Goal: Task Accomplishment & Management: Manage account settings

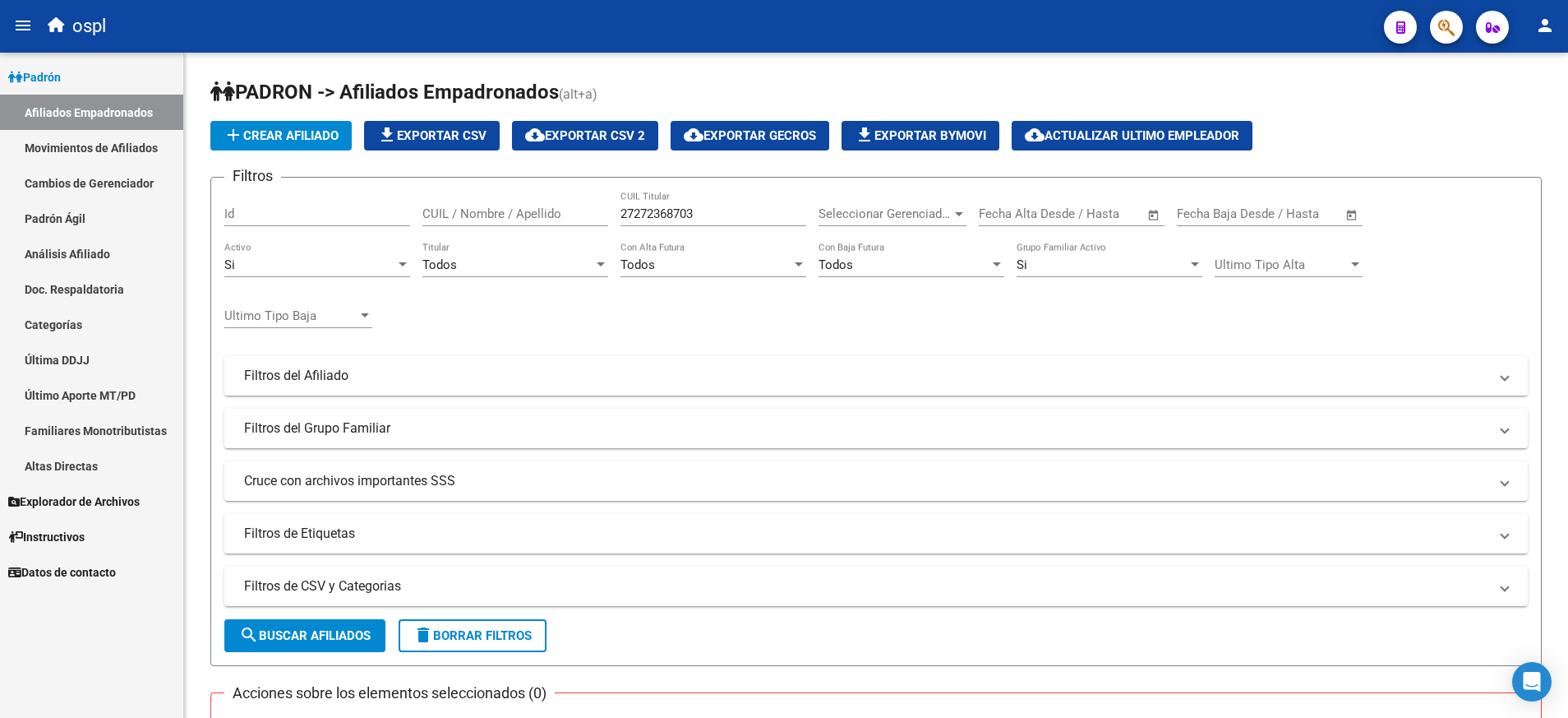
scroll to position [344, 0]
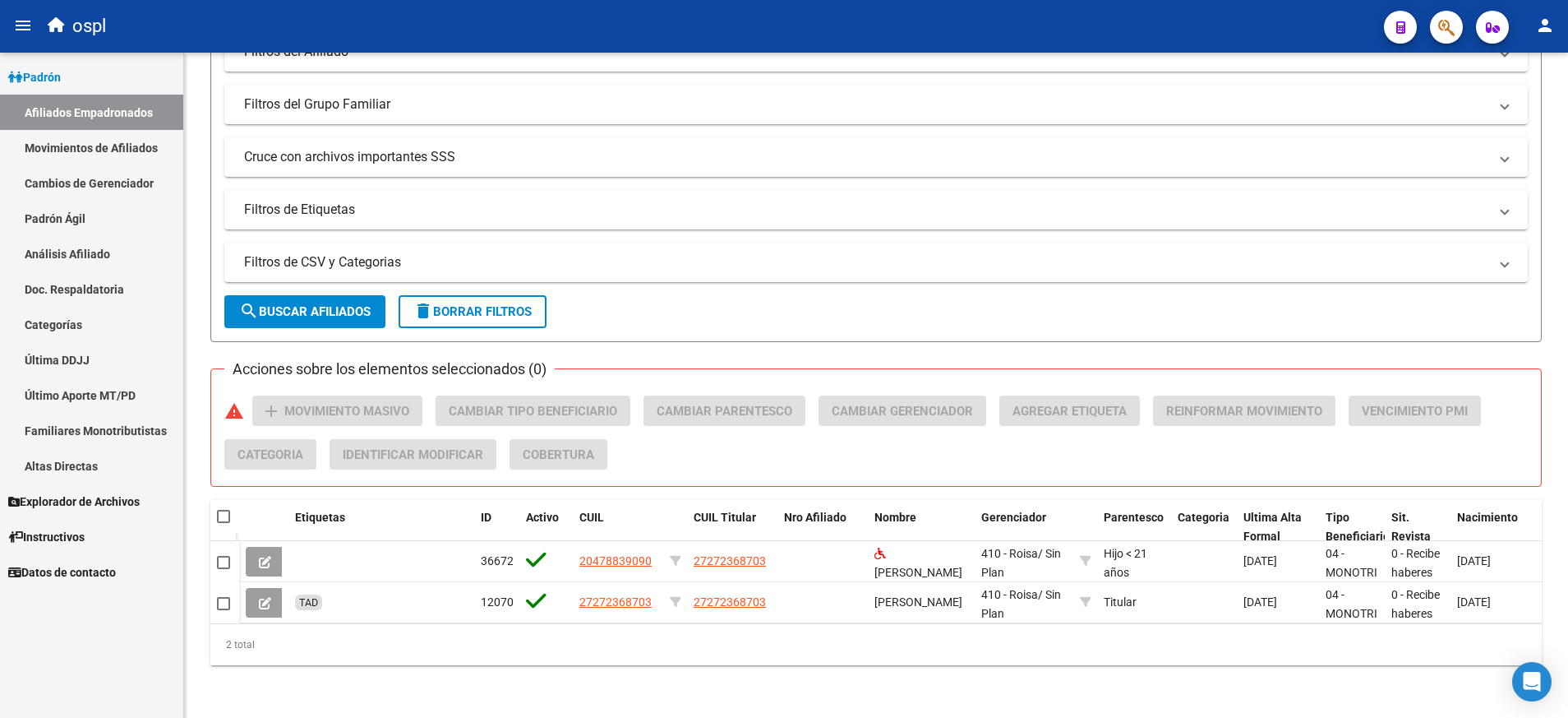
click at [141, 109] on link "Afiliados Empadronados" at bounding box center [92, 112] width 184 height 35
click at [61, 79] on span "Padrón" at bounding box center [35, 77] width 53 height 18
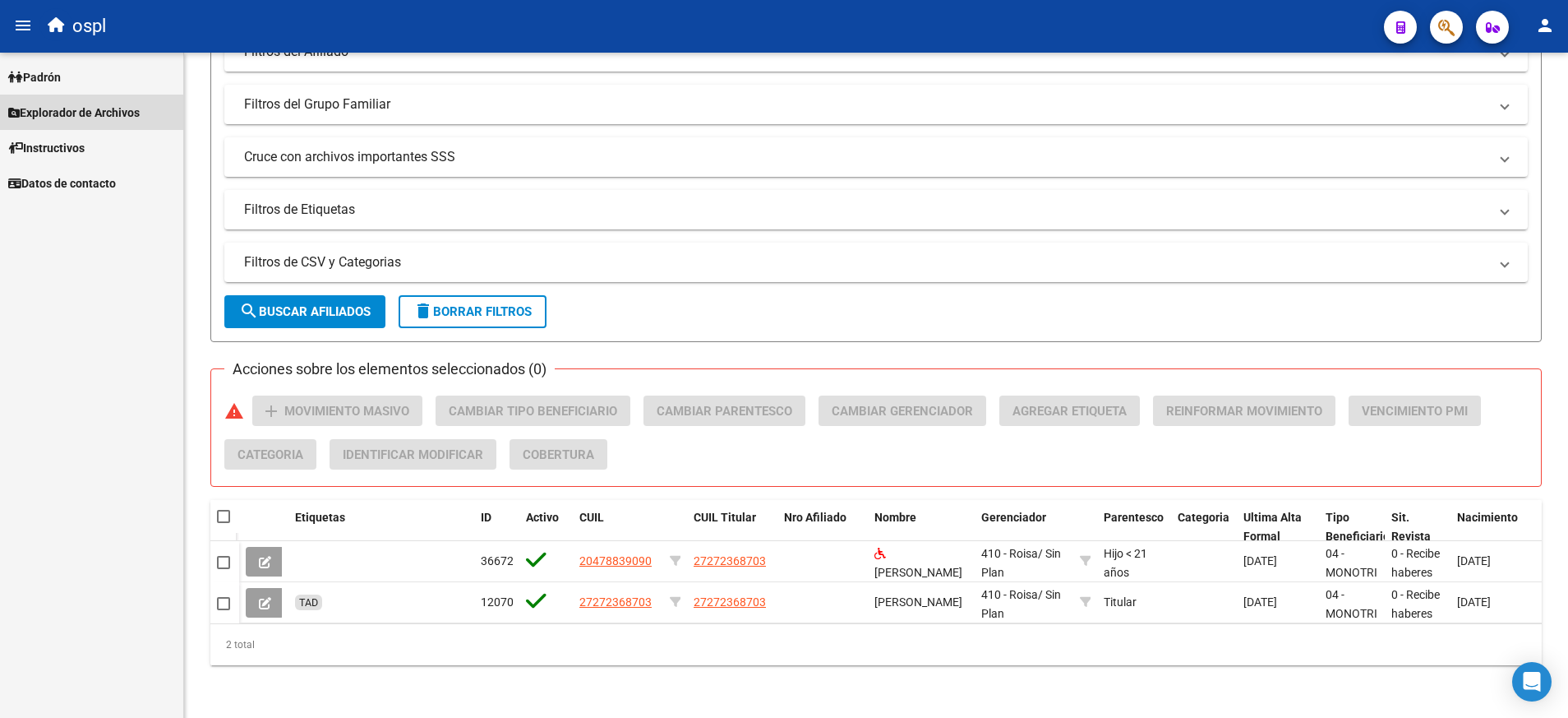
click at [81, 101] on link "Explorador de Archivos" at bounding box center [92, 112] width 184 height 35
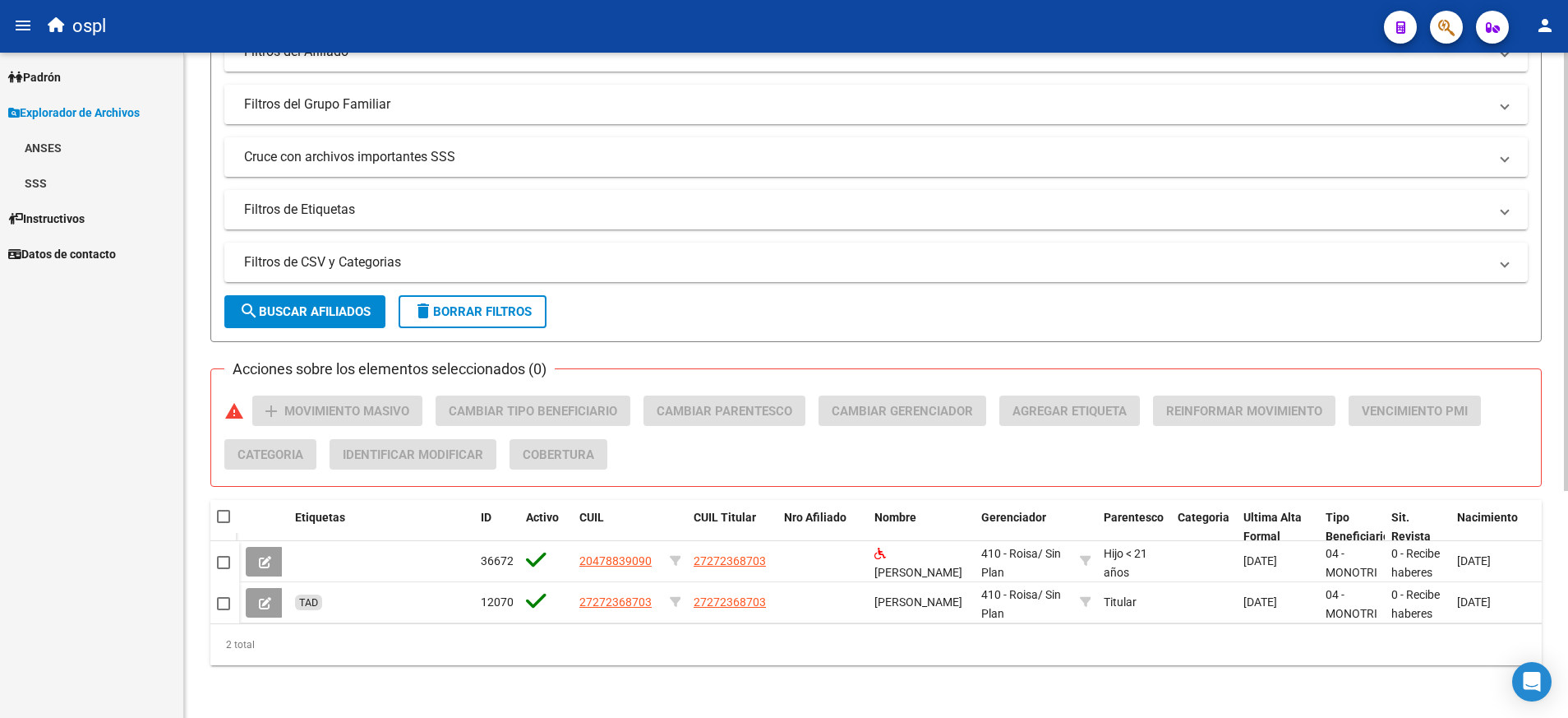
scroll to position [0, 0]
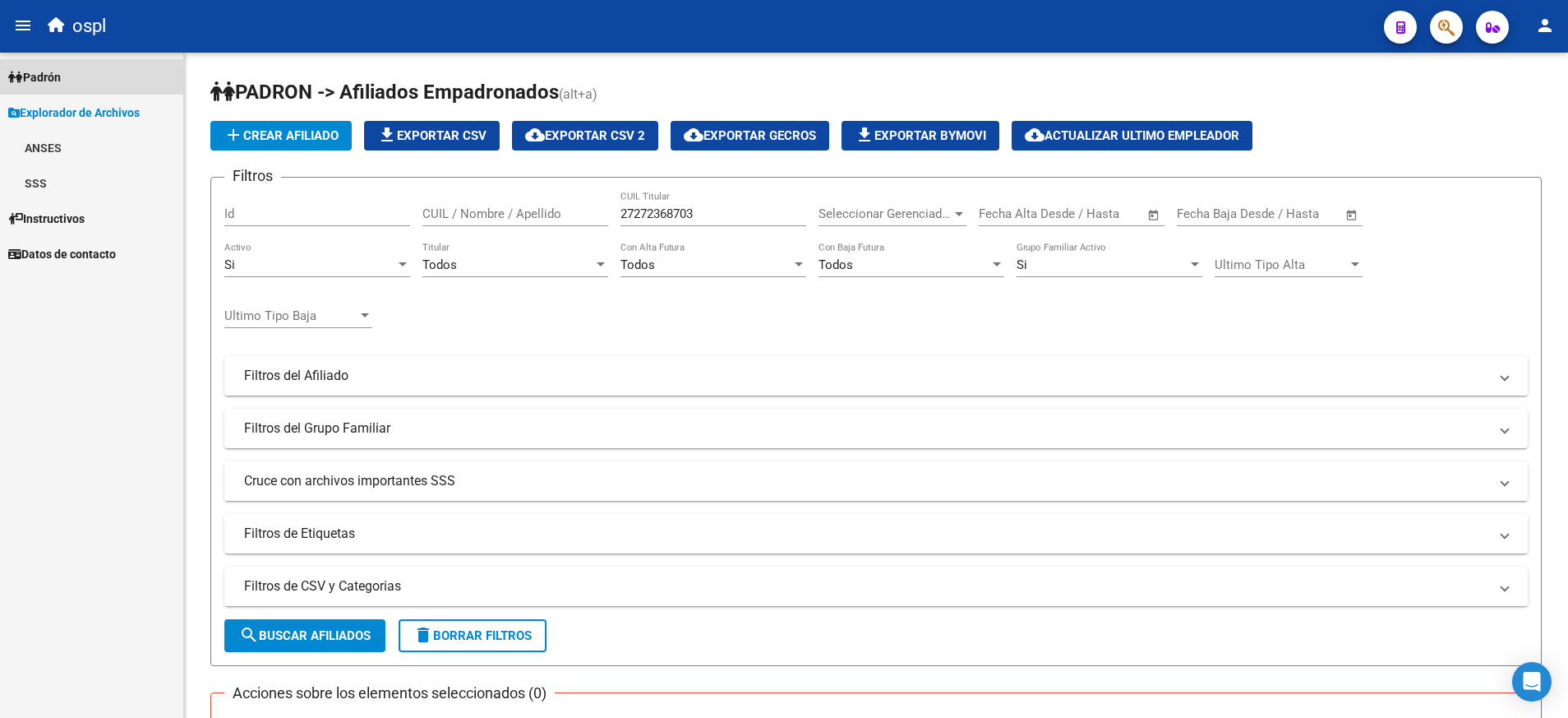
click at [61, 74] on span "Padrón" at bounding box center [35, 77] width 53 height 18
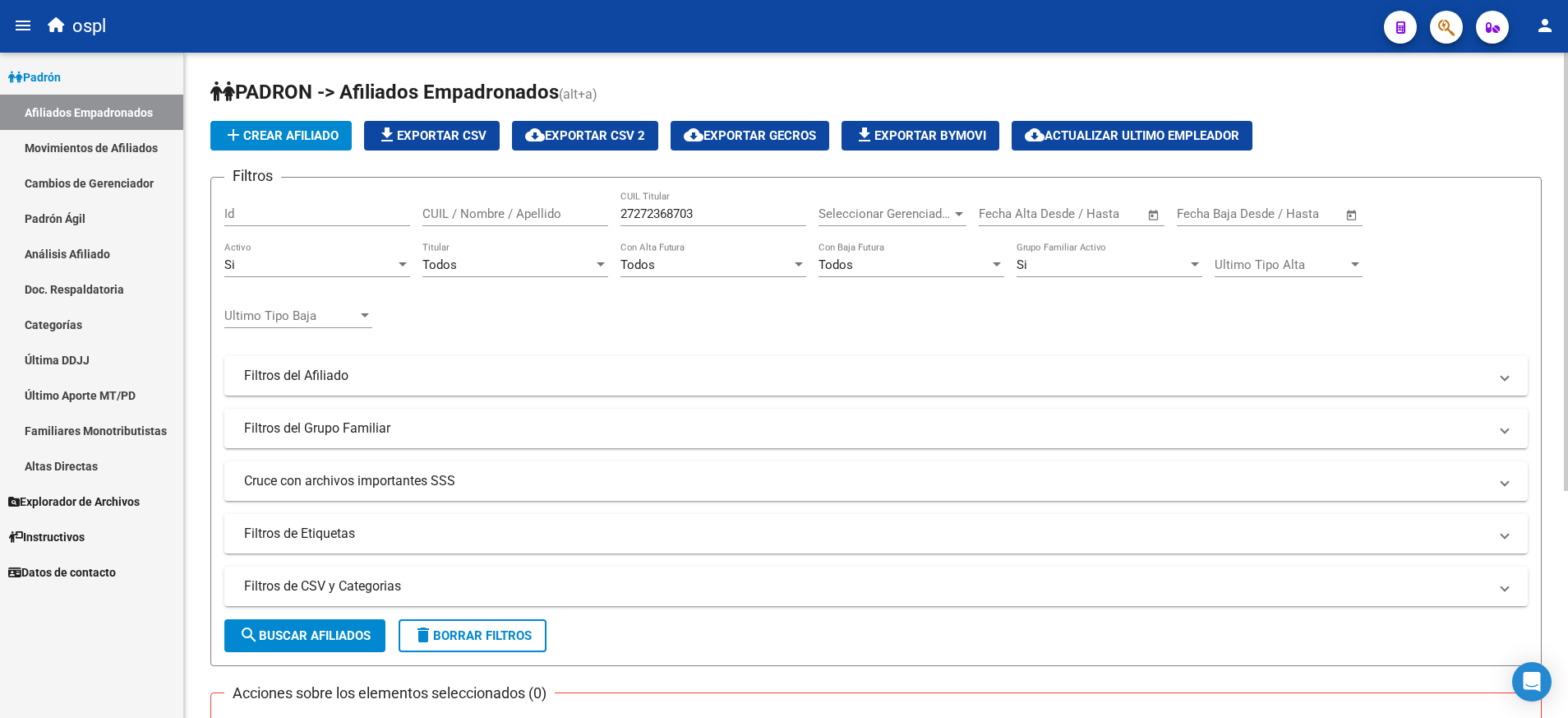
click at [670, 205] on div "27272368703 CUIL Titular" at bounding box center [713, 208] width 185 height 35
paste input "27274037356"
type input "2"
paste input "27274037356"
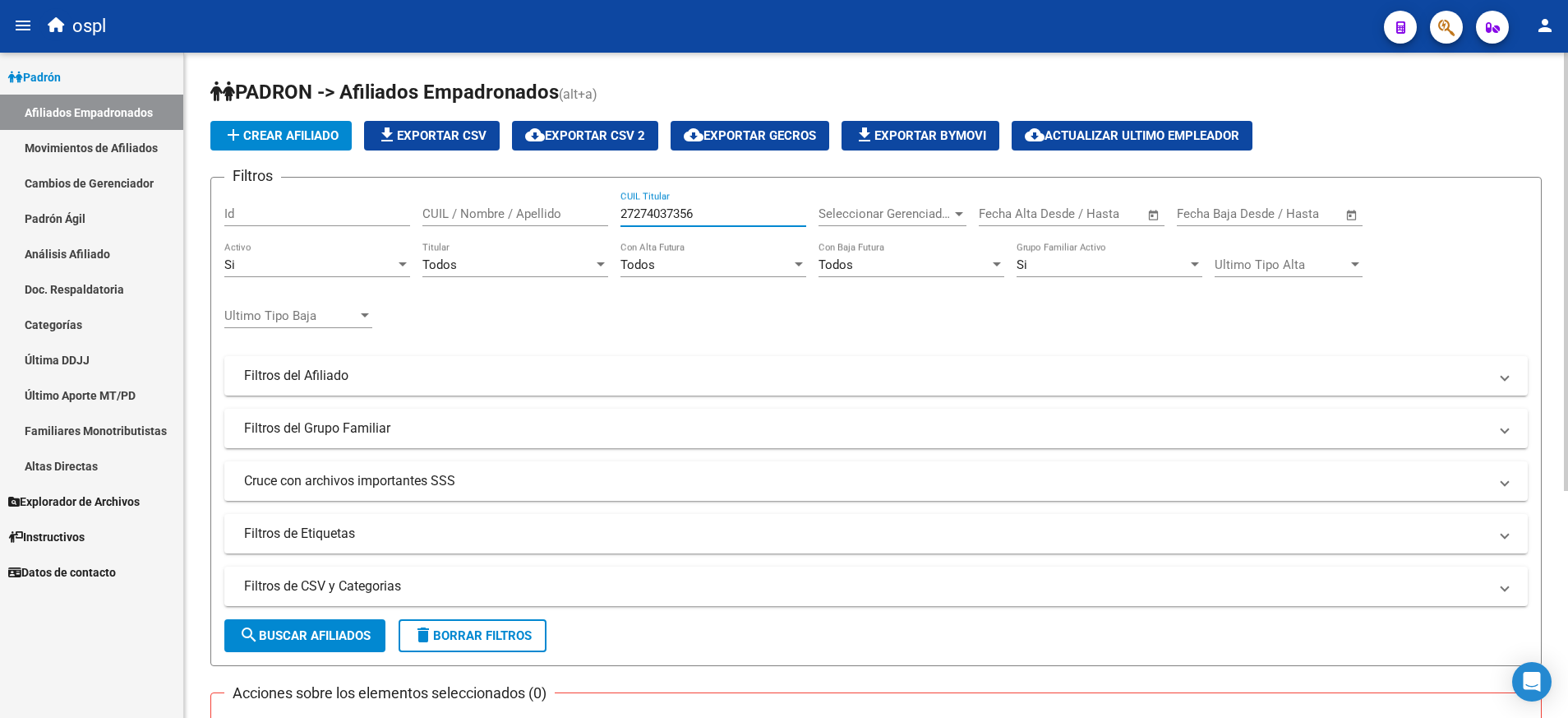
type input "27274037356"
click at [366, 638] on span "search Buscar Afiliados" at bounding box center [304, 635] width 132 height 15
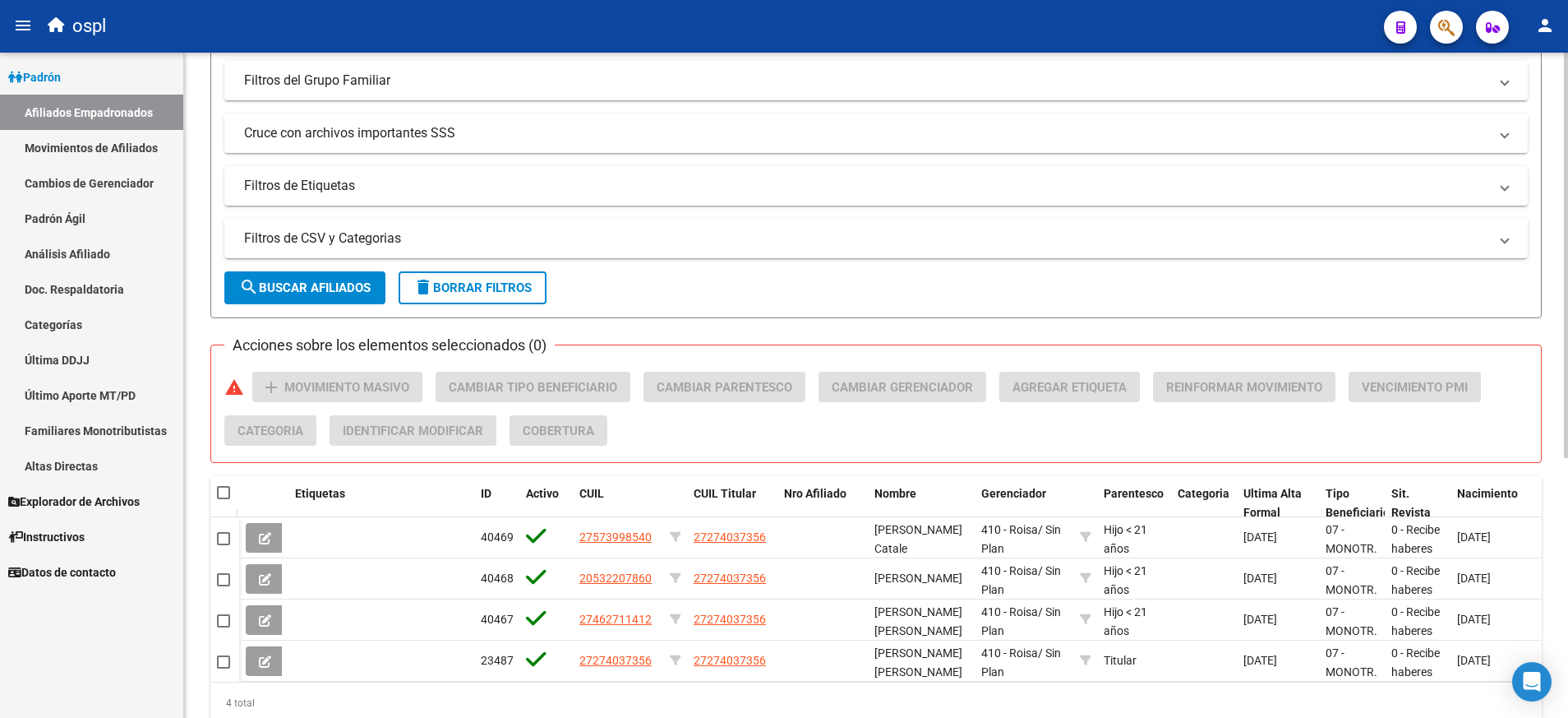
scroll to position [426, 0]
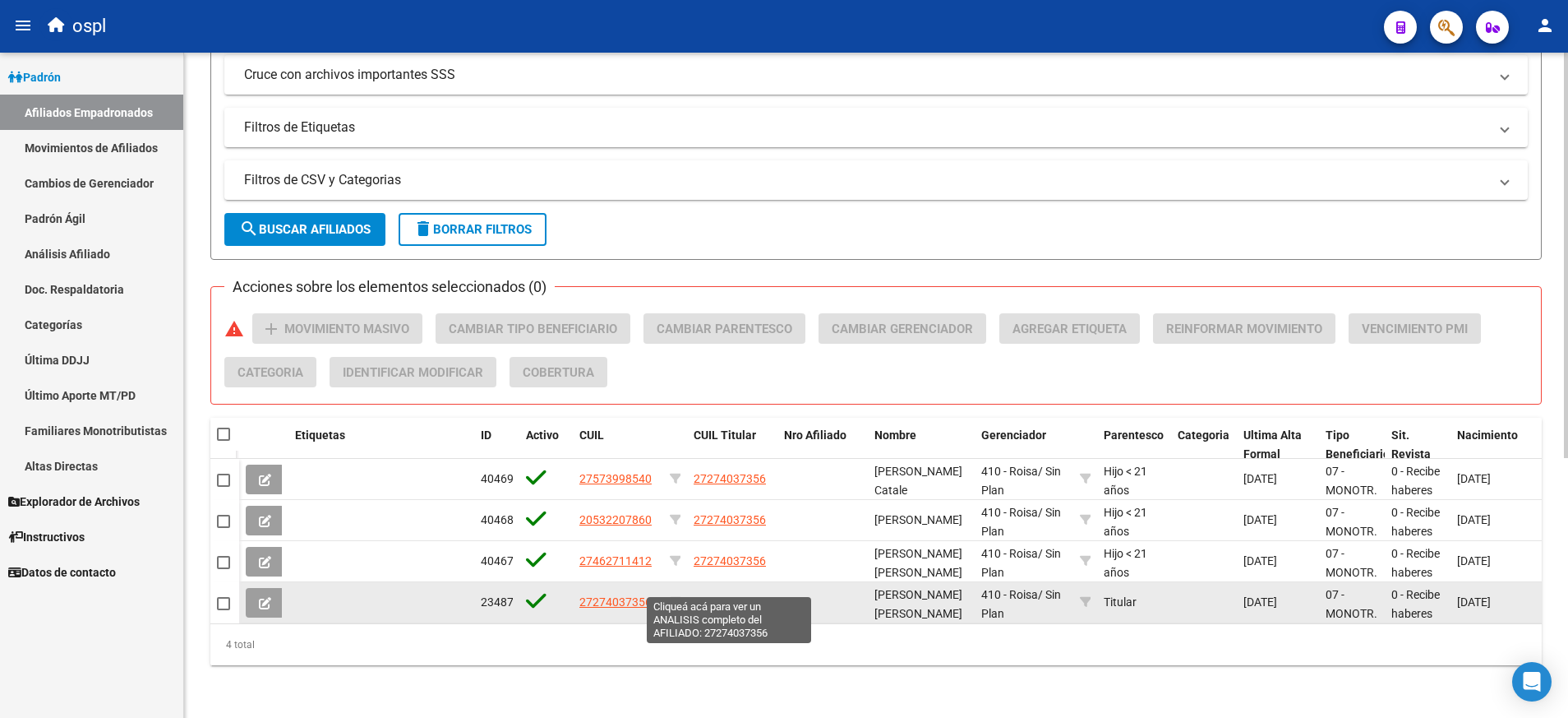
click at [733, 595] on span "27274037356" at bounding box center [730, 602] width 73 height 13
type textarea "27274037356"
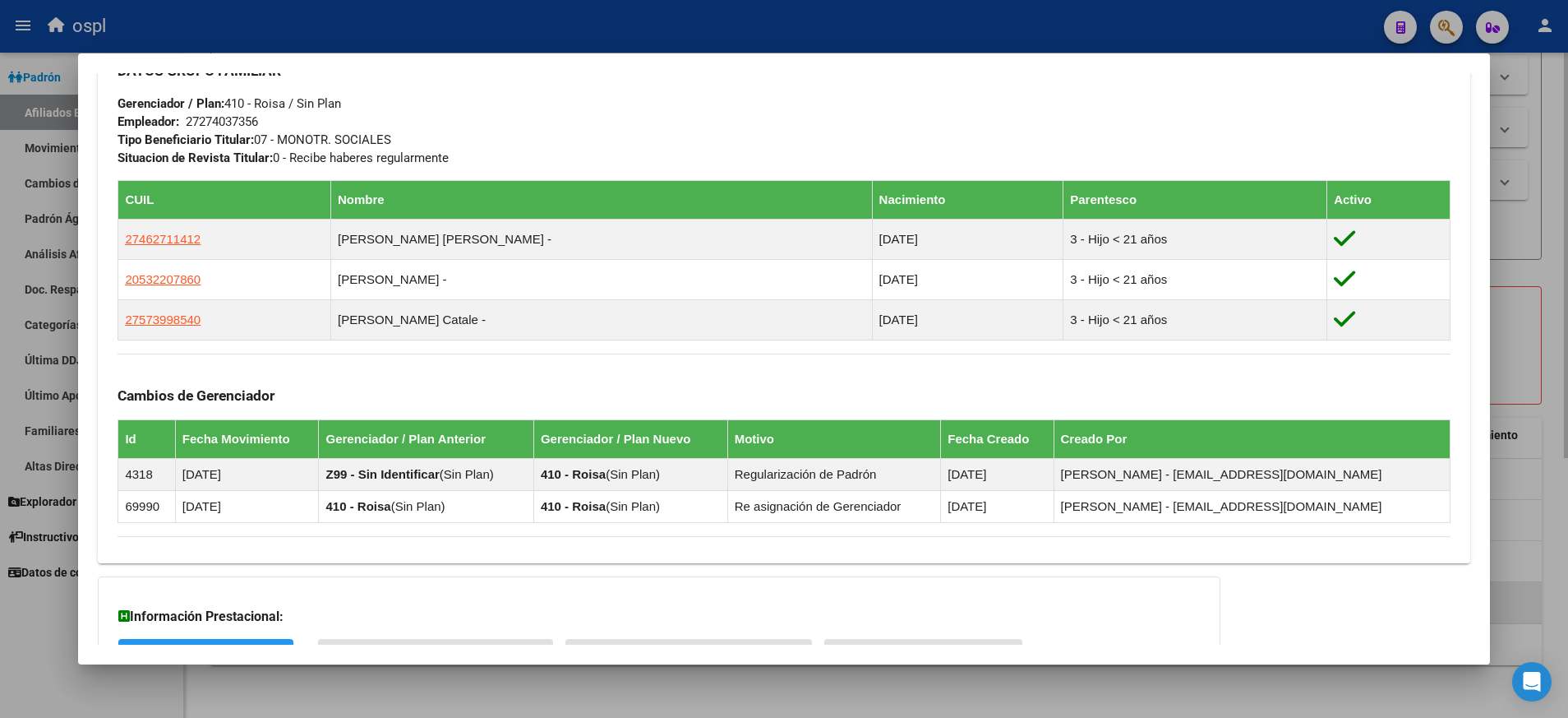
scroll to position [949, 0]
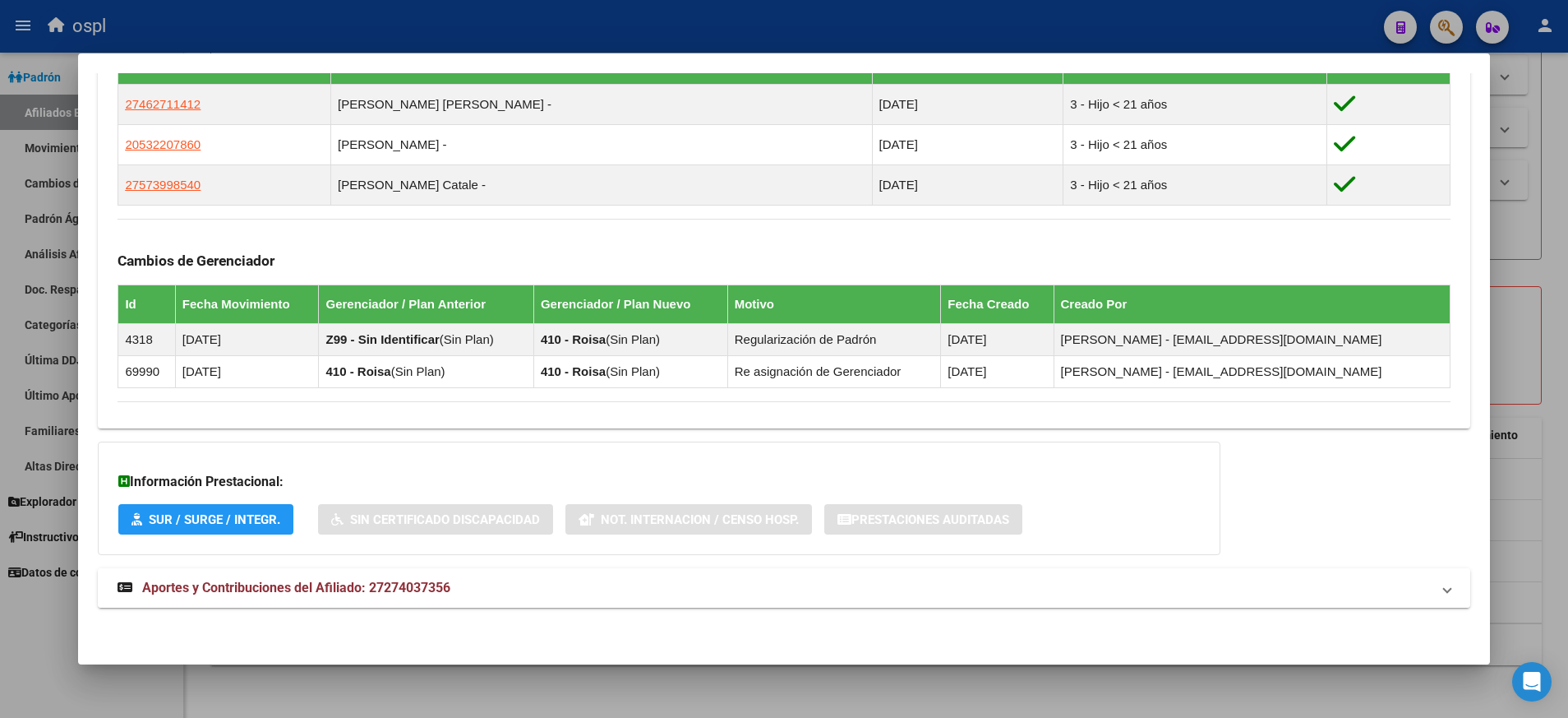
click at [271, 587] on span "Aportes y Contribuciones del Afiliado: 27274037356" at bounding box center [296, 587] width 308 height 15
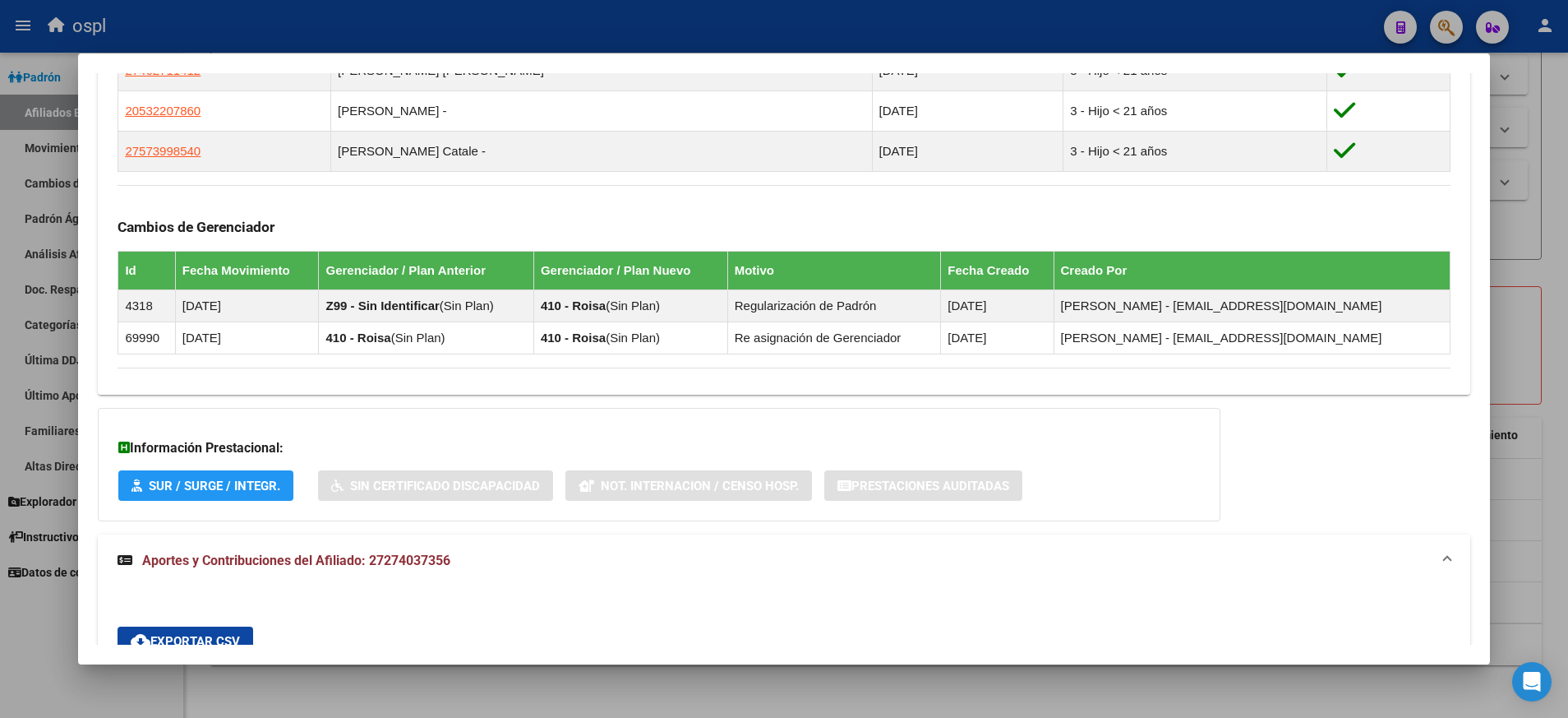
scroll to position [981, 0]
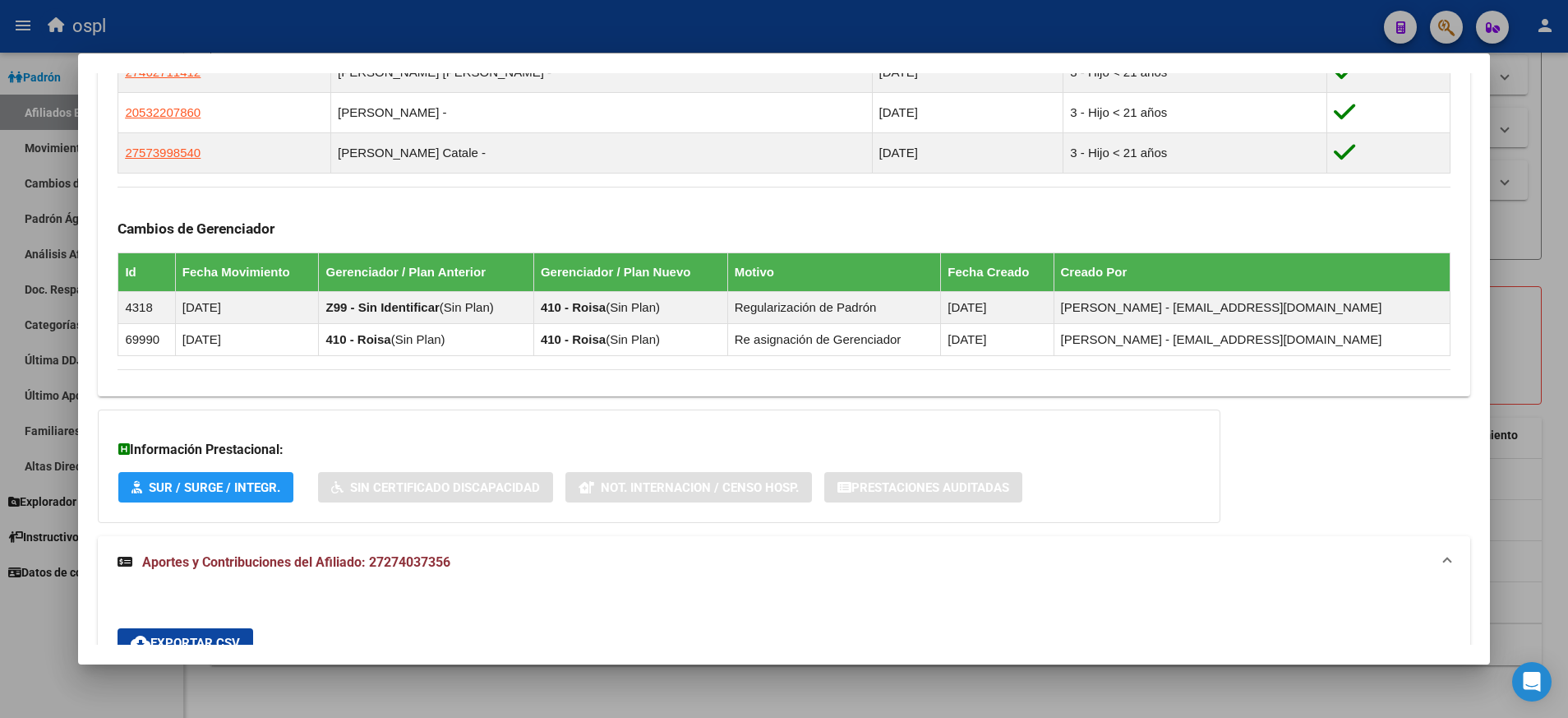
click at [523, 214] on div "Cambios de Gerenciador Id Fecha Movimiento Gerenciador / Plan Anterior Gerencia…" at bounding box center [783, 271] width 1332 height 169
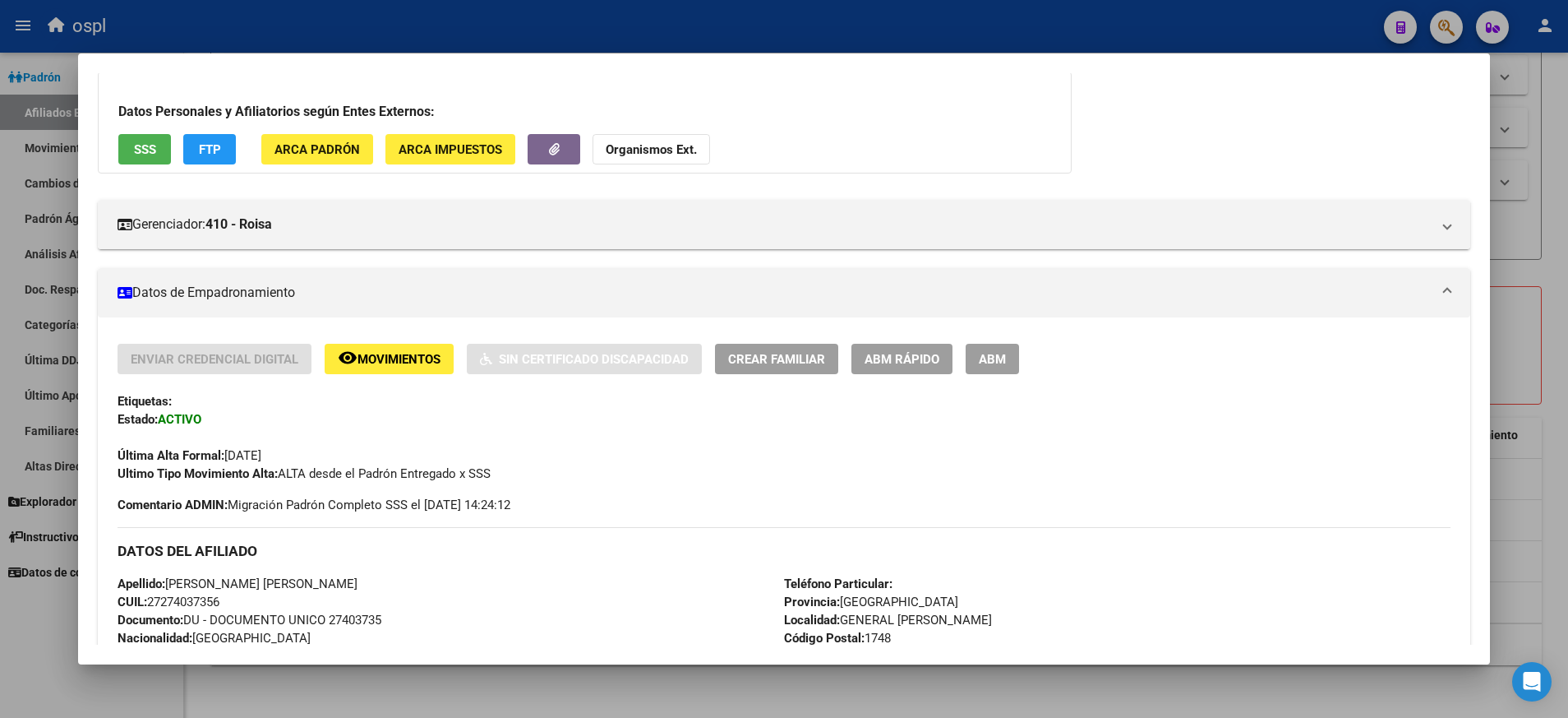
scroll to position [0, 0]
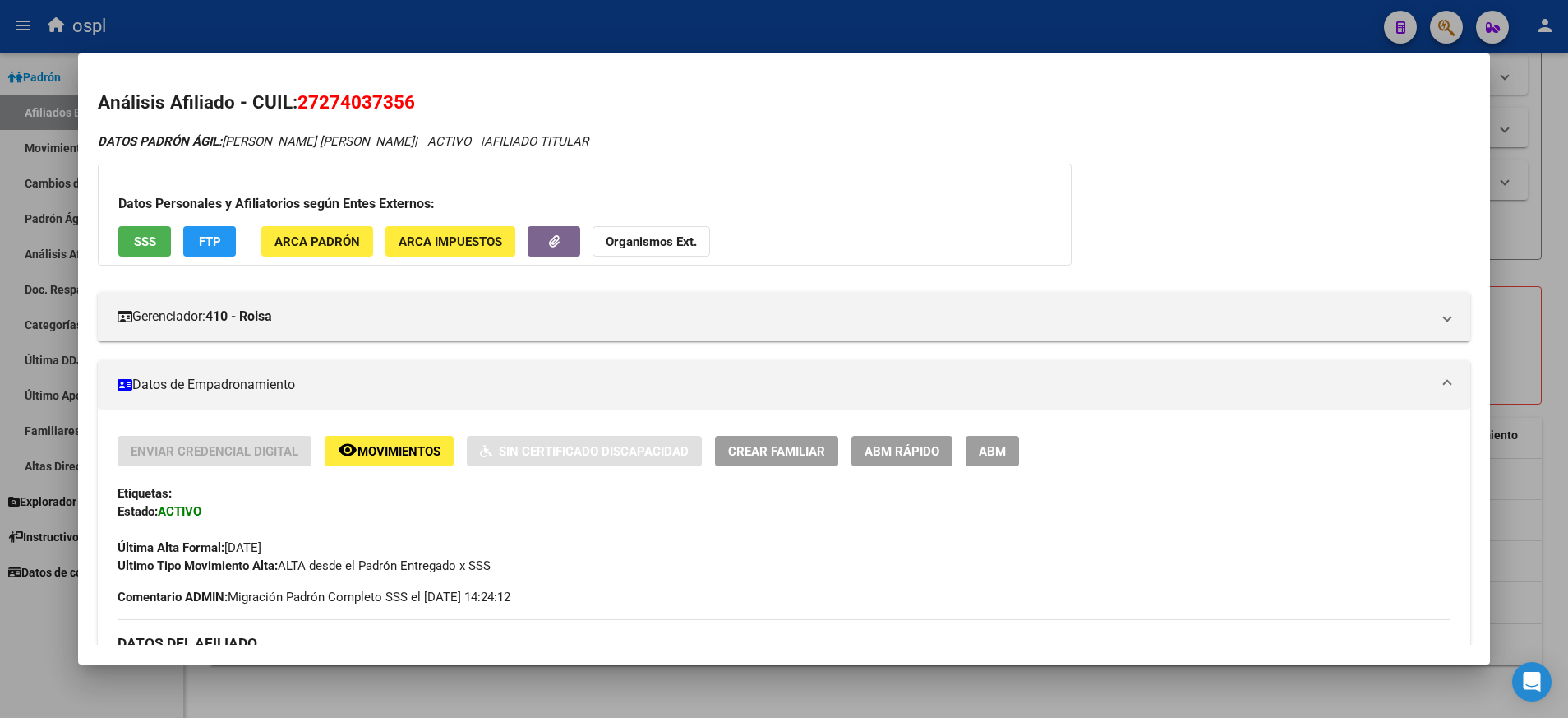
click at [362, 95] on span "27274037356" at bounding box center [355, 102] width 117 height 22
copy span "27274037356"
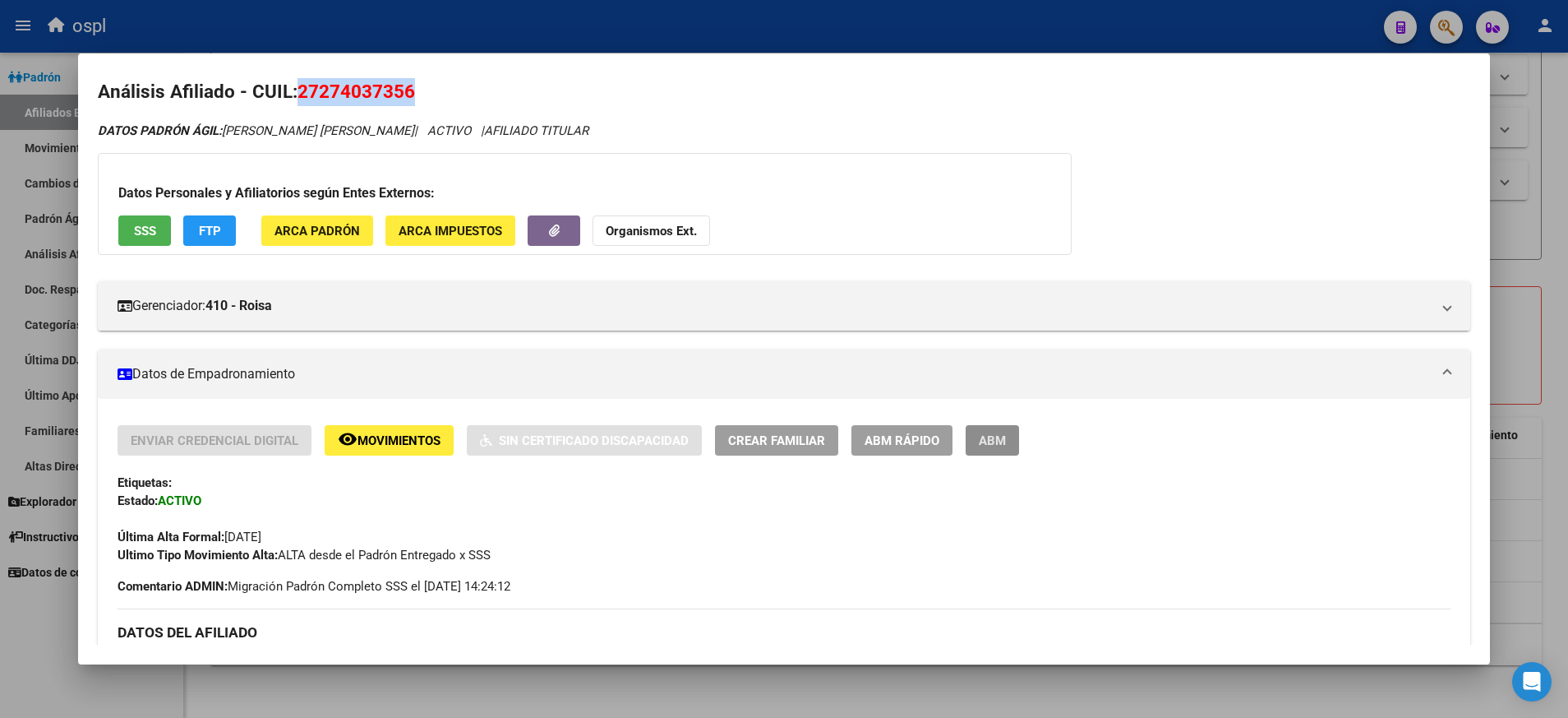
click at [993, 442] on span "ABM" at bounding box center [992, 441] width 27 height 15
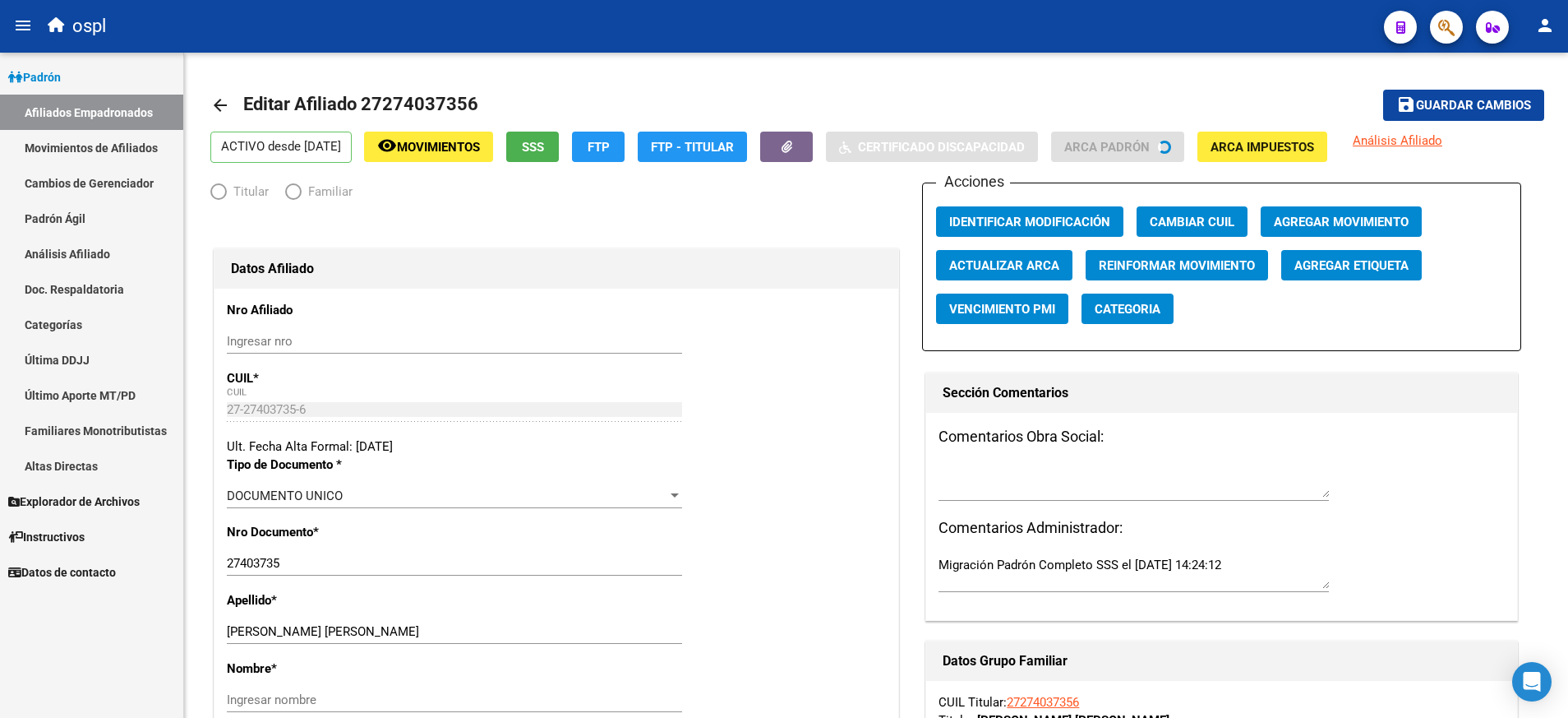
radio input "true"
type input "27-27403735-6"
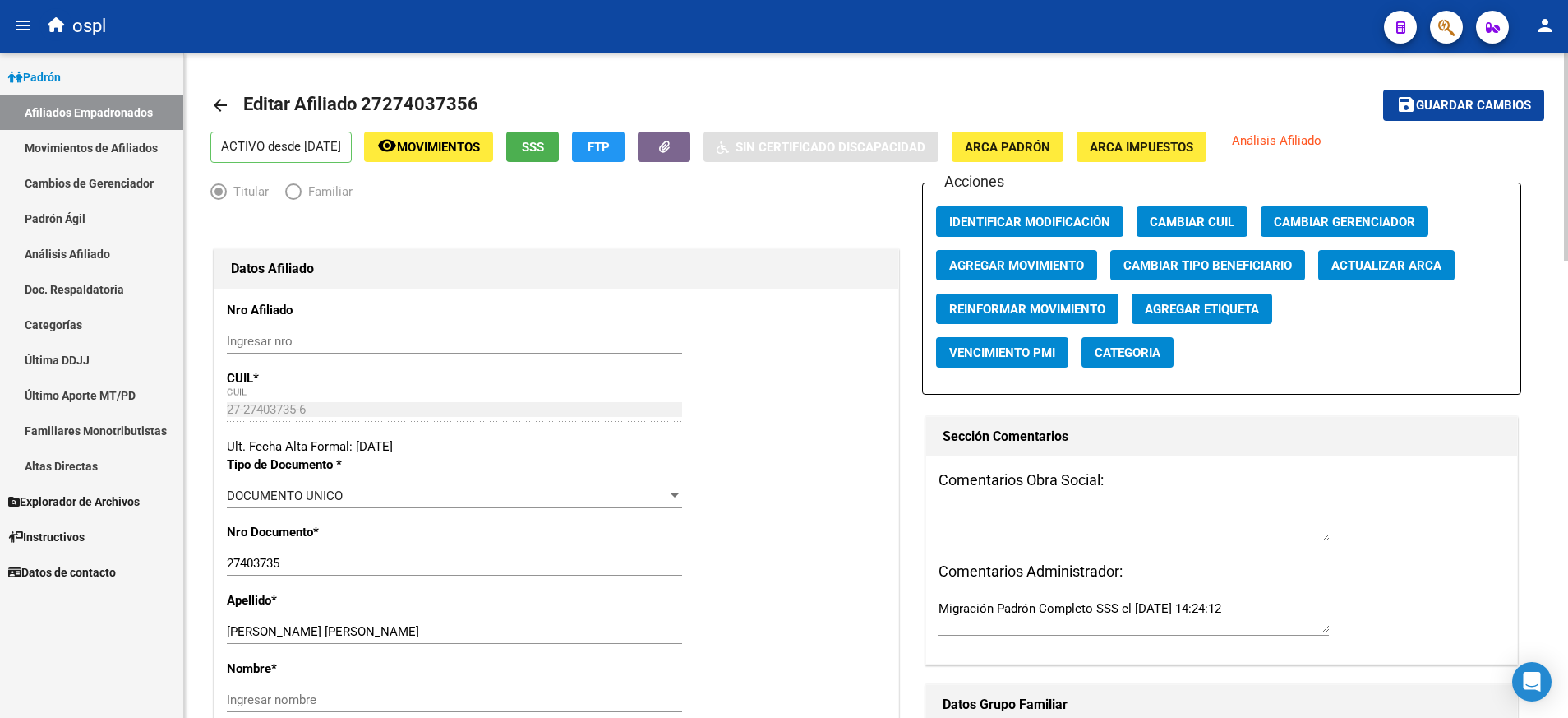
click at [1051, 259] on span "Agregar Movimiento" at bounding box center [1017, 265] width 134 height 15
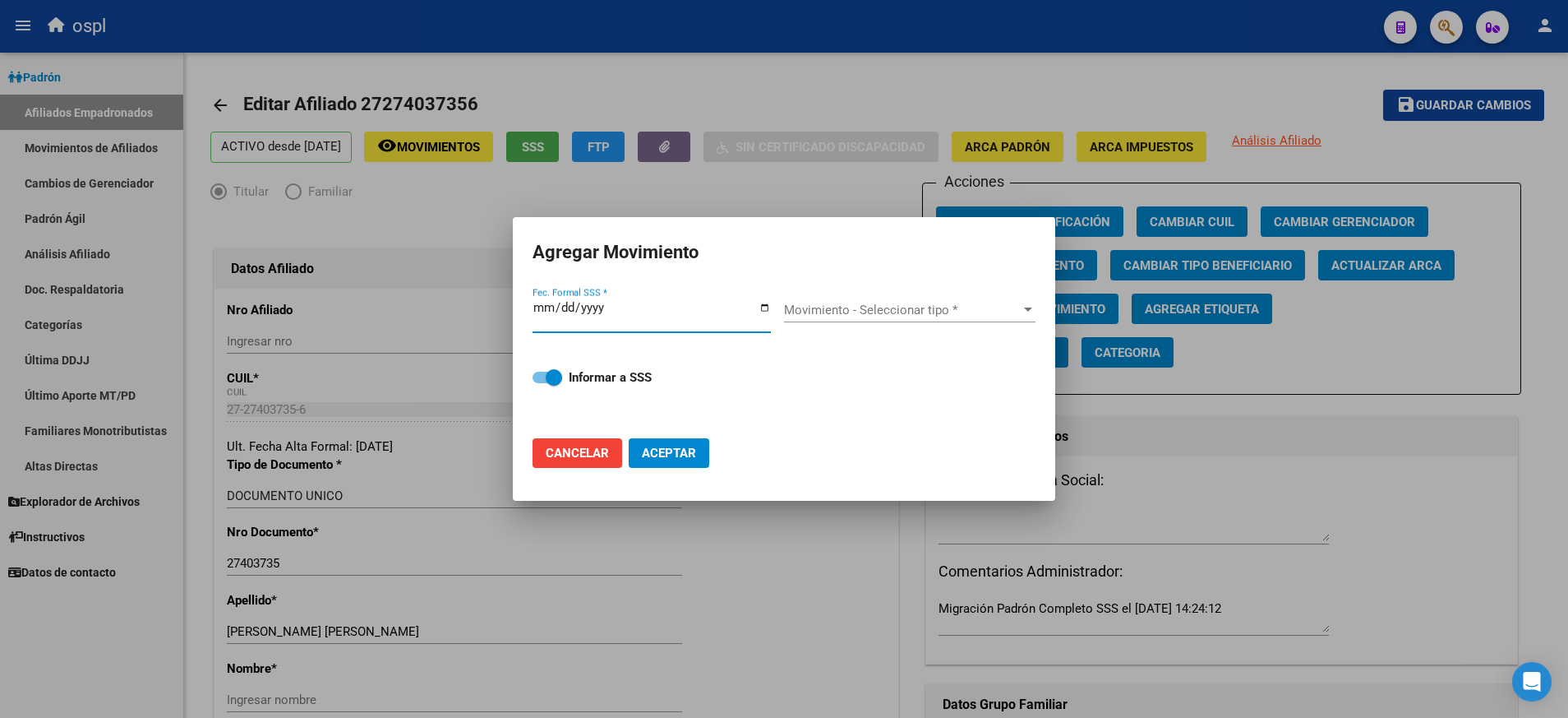
click at [763, 307] on input "Fec. Formal SSS *" at bounding box center [651, 314] width 238 height 26
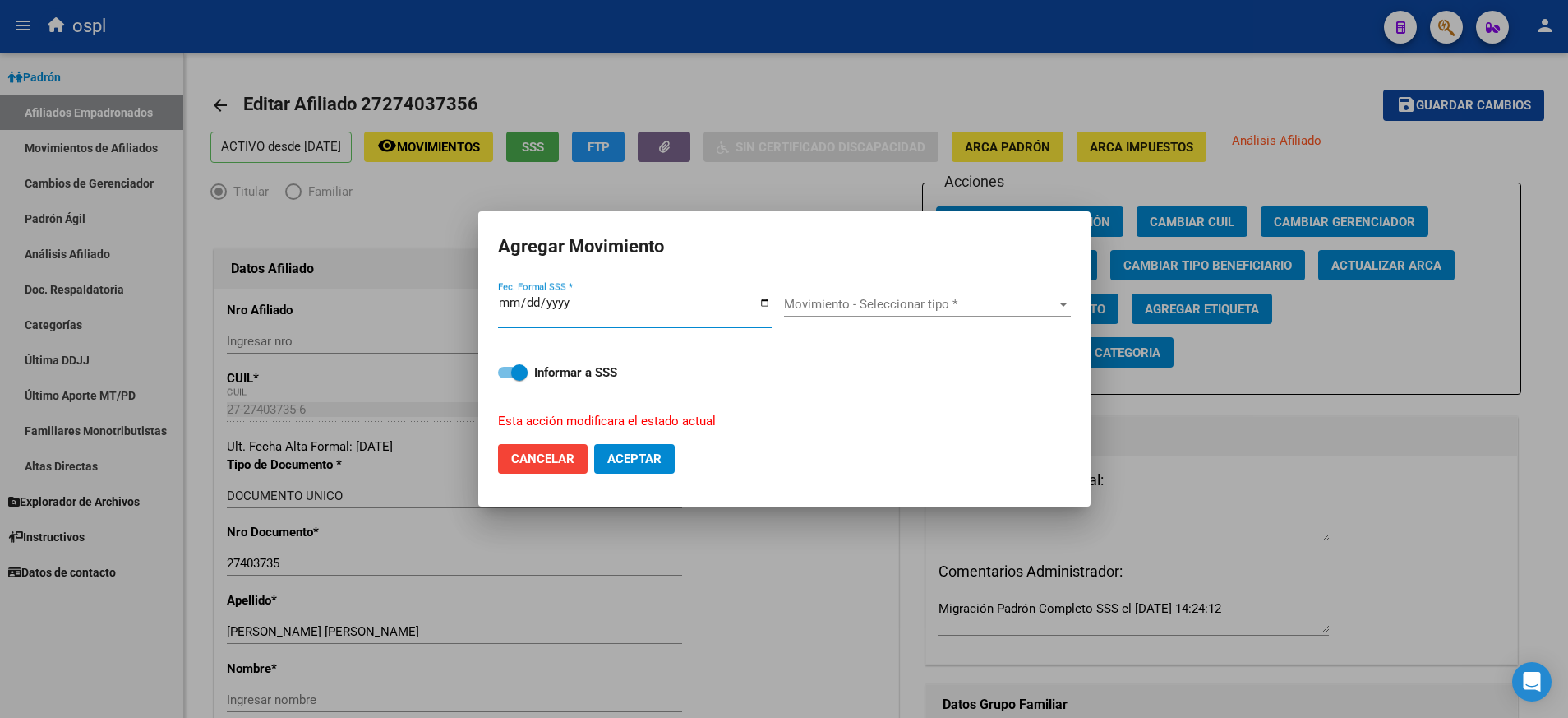
type input "[DATE]"
click at [1057, 306] on div at bounding box center [1063, 304] width 15 height 13
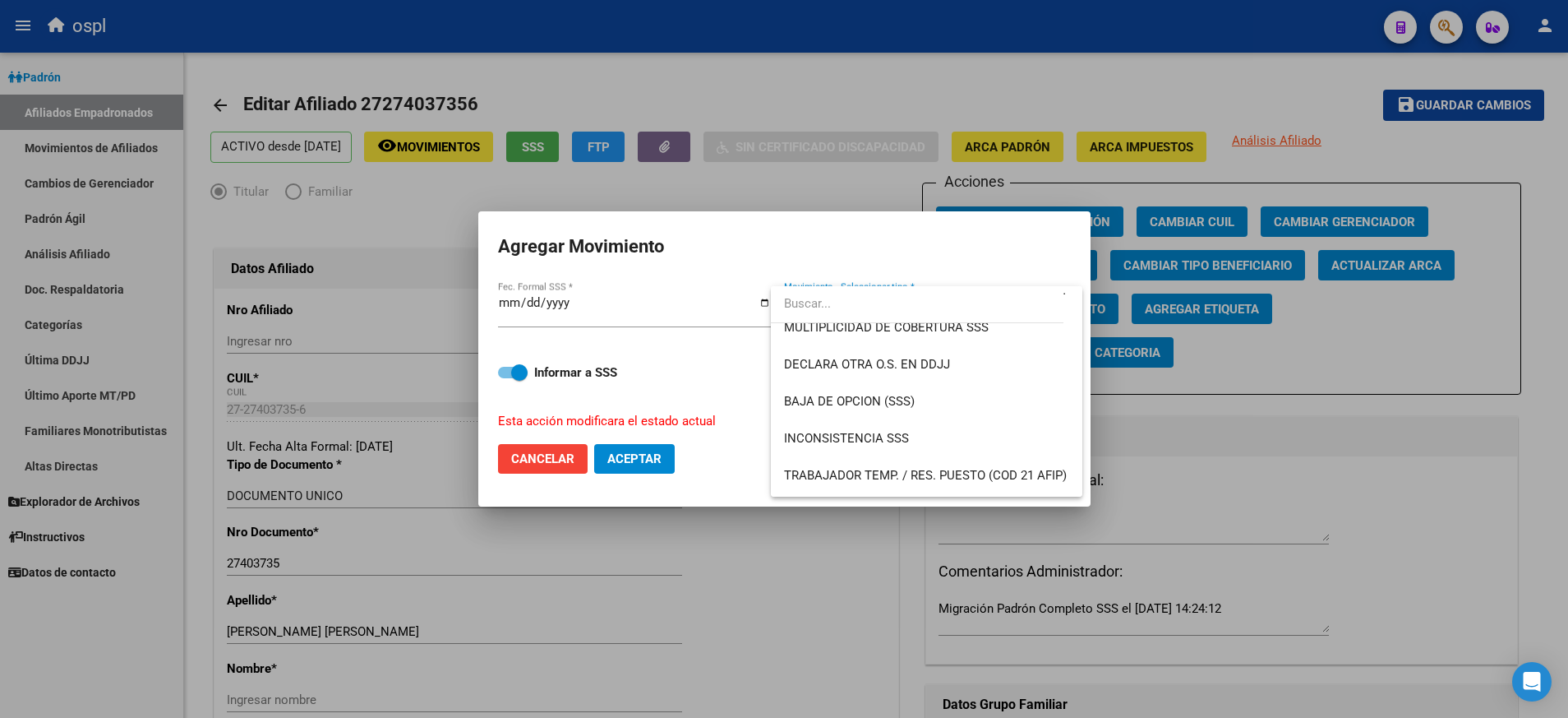
scroll to position [459, 0]
click at [984, 338] on span "MONOTRIBUTISTA BAJA X AFIP" at bounding box center [927, 326] width 285 height 37
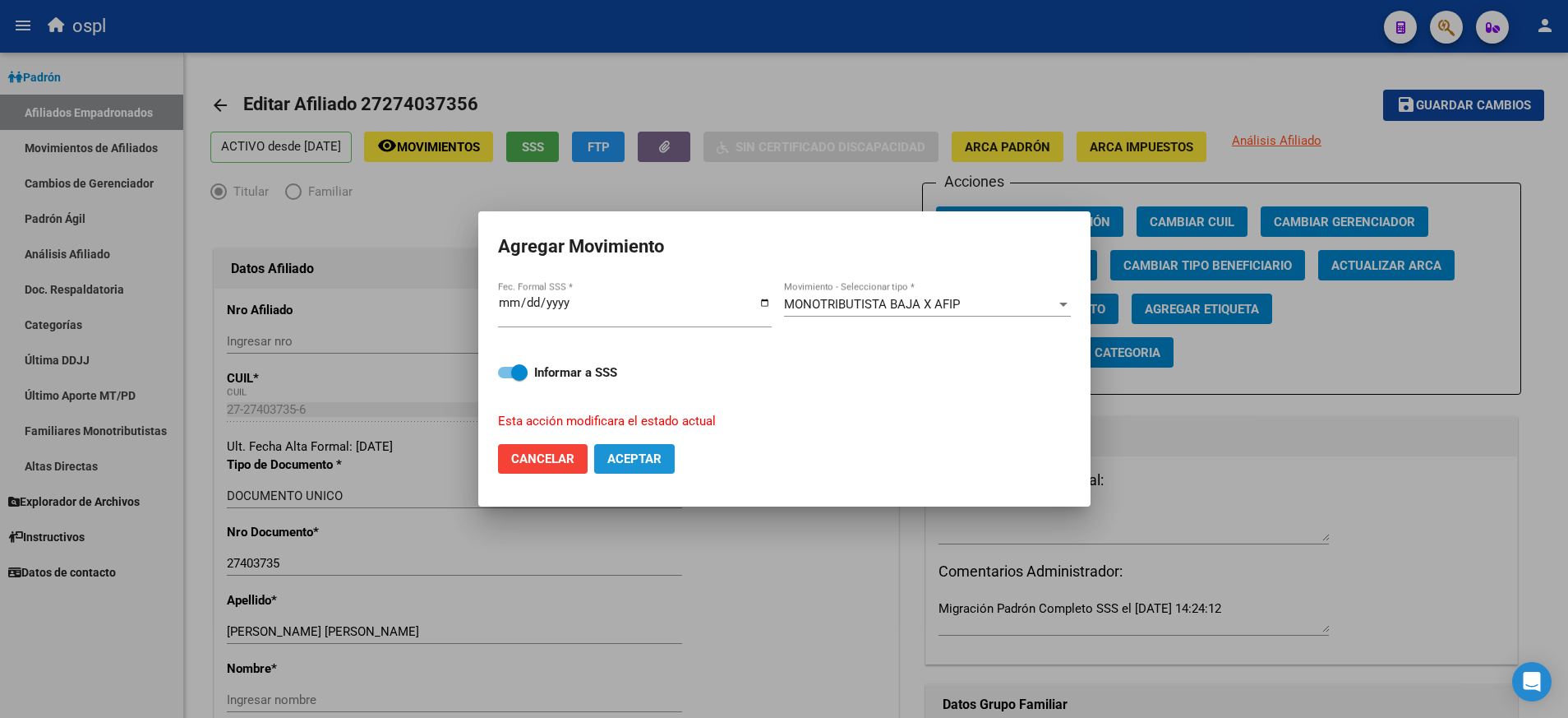
click at [637, 453] on span "Aceptar" at bounding box center [635, 459] width 55 height 15
checkbox input "false"
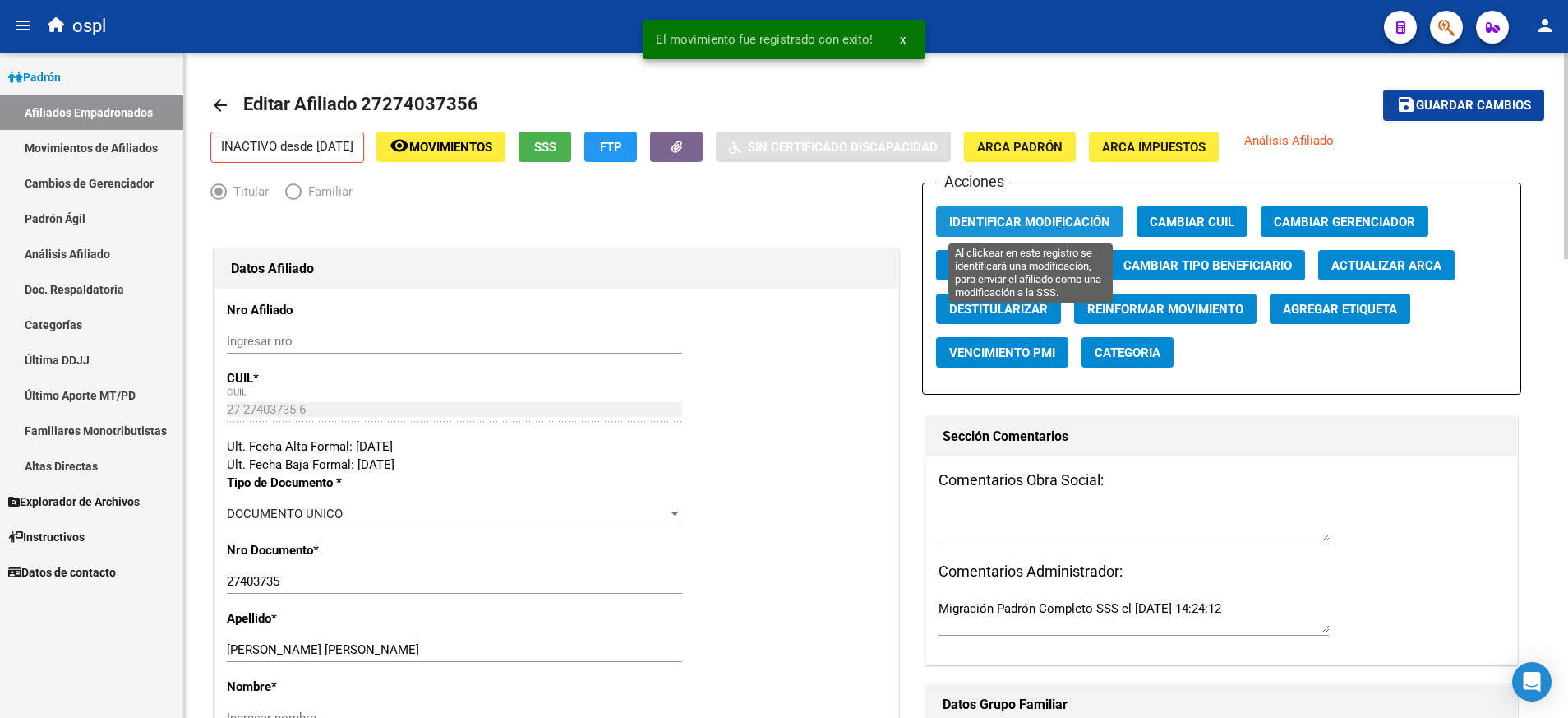
click at [987, 226] on span "Identificar Modificación" at bounding box center [1029, 222] width 161 height 15
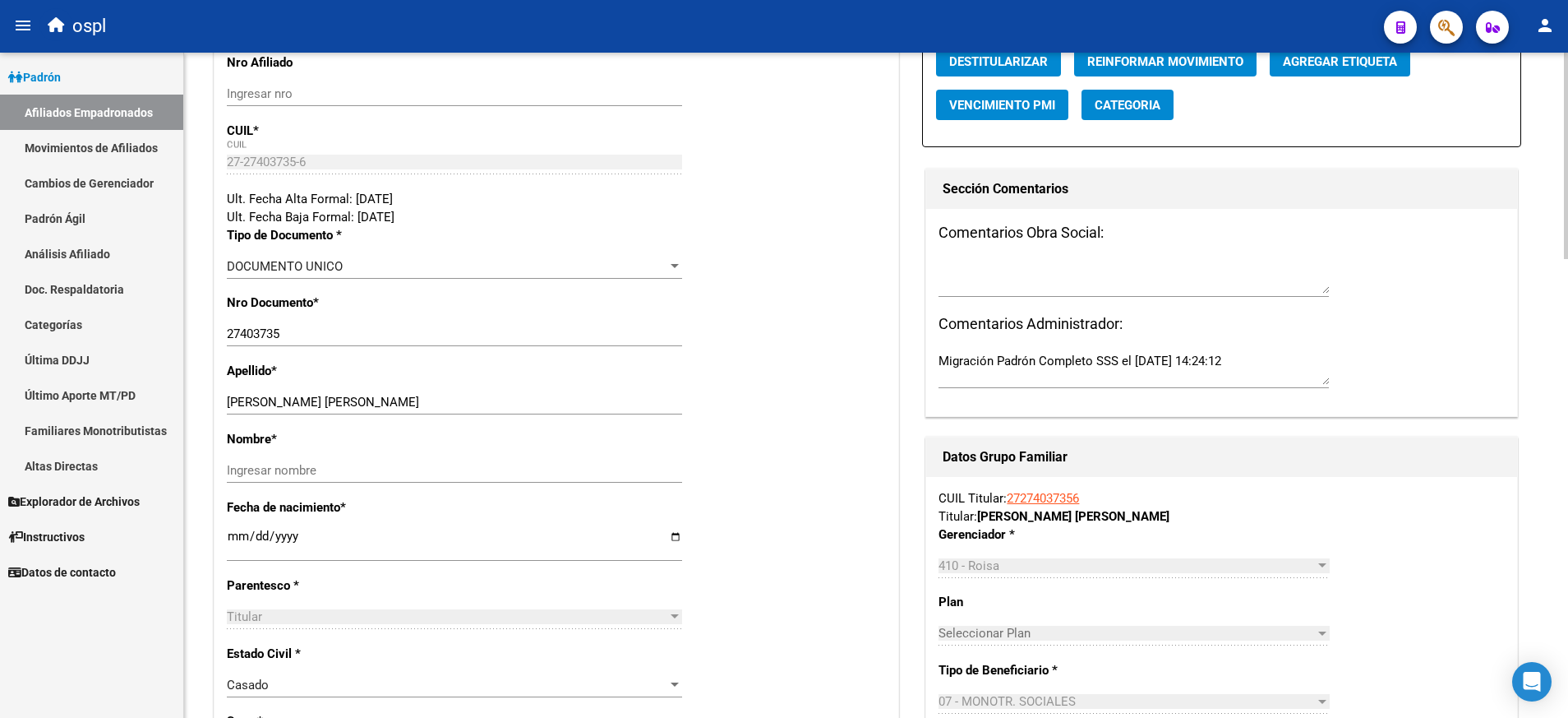
scroll to position [0, 0]
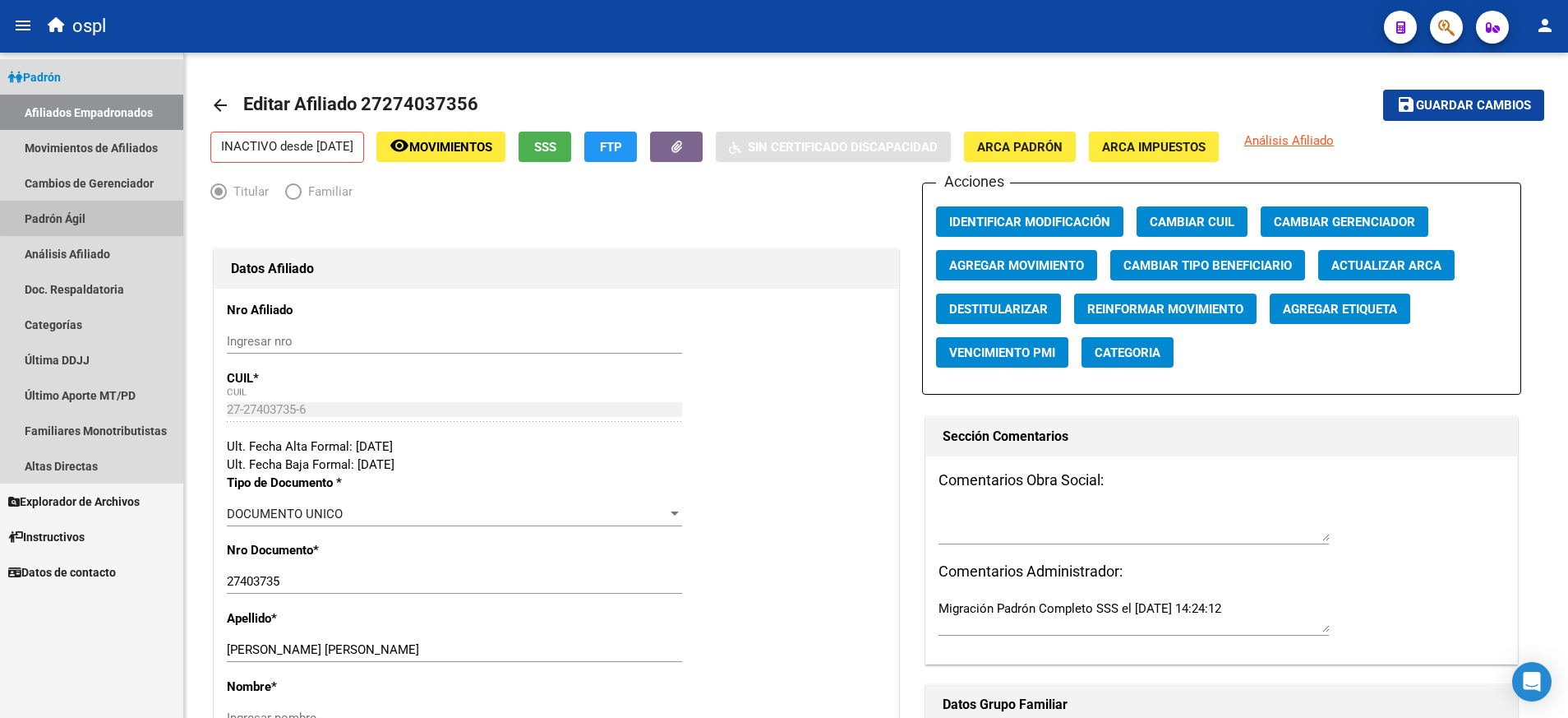
click at [126, 210] on link "Padrón Ágil" at bounding box center [92, 218] width 184 height 35
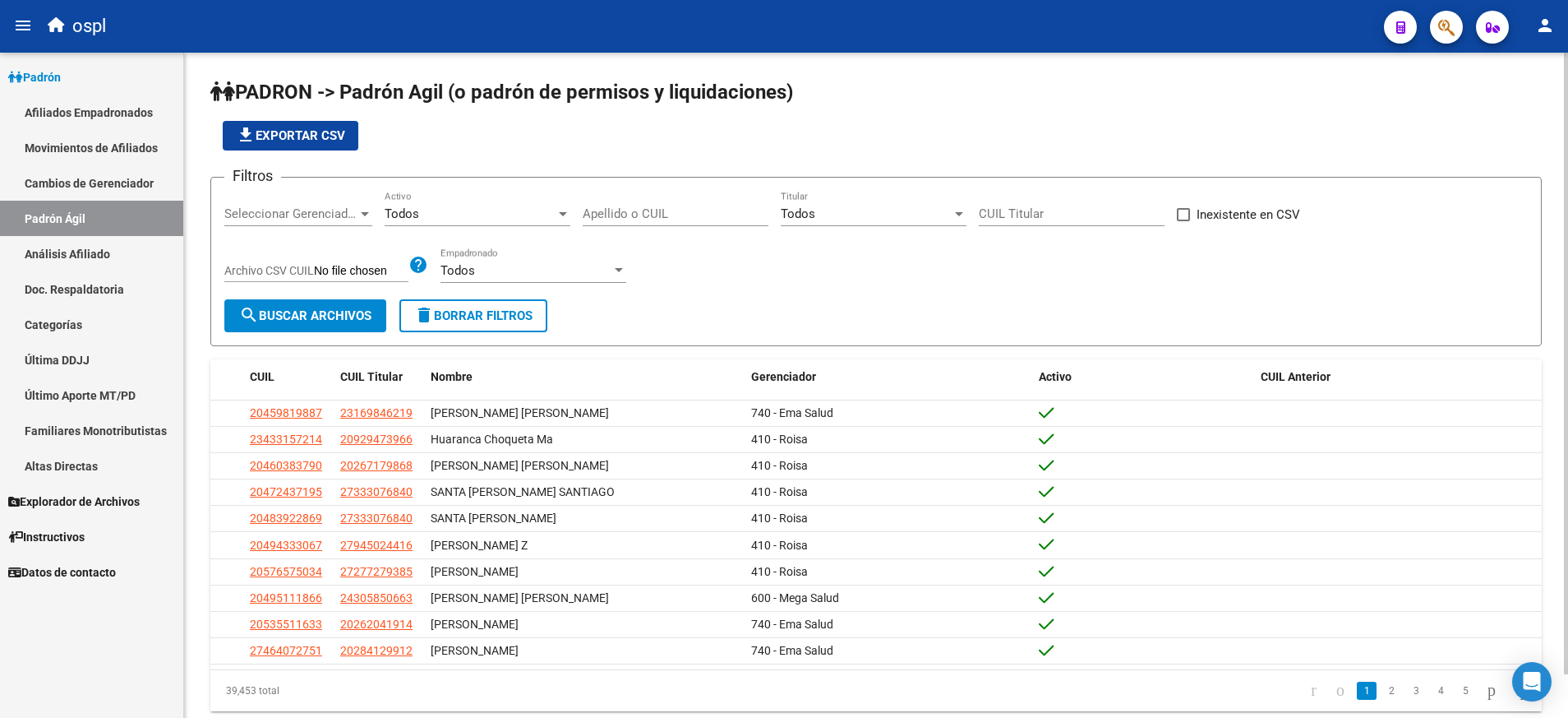
drag, startPoint x: 619, startPoint y: 198, endPoint x: 620, endPoint y: 207, distance: 9.1
click at [620, 207] on div "Apellido o CUIL" at bounding box center [675, 208] width 185 height 35
click at [620, 207] on input "Apellido o CUIL" at bounding box center [675, 214] width 185 height 15
paste input "27259138383"
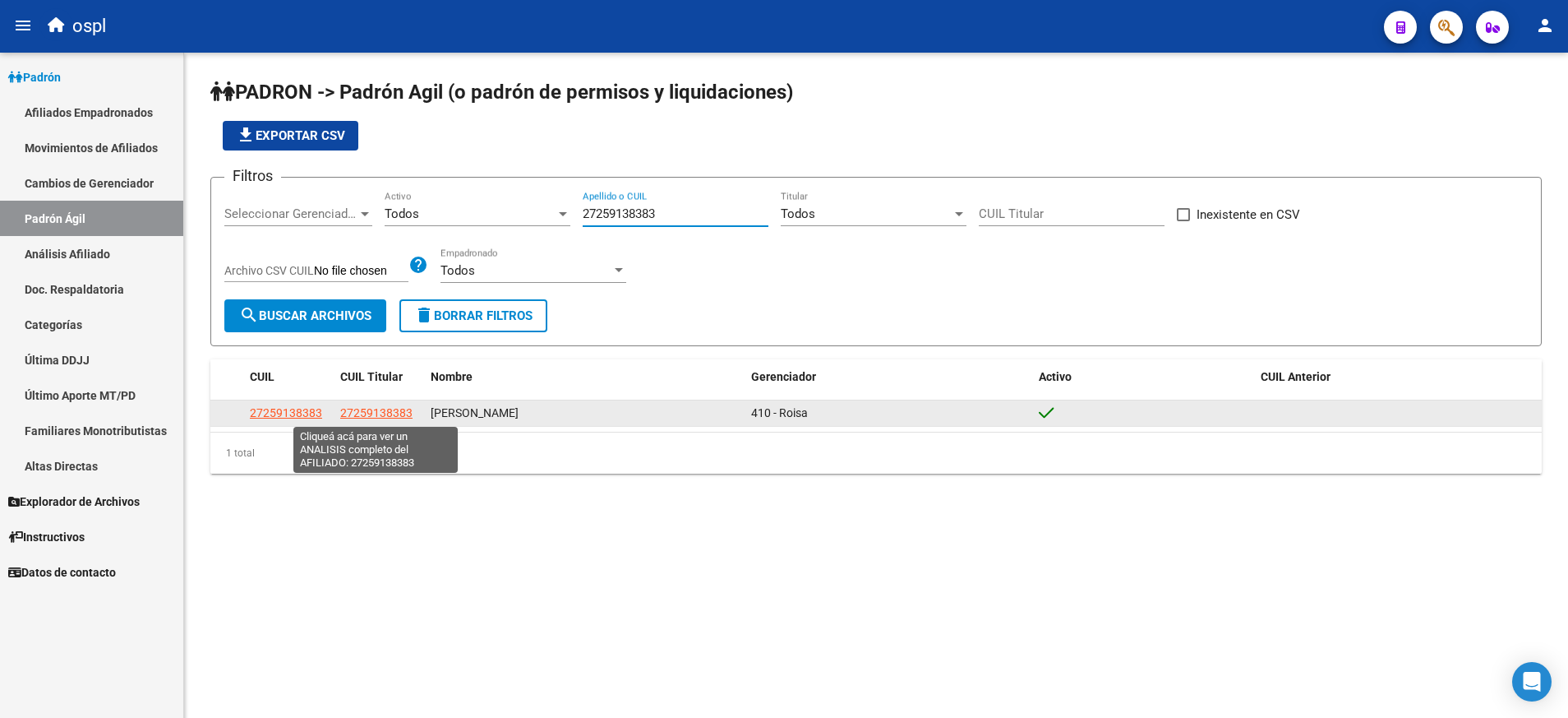
type input "27259138383"
click at [381, 406] on span "27259138383" at bounding box center [377, 413] width 73 height 13
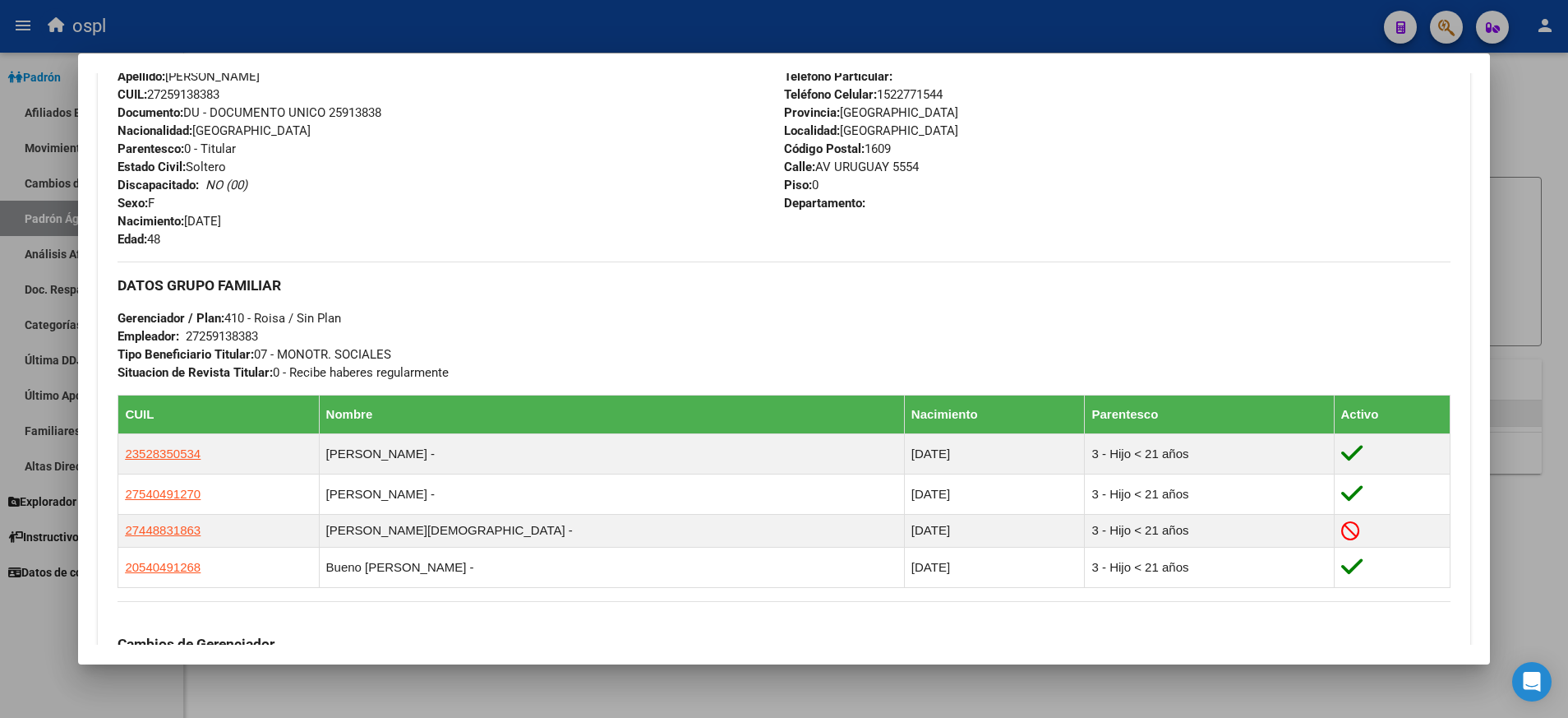
scroll to position [594, 0]
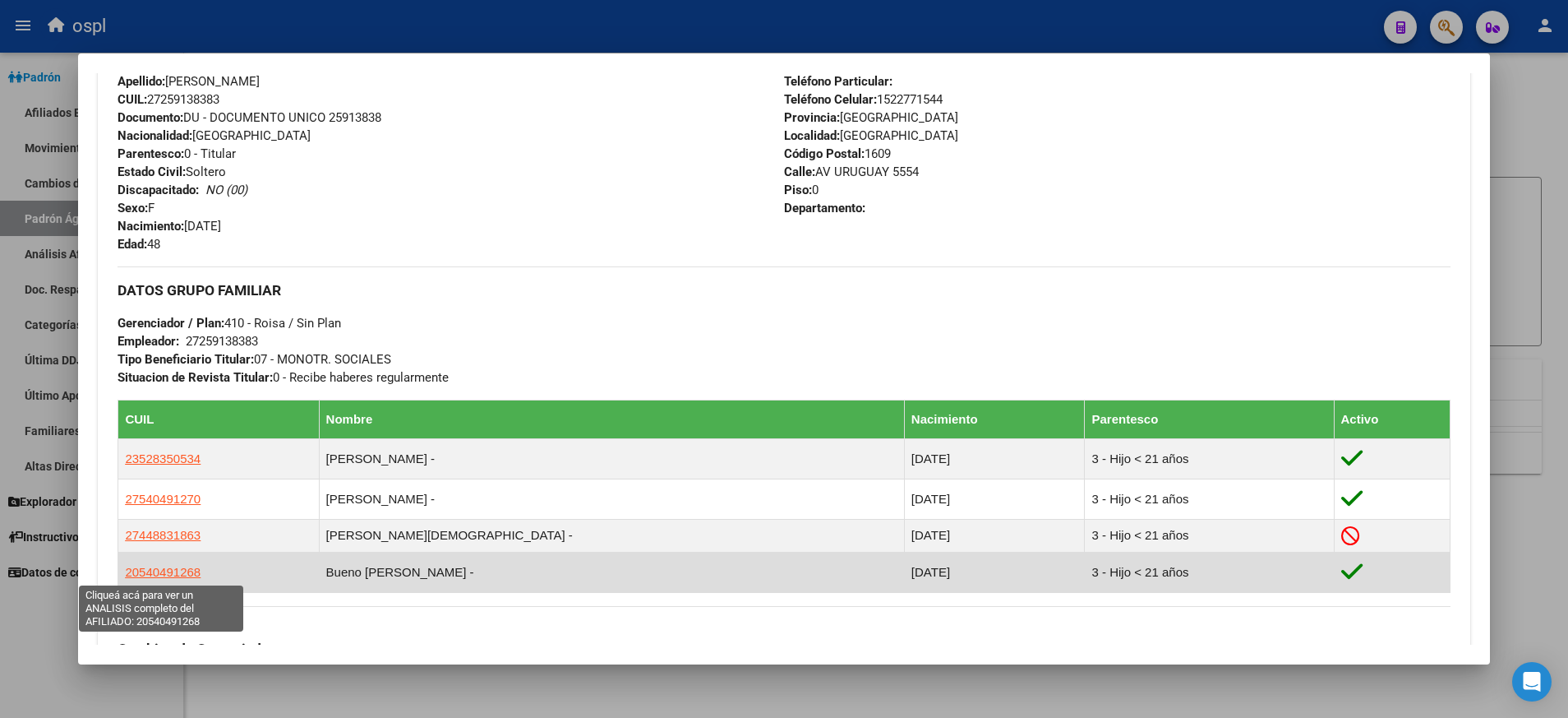
click at [184, 568] on span "20540491268" at bounding box center [163, 571] width 75 height 14
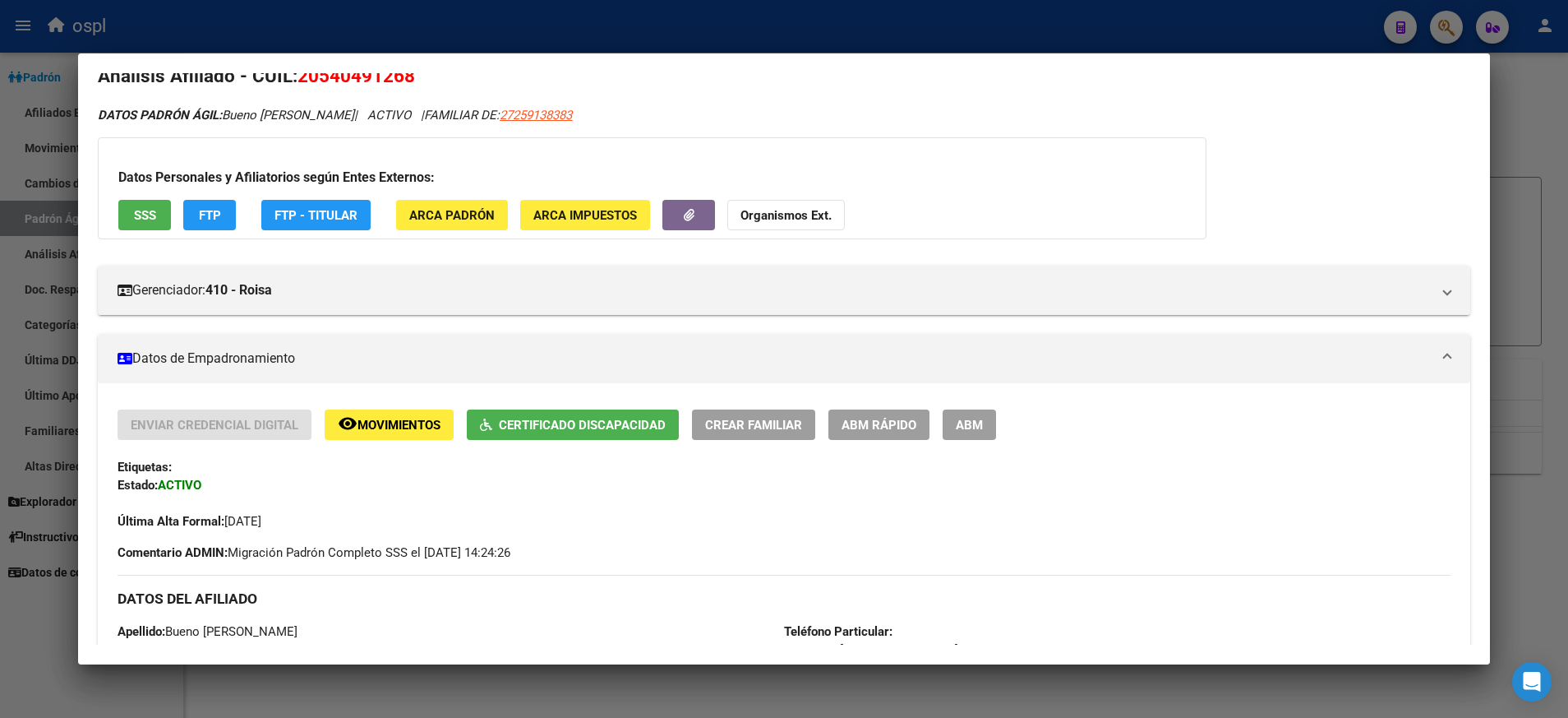
scroll to position [0, 0]
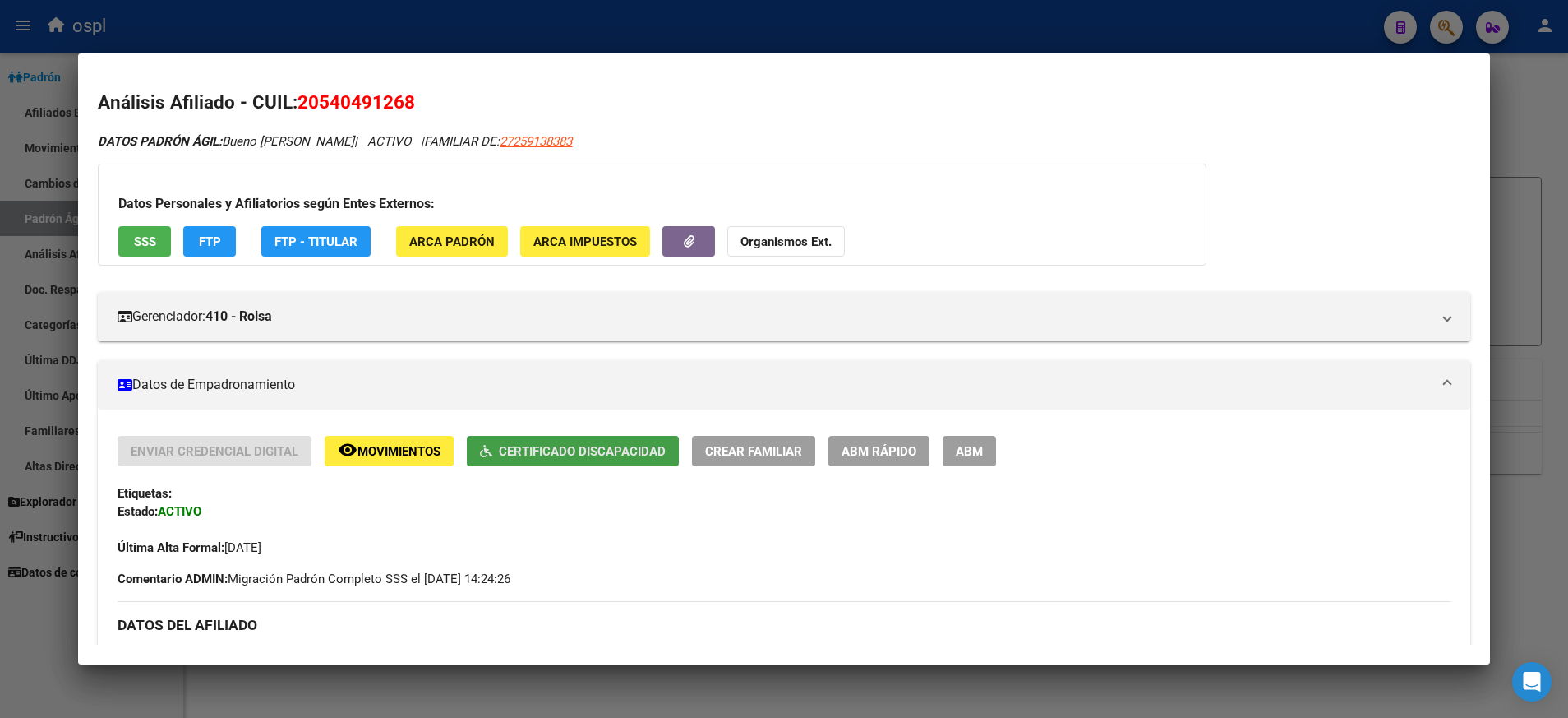
click at [609, 451] on span "Certificado Discapacidad" at bounding box center [582, 452] width 167 height 15
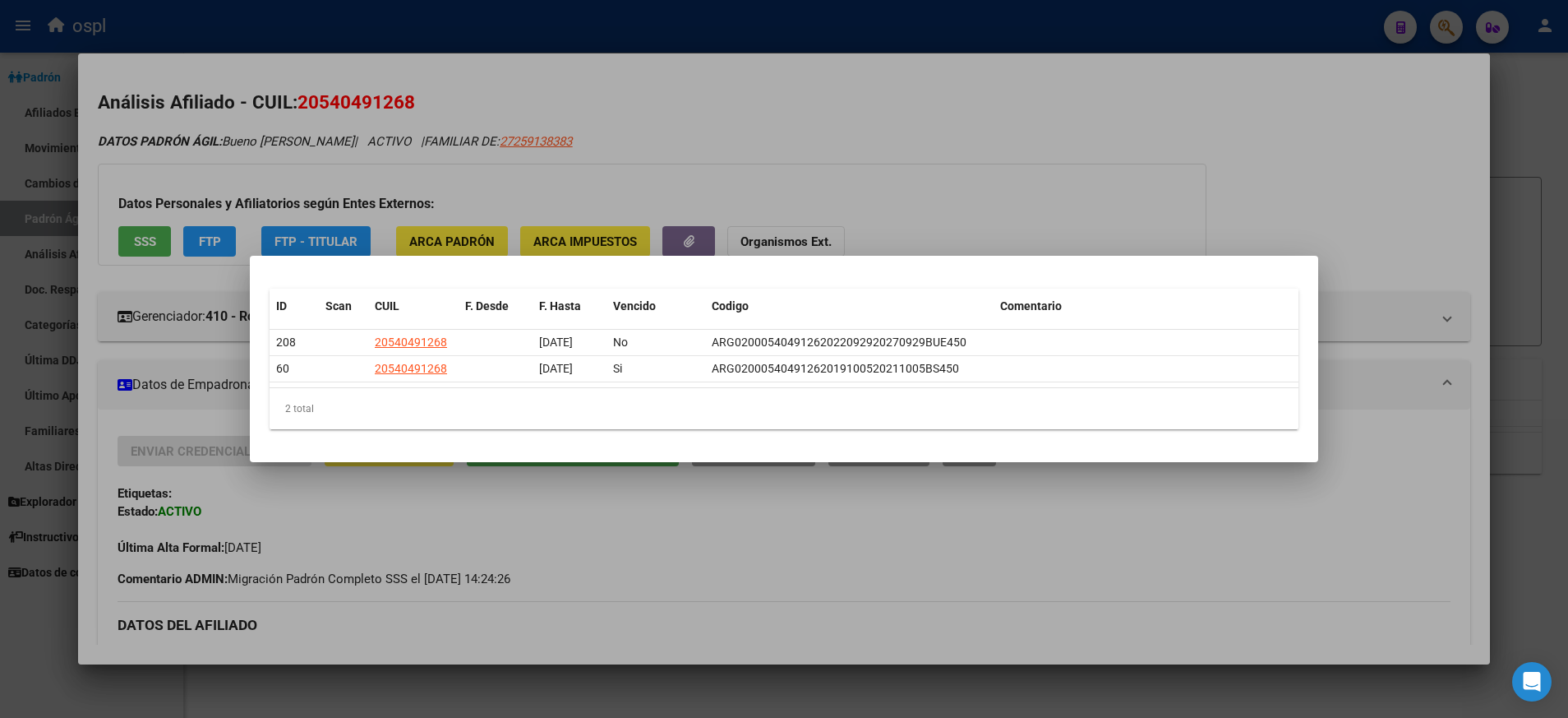
click at [1156, 198] on div at bounding box center [784, 359] width 1568 height 718
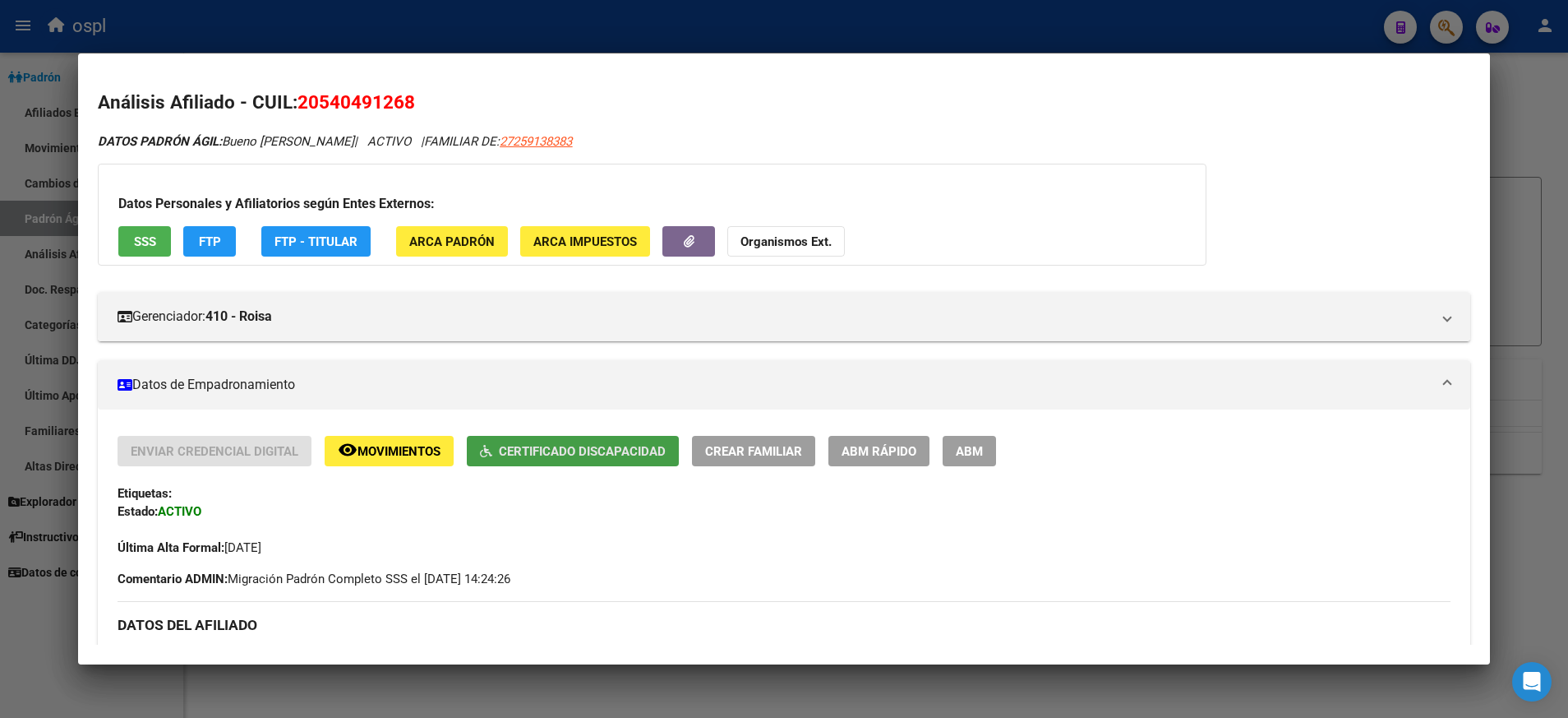
click at [620, 455] on span "Certificado Discapacidad" at bounding box center [582, 452] width 167 height 15
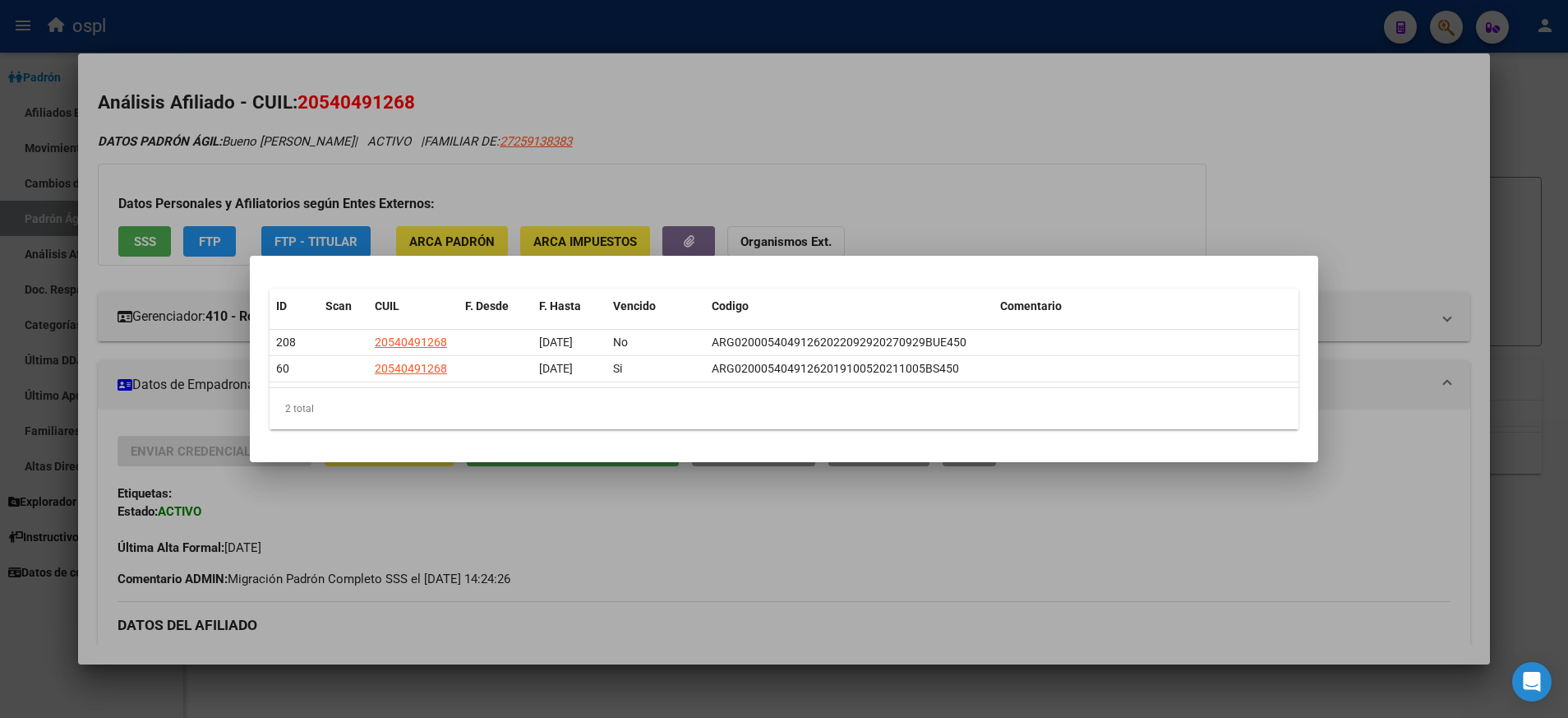
click at [1086, 165] on div at bounding box center [784, 359] width 1568 height 718
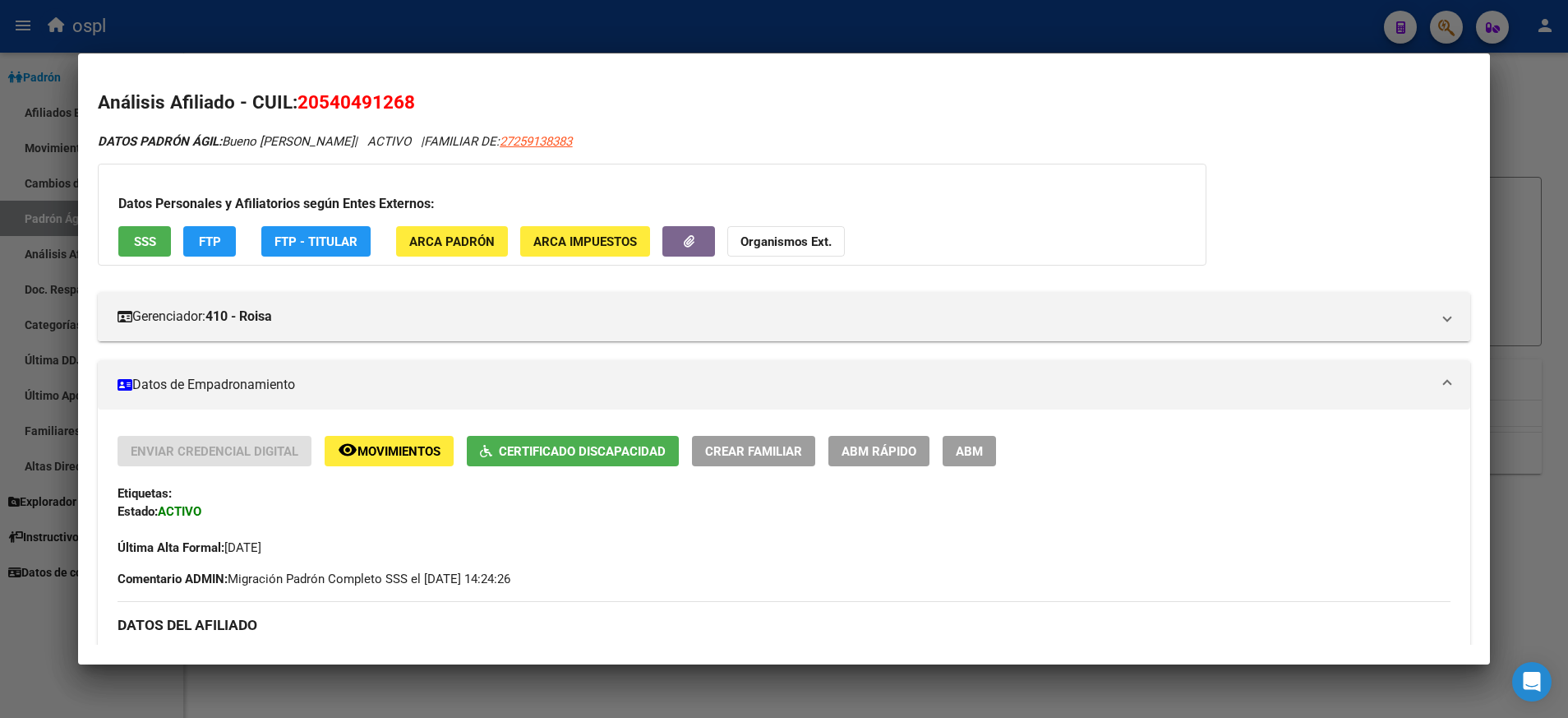
click at [354, 104] on span "20540491268" at bounding box center [355, 102] width 117 height 22
copy span "20540491268"
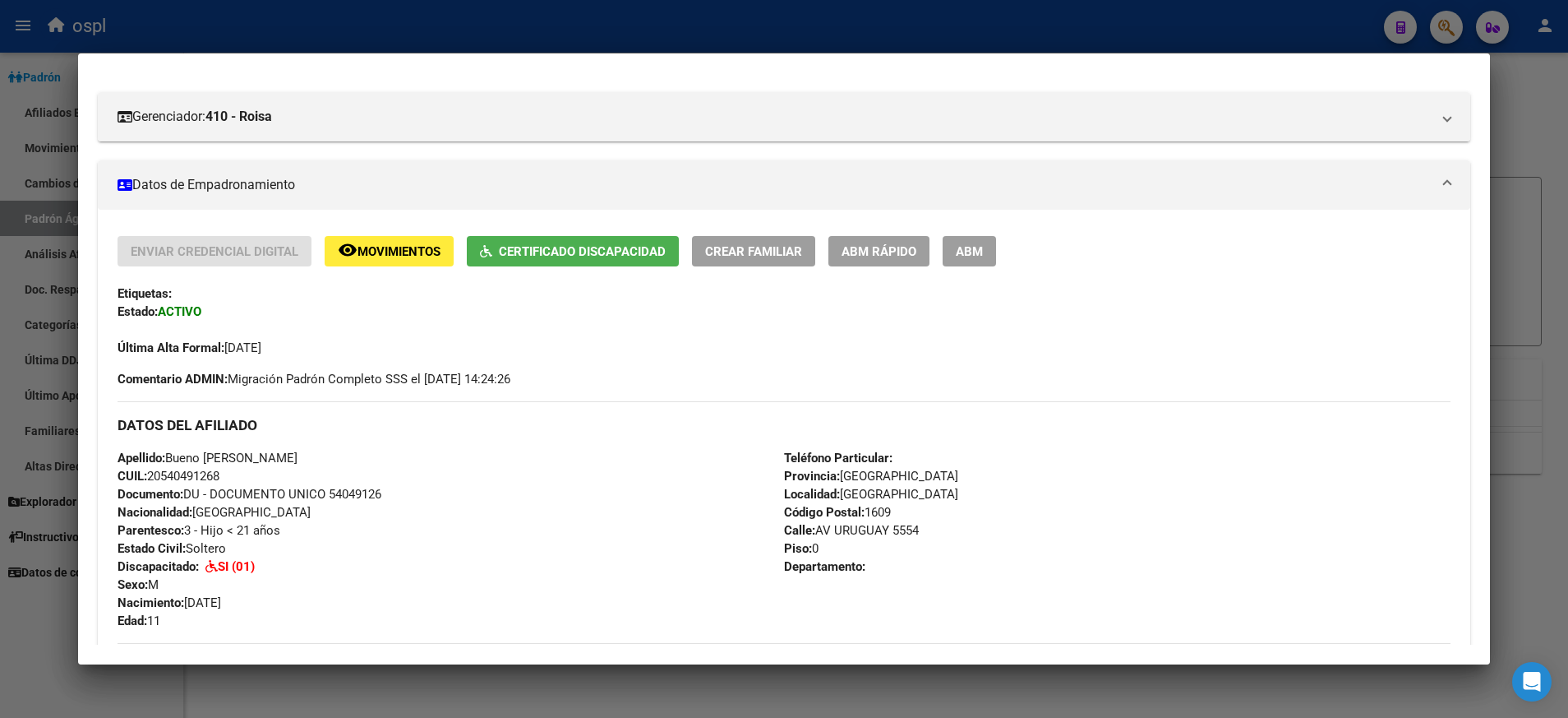
scroll to position [205, 0]
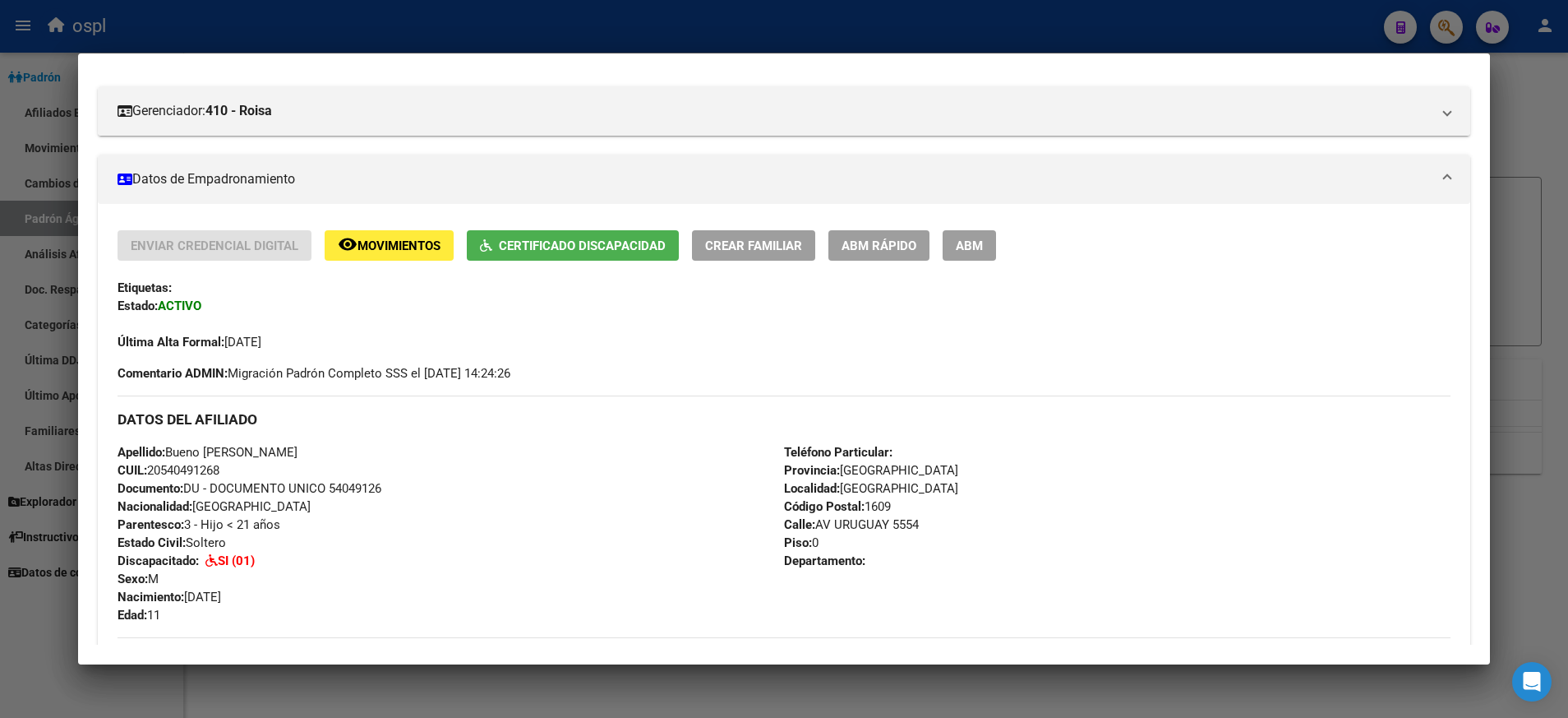
drag, startPoint x: 202, startPoint y: 478, endPoint x: 191, endPoint y: 467, distance: 15.6
click at [191, 467] on div "Apellido: Bueno [PERSON_NAME]: 20540491268 Documento: DU - DOCUMENTO UNICO 5404…" at bounding box center [451, 534] width 667 height 181
click at [191, 467] on span "CUIL: 20540491268" at bounding box center [168, 470] width 102 height 15
copy span "20540491268"
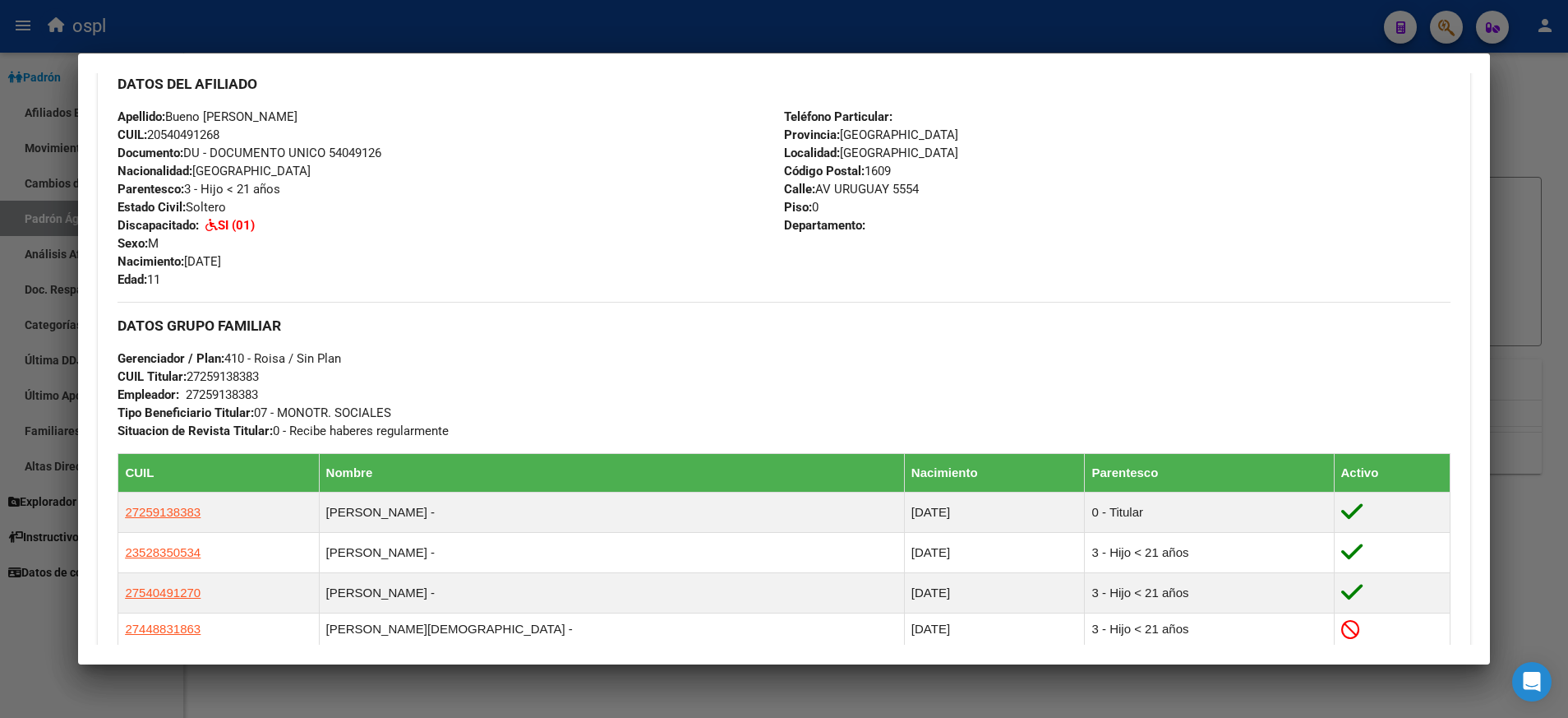
scroll to position [553, 0]
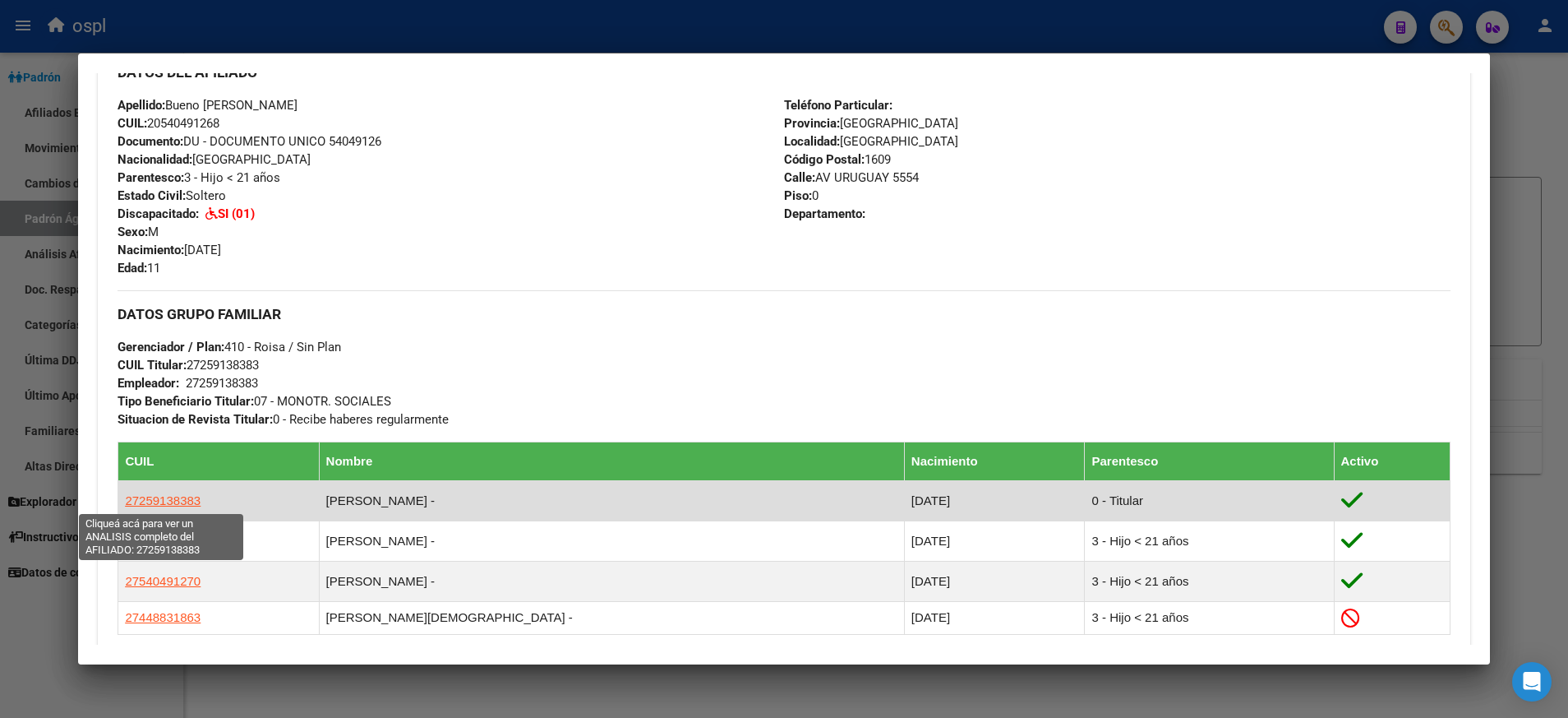
click at [165, 496] on span "27259138383" at bounding box center [163, 500] width 75 height 14
type textarea "27259138383"
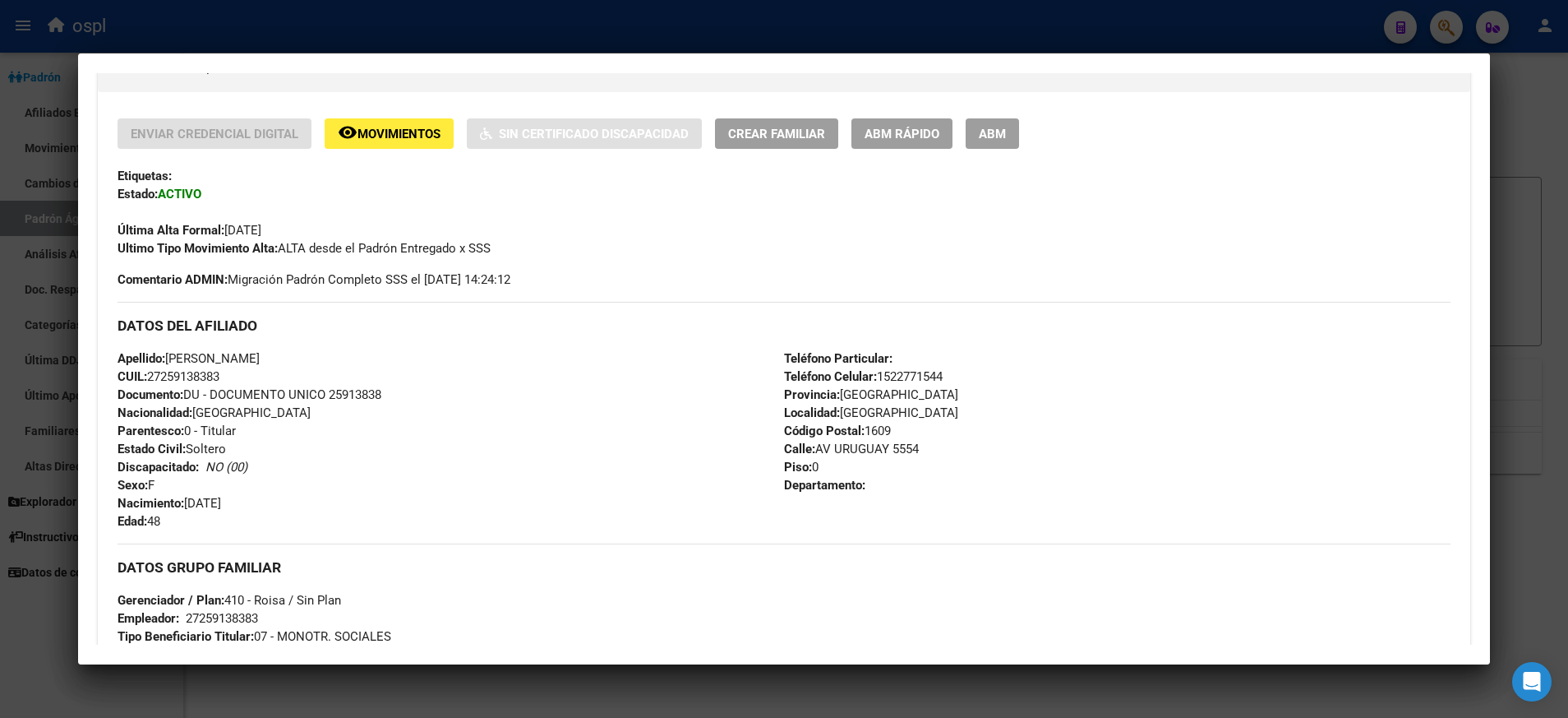
scroll to position [0, 0]
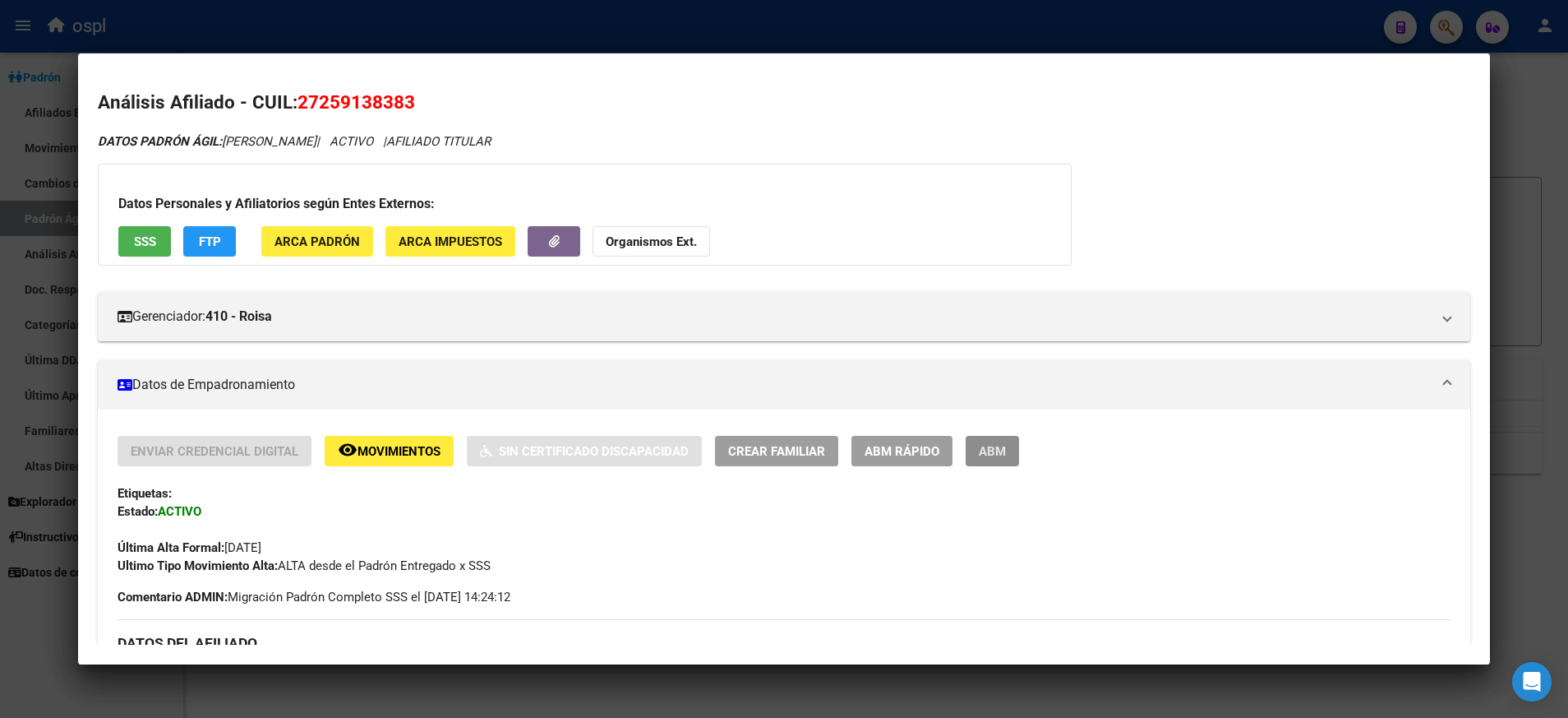
click at [993, 438] on button "ABM" at bounding box center [992, 450] width 54 height 30
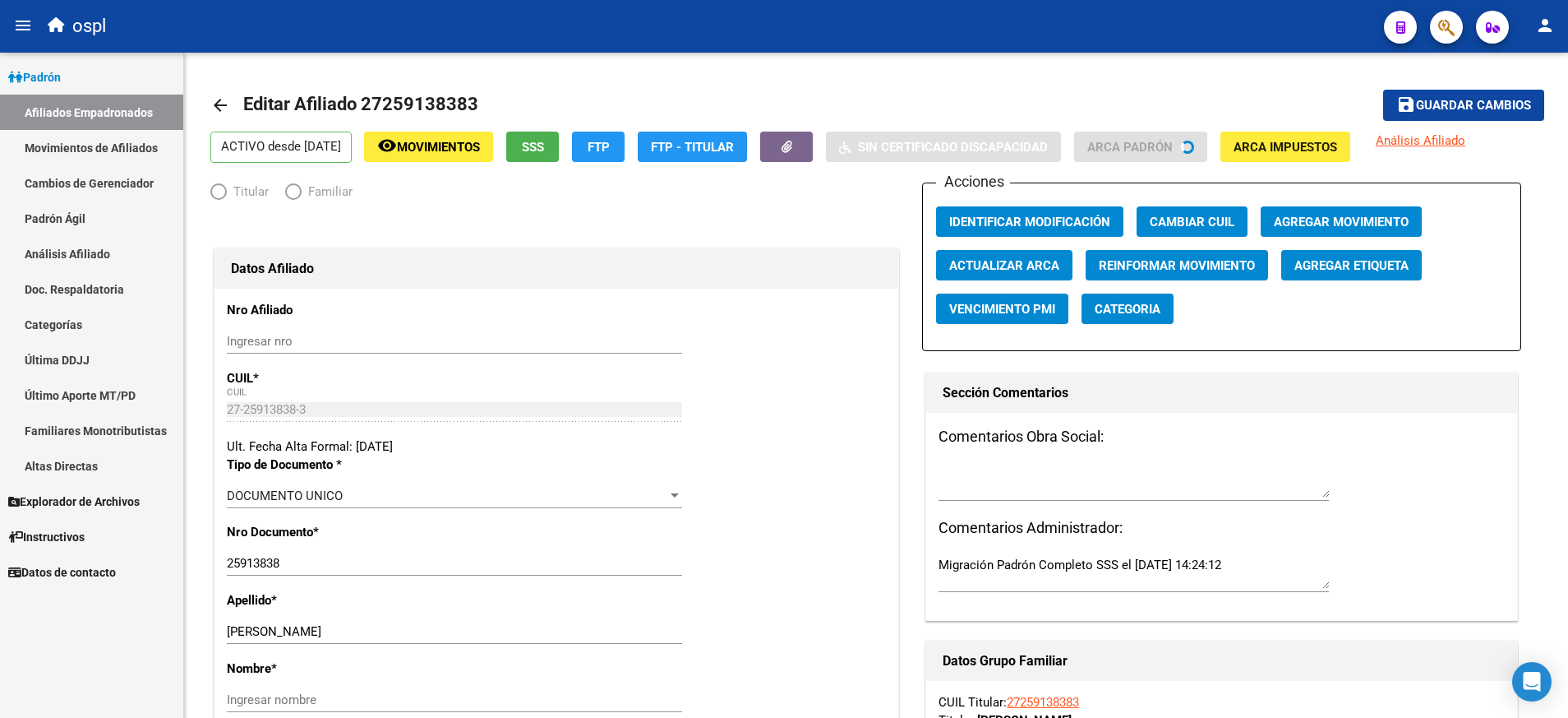
radio input "true"
type input "27-25913838-3"
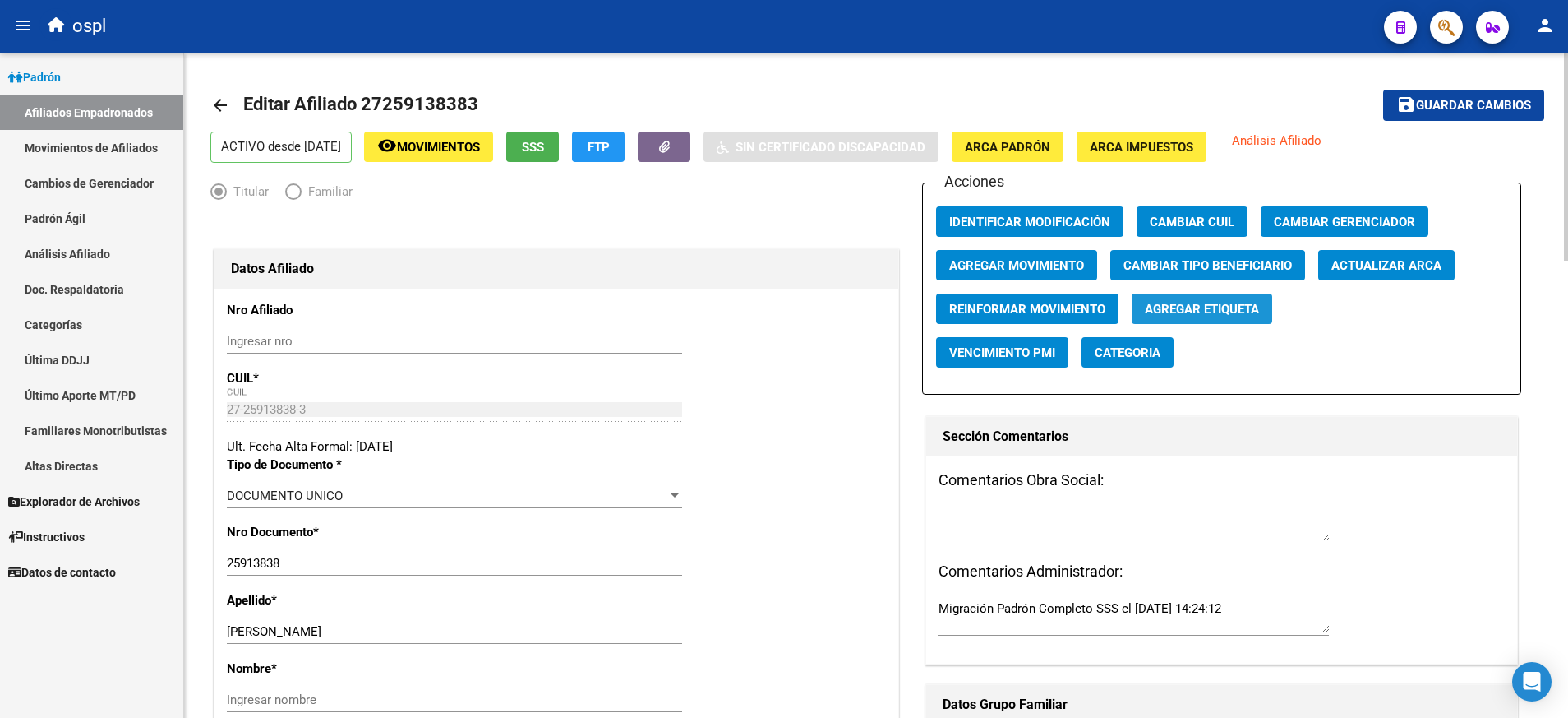
click at [1196, 311] on span "Agregar Etiqueta" at bounding box center [1202, 309] width 114 height 15
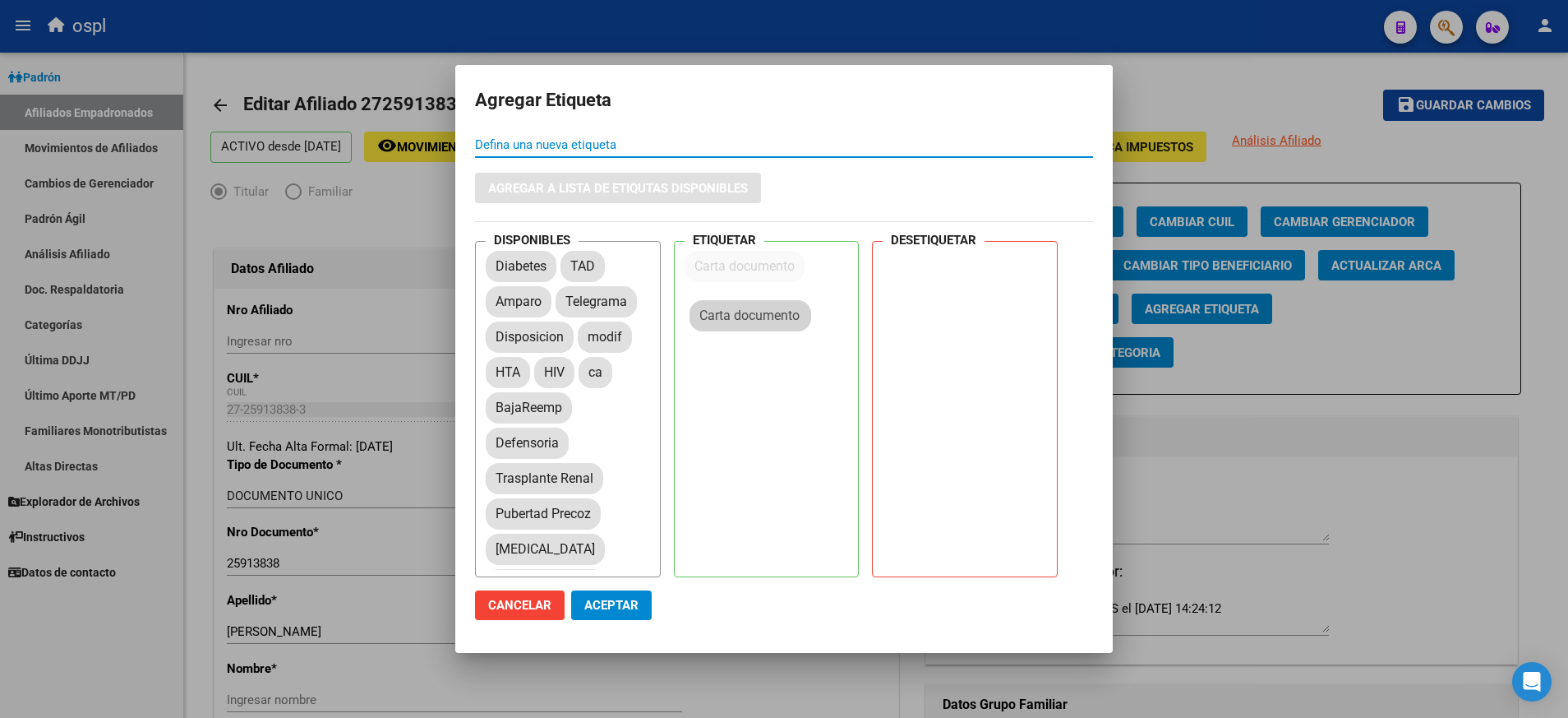
drag, startPoint x: 581, startPoint y: 372, endPoint x: 787, endPoint y: 314, distance: 214.0
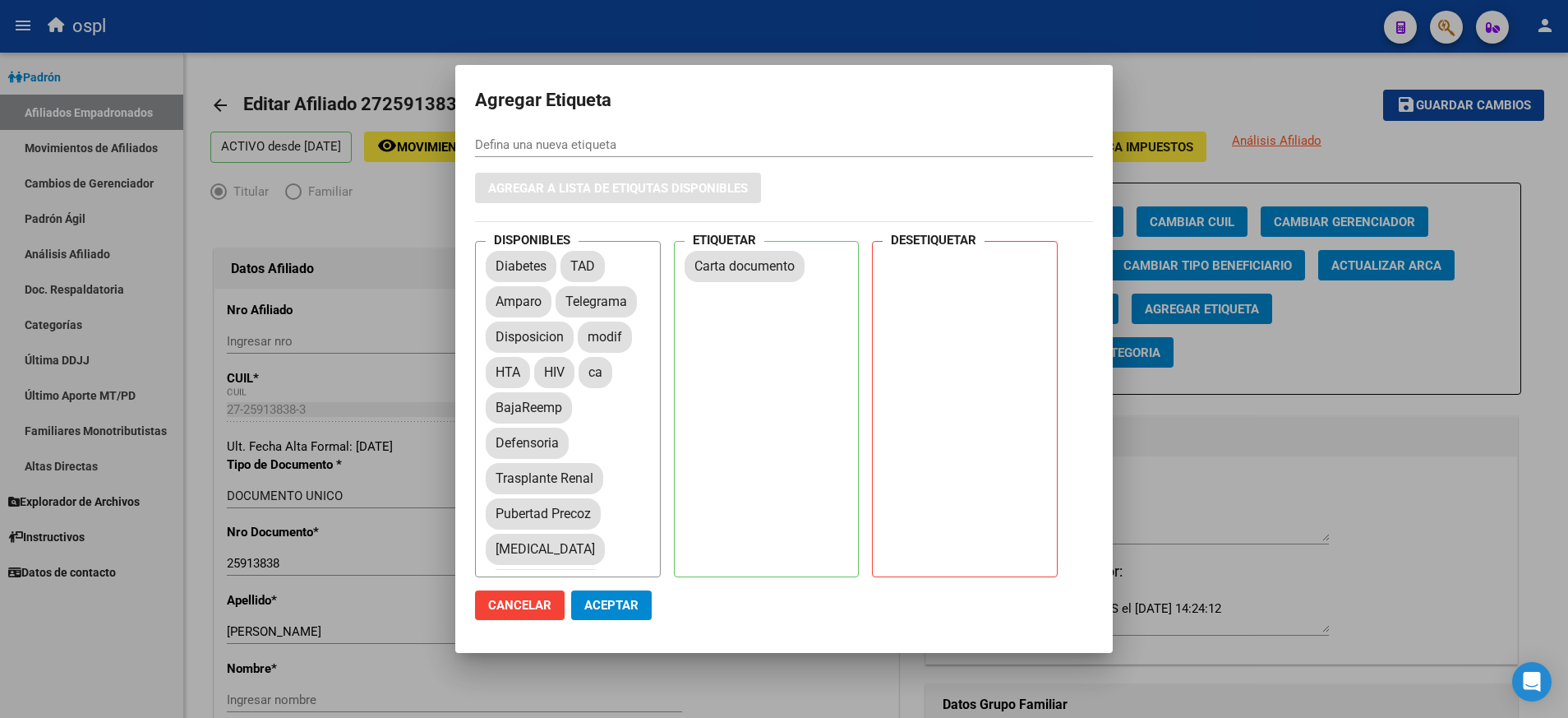
click at [630, 579] on mat-dialog-actions "Cancelar Aceptar" at bounding box center [784, 605] width 618 height 56
click at [628, 608] on span "Aceptar" at bounding box center [611, 605] width 55 height 15
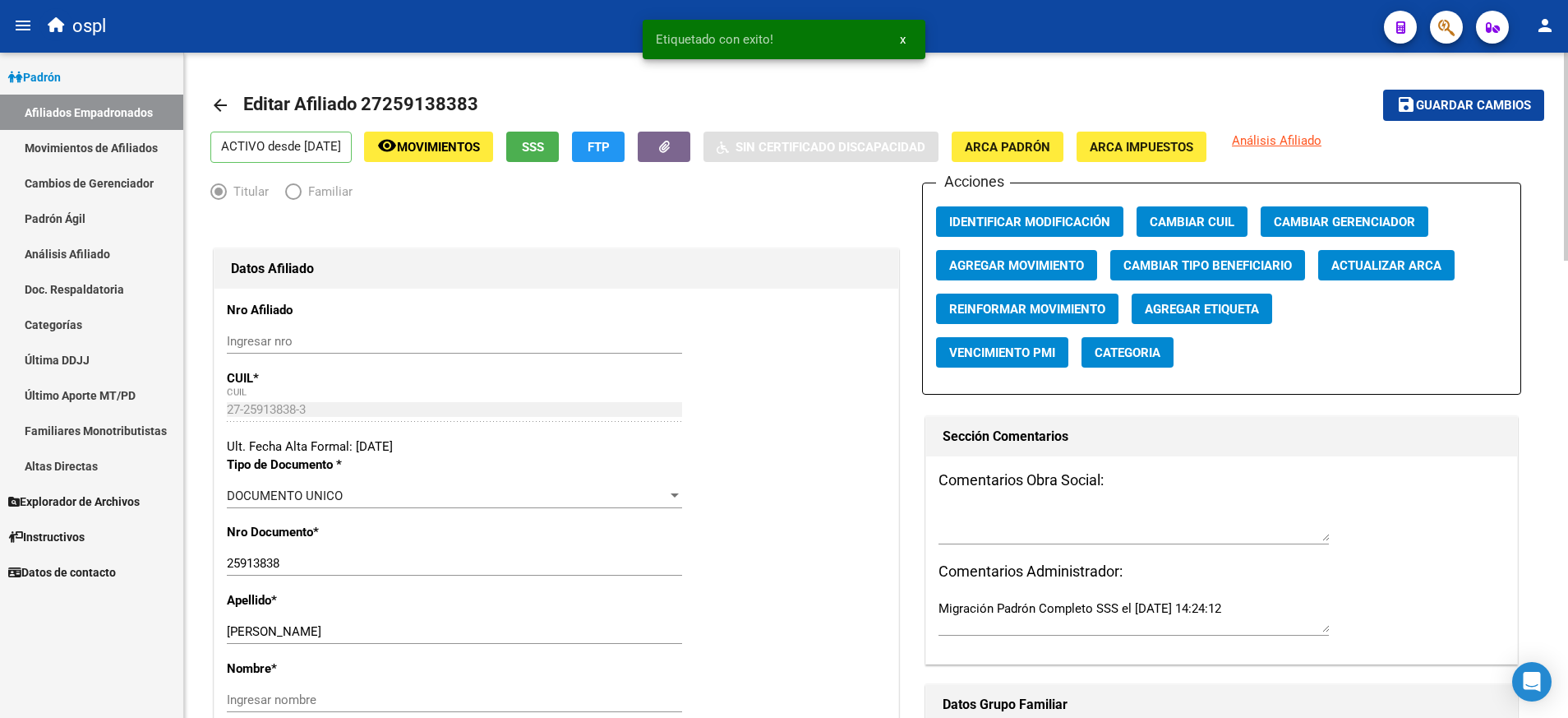
click at [358, 708] on div "Ingresar nombre" at bounding box center [454, 699] width 455 height 25
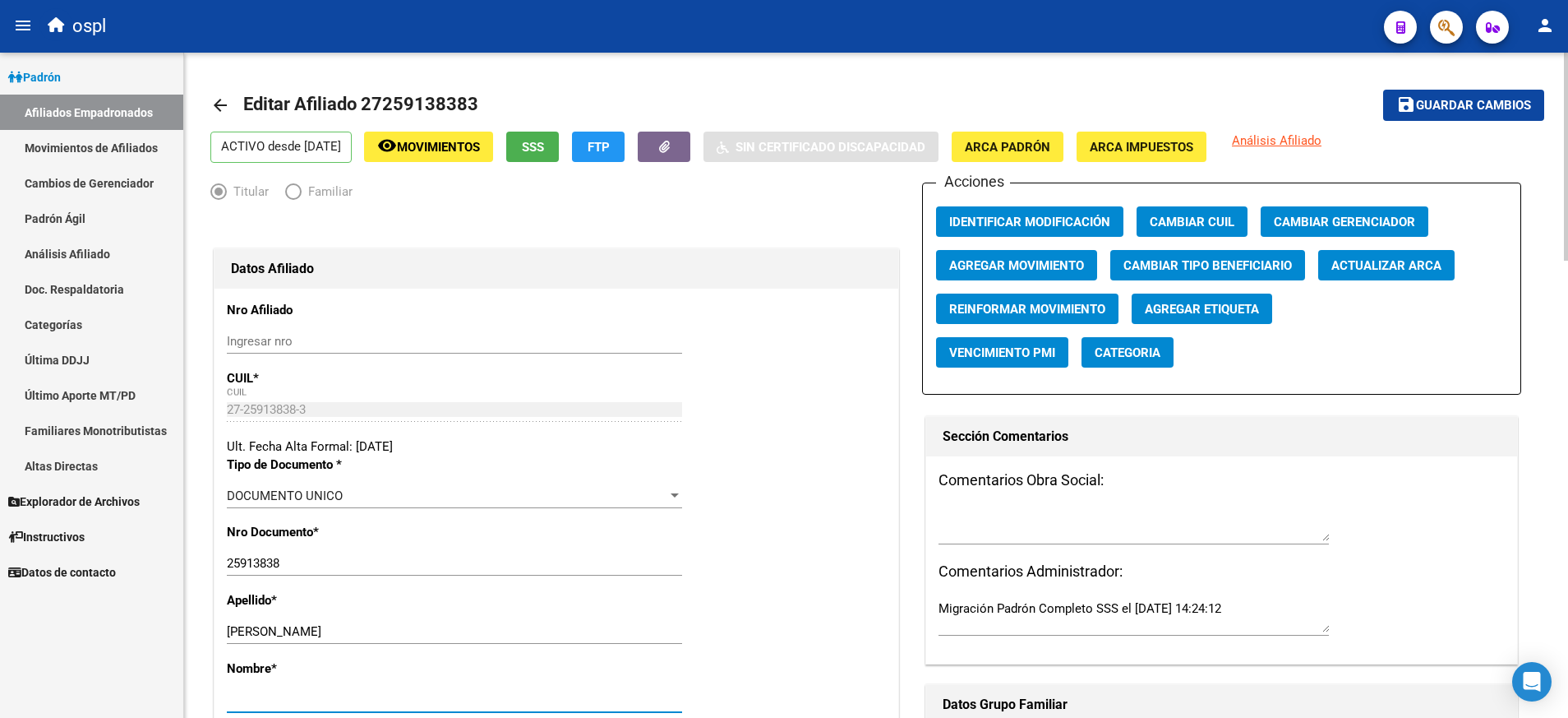
click at [1468, 106] on span "Guardar cambios" at bounding box center [1474, 106] width 115 height 15
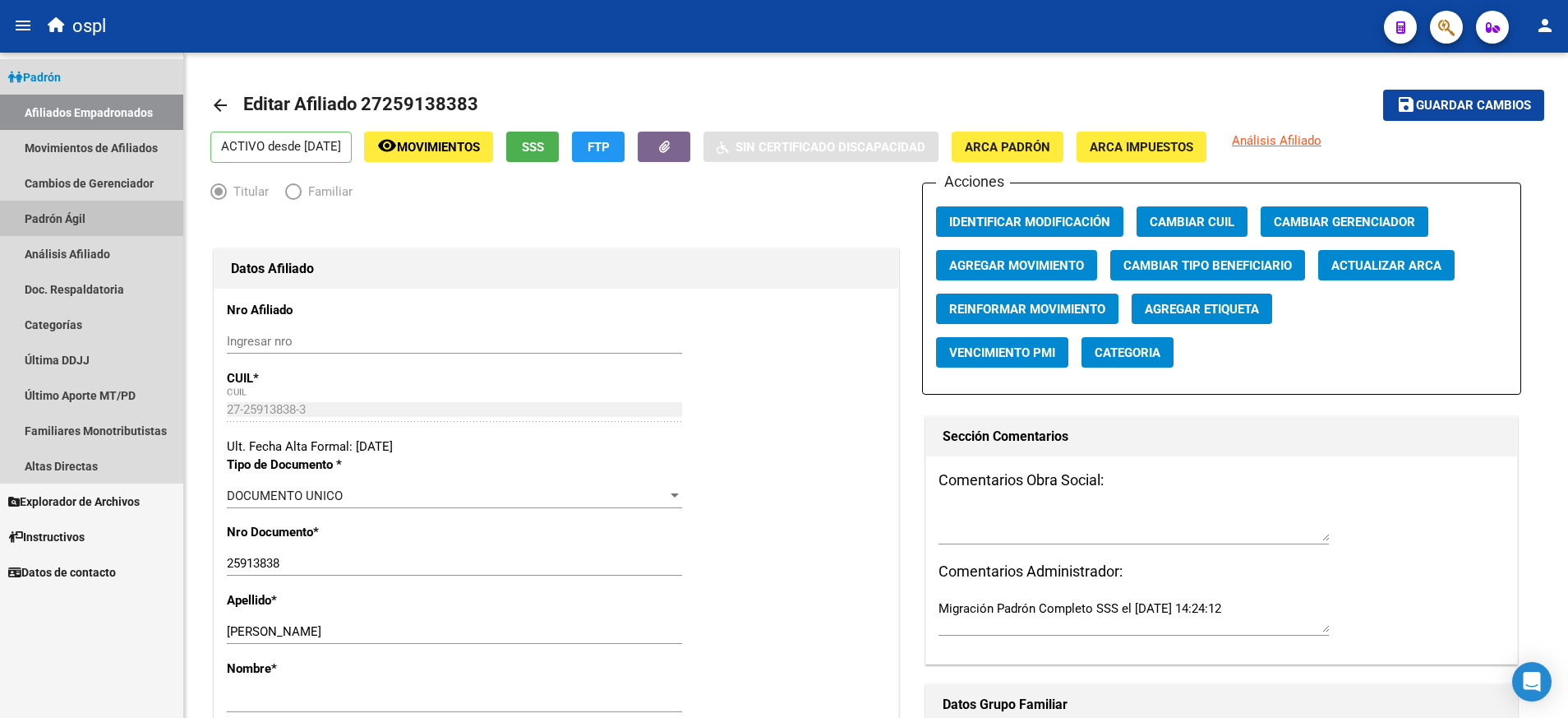
click at [84, 224] on link "Padrón Ágil" at bounding box center [92, 218] width 184 height 35
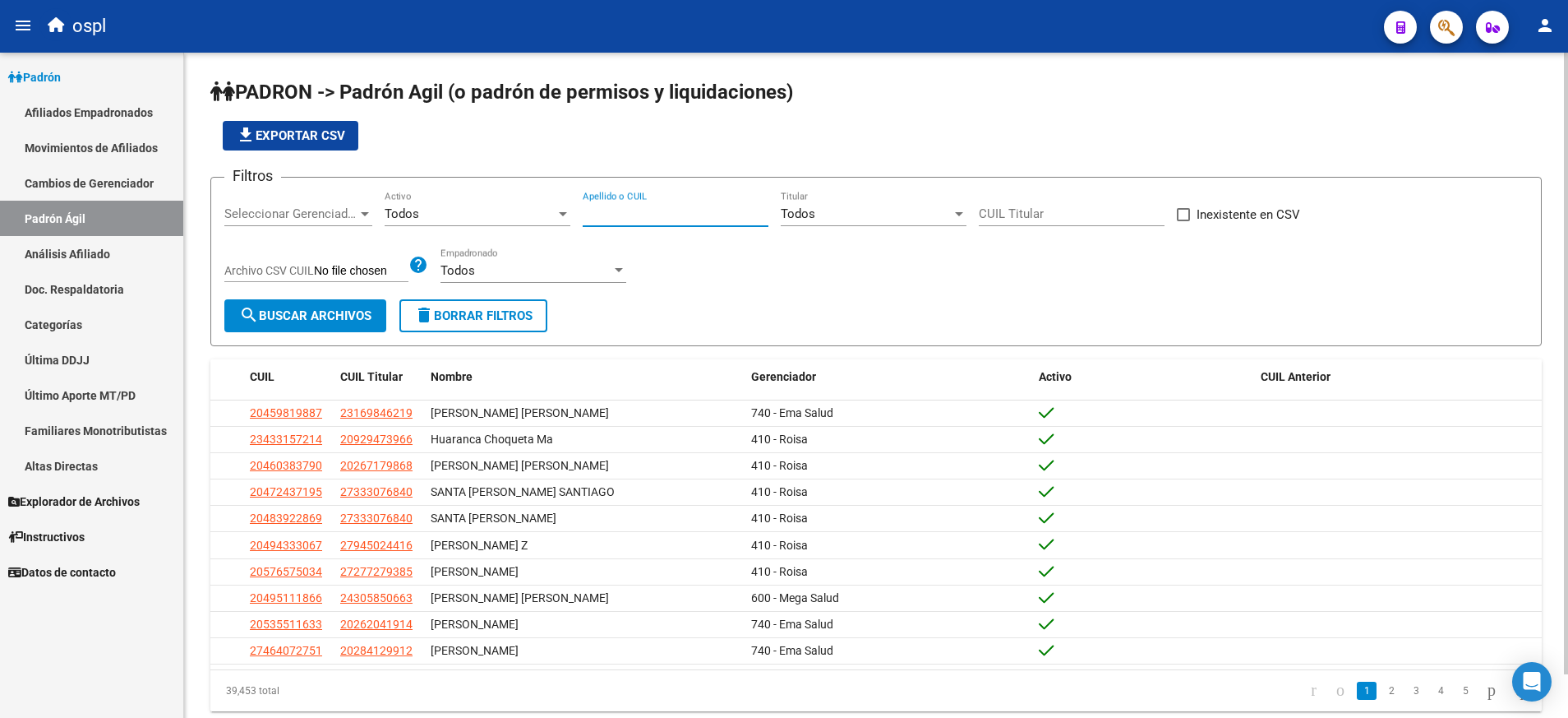
click at [638, 214] on input "Apellido o CUIL" at bounding box center [675, 214] width 185 height 15
paste input "27248045871"
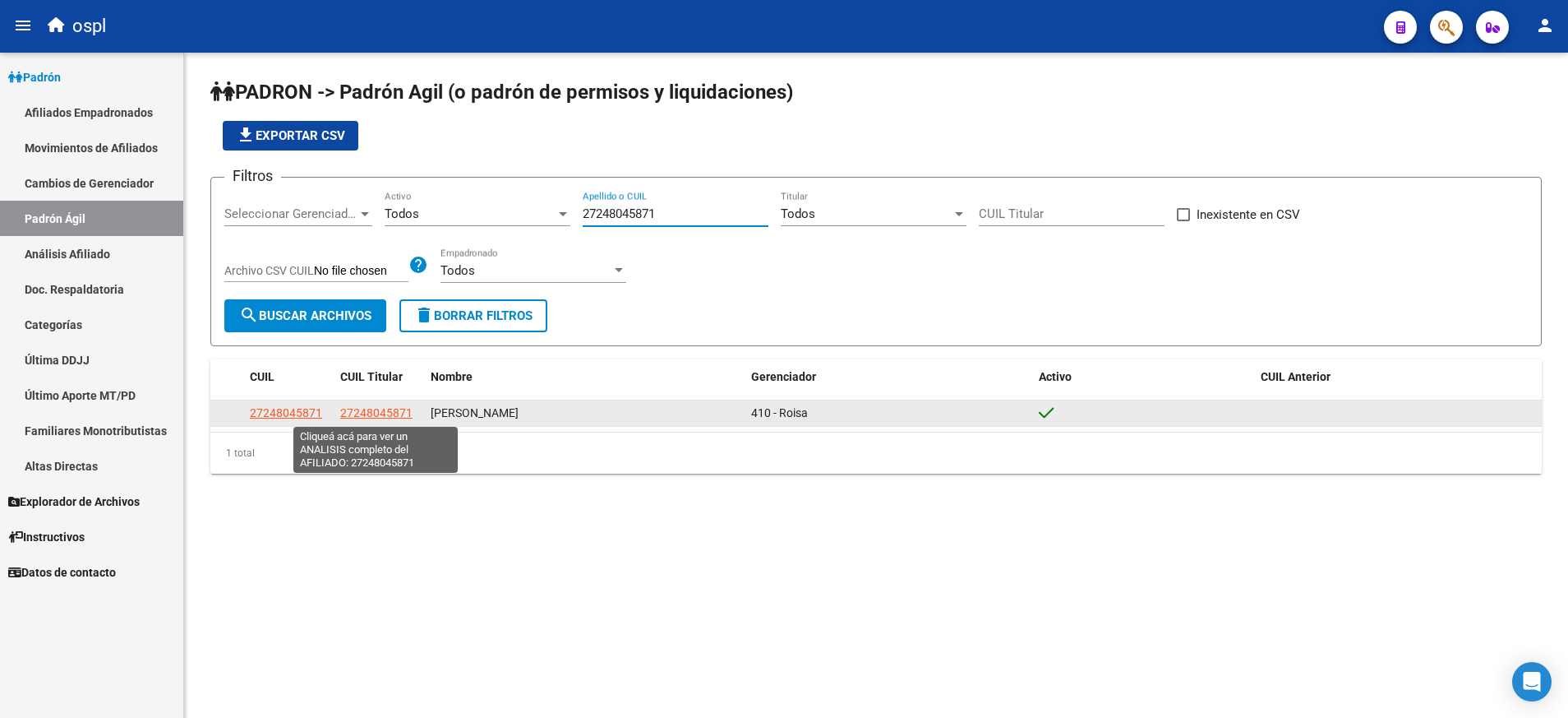
type input "27248045871"
click at [375, 411] on span "27248045871" at bounding box center [377, 413] width 73 height 13
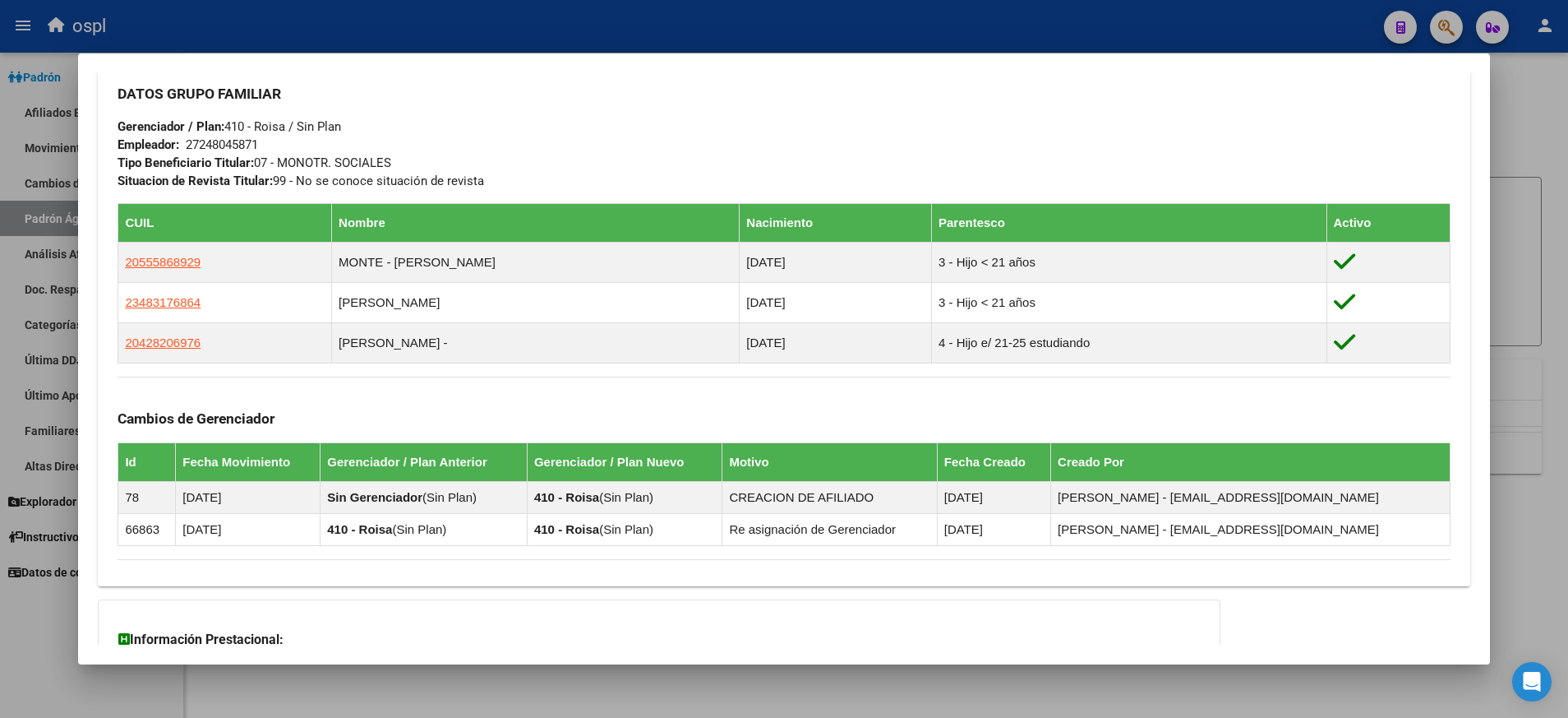
scroll to position [741, 0]
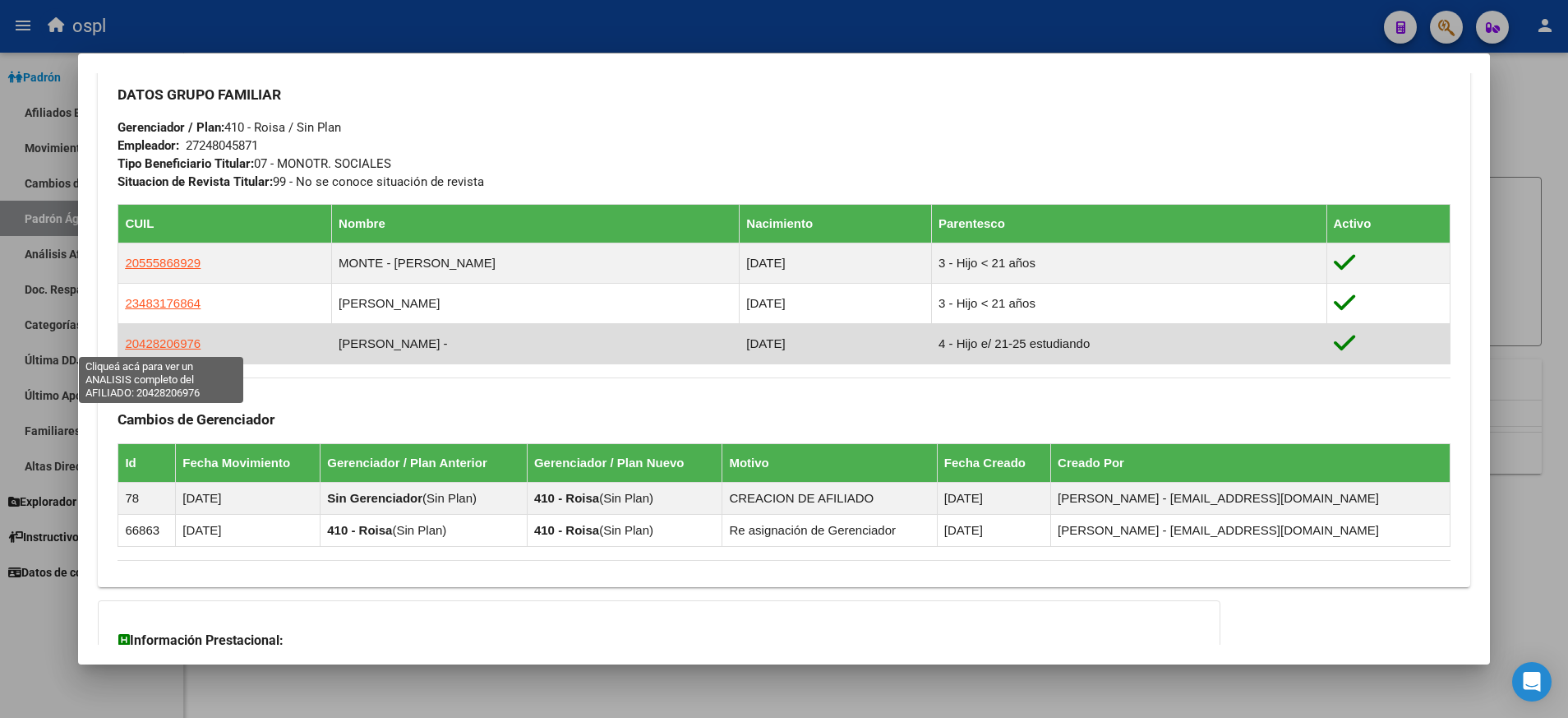
click at [194, 345] on span "20428206976" at bounding box center [163, 343] width 75 height 14
type textarea "20428206976"
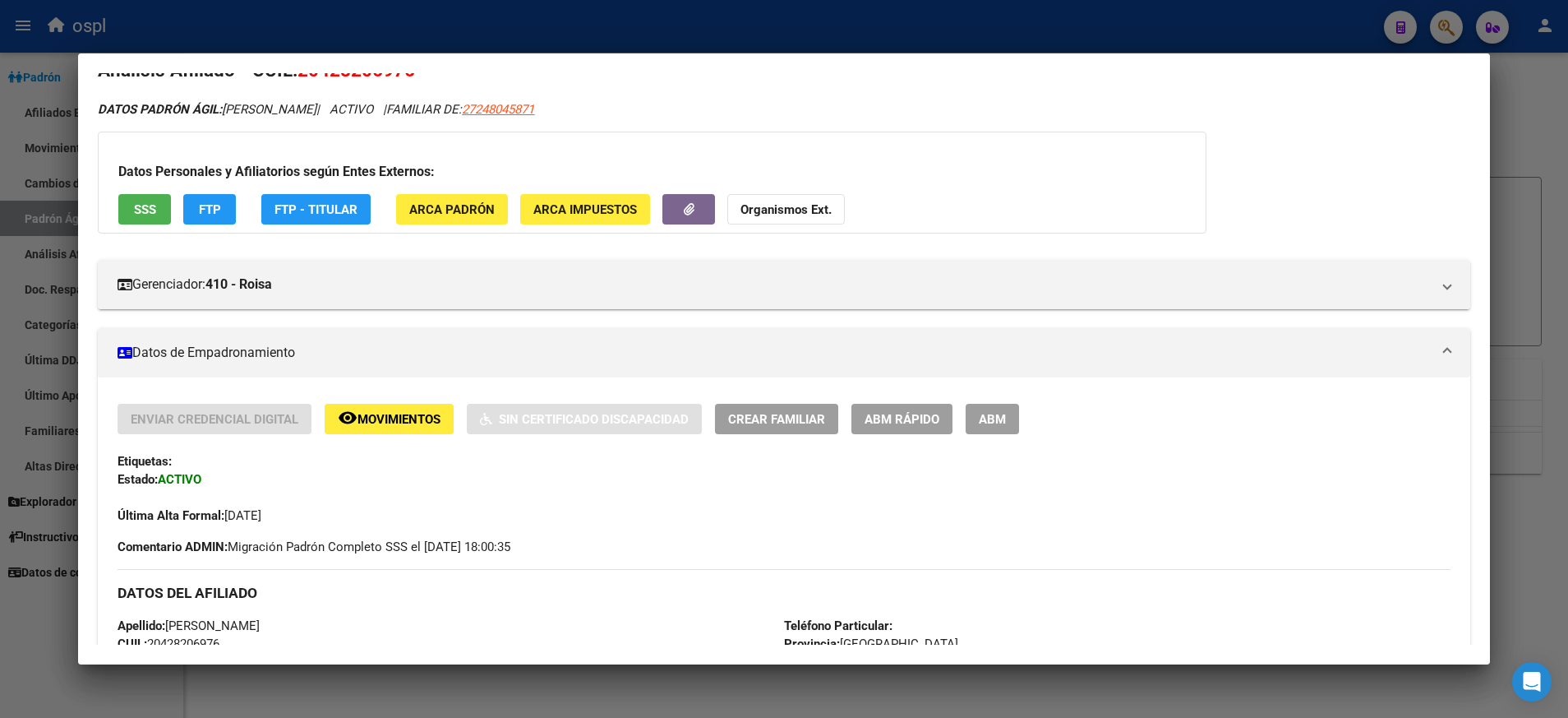
scroll to position [70, 0]
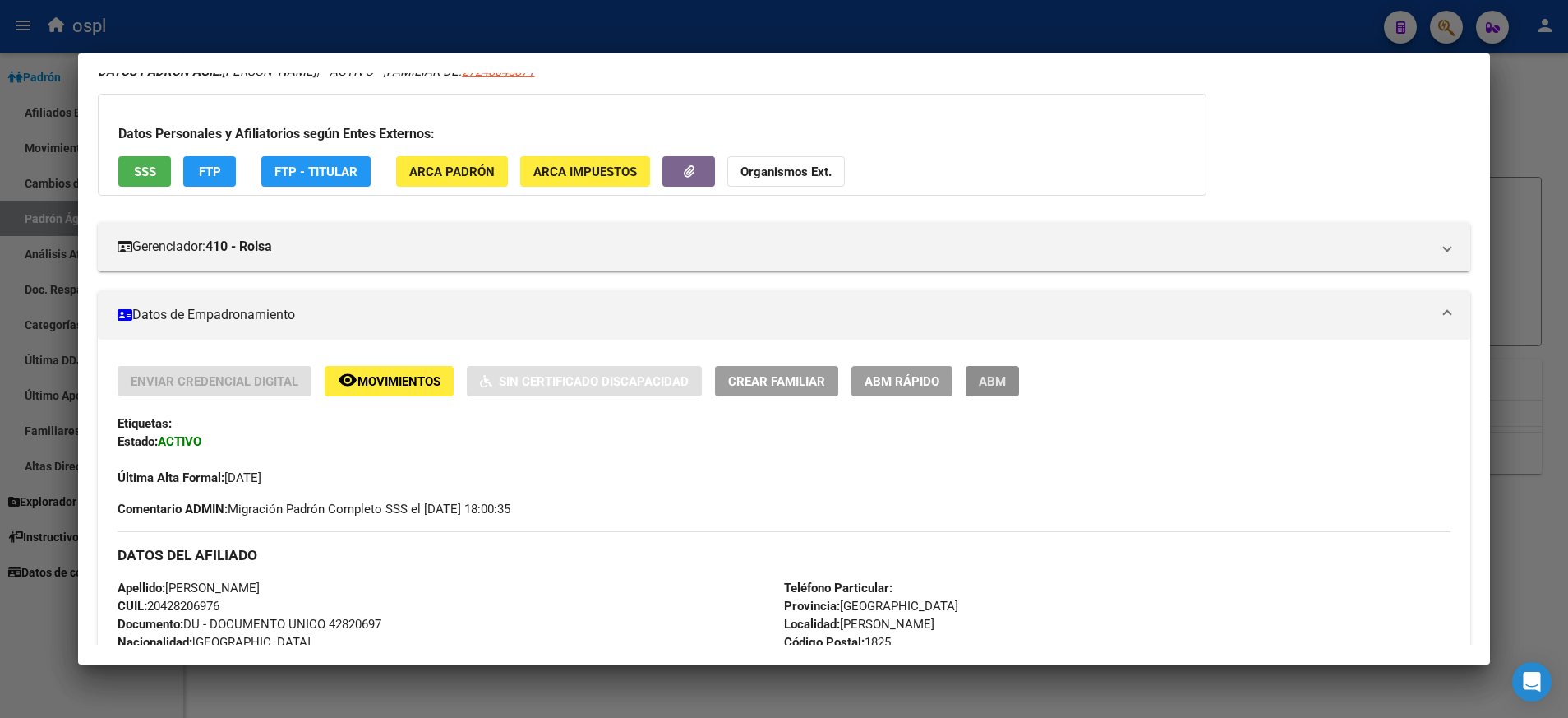
click at [1001, 367] on button "ABM" at bounding box center [992, 381] width 54 height 30
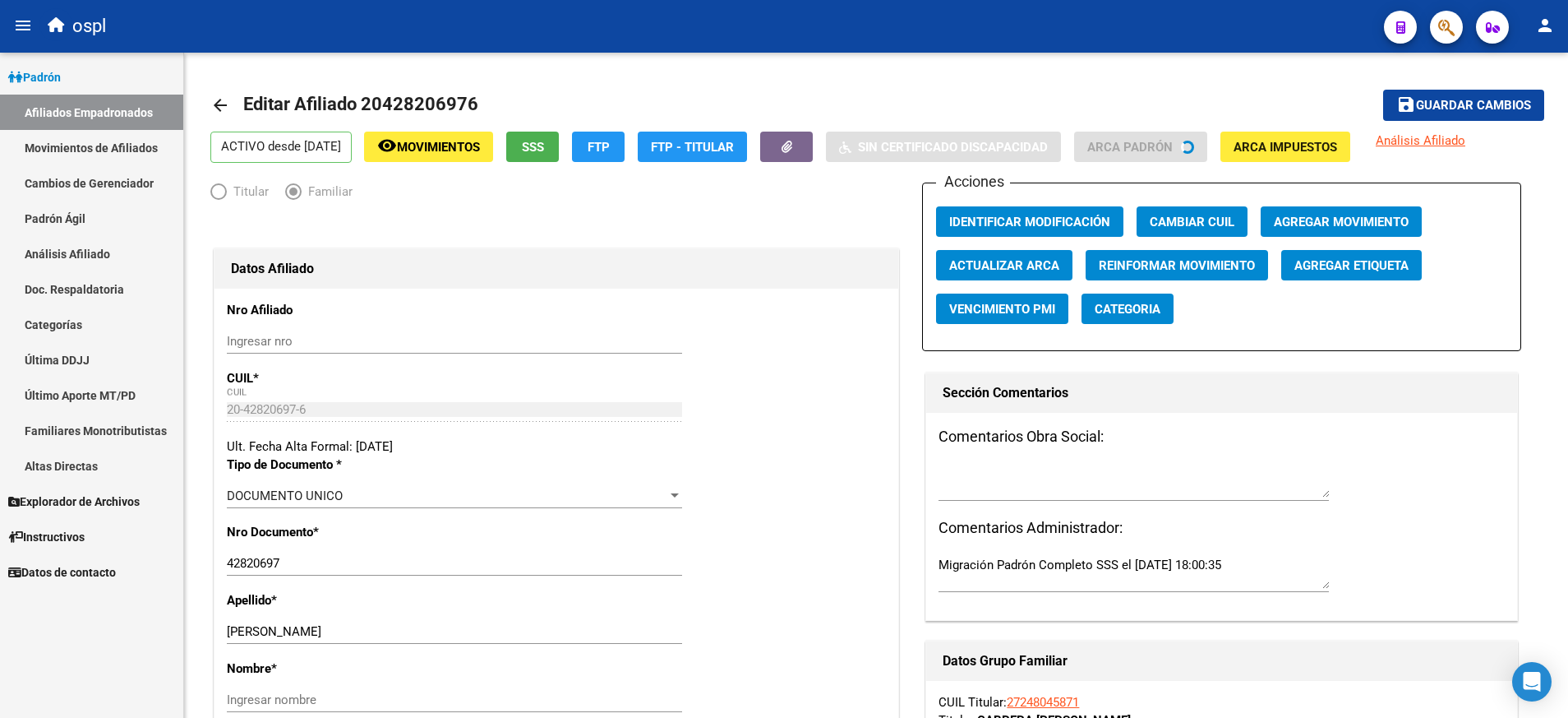
radio input "true"
type input "27-24804587-1"
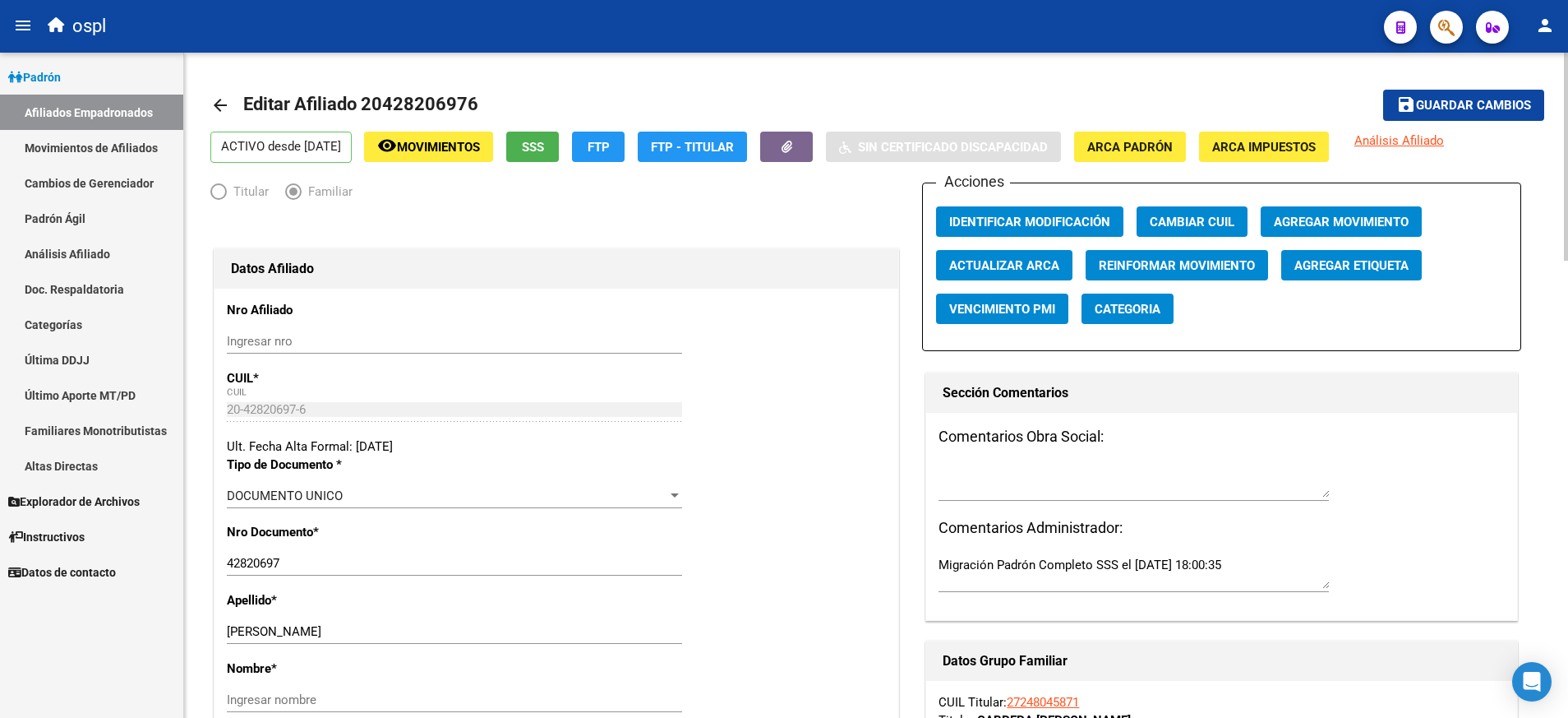
click at [1306, 216] on span "Agregar Movimiento" at bounding box center [1341, 222] width 134 height 15
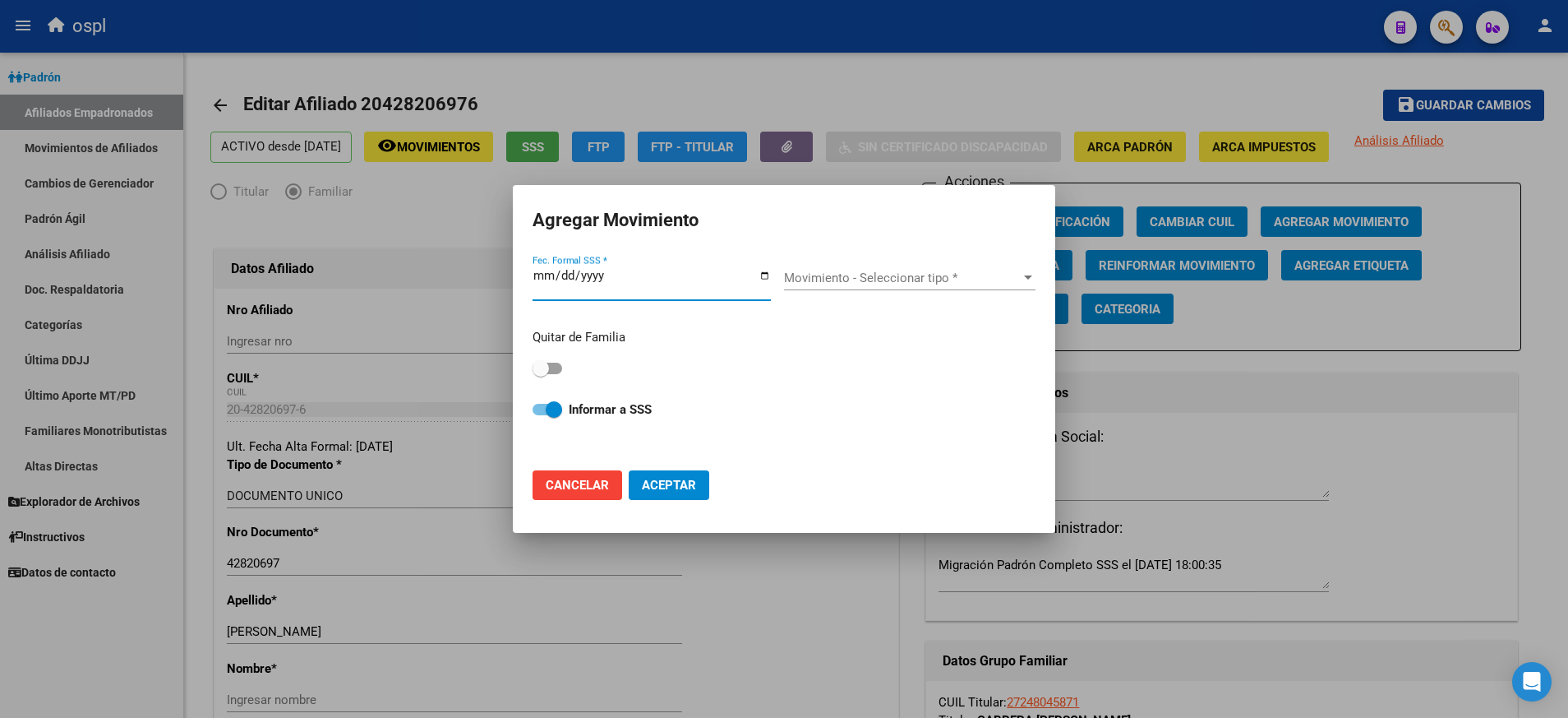
click at [759, 278] on input "Fec. Formal SSS *" at bounding box center [651, 282] width 238 height 26
type input "[DATE]"
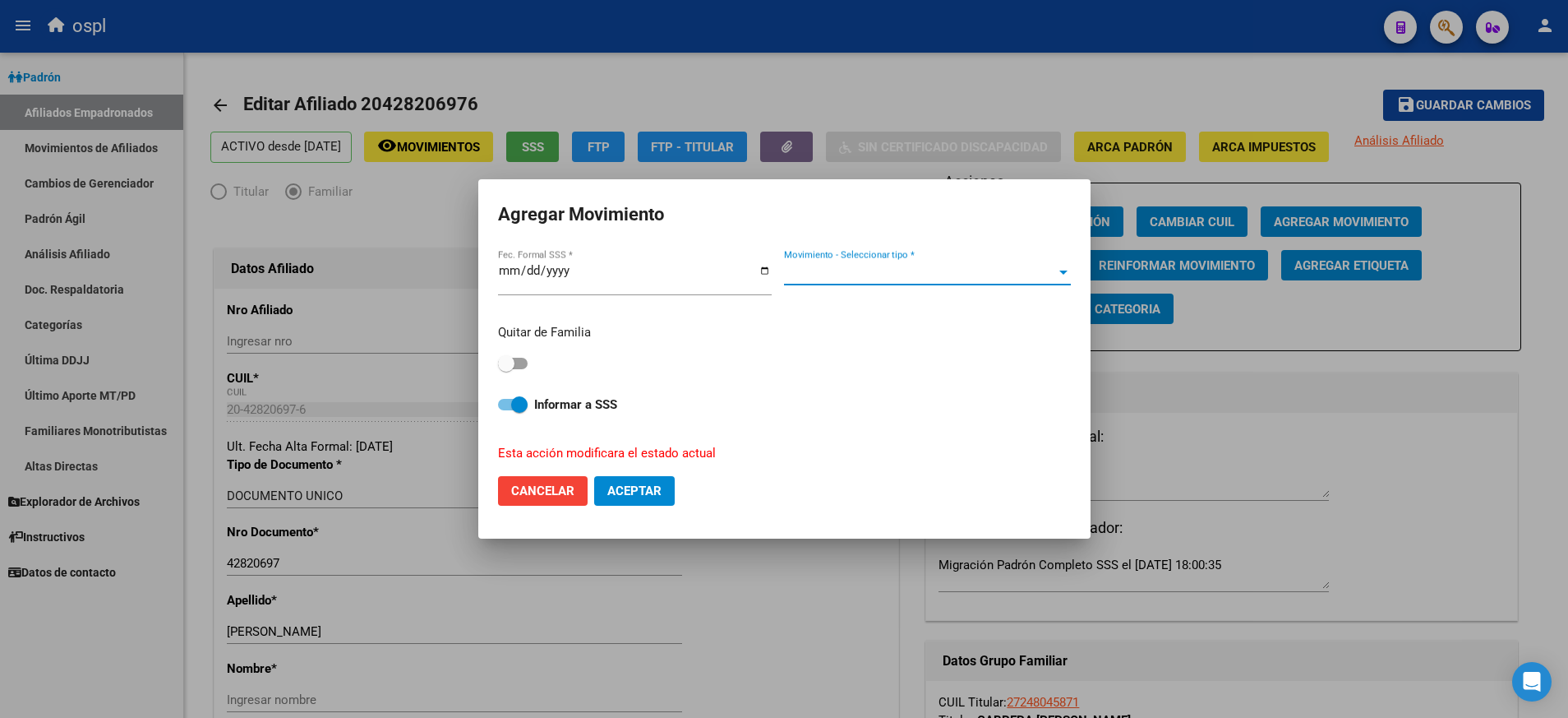
click at [1068, 277] on div at bounding box center [1063, 272] width 15 height 13
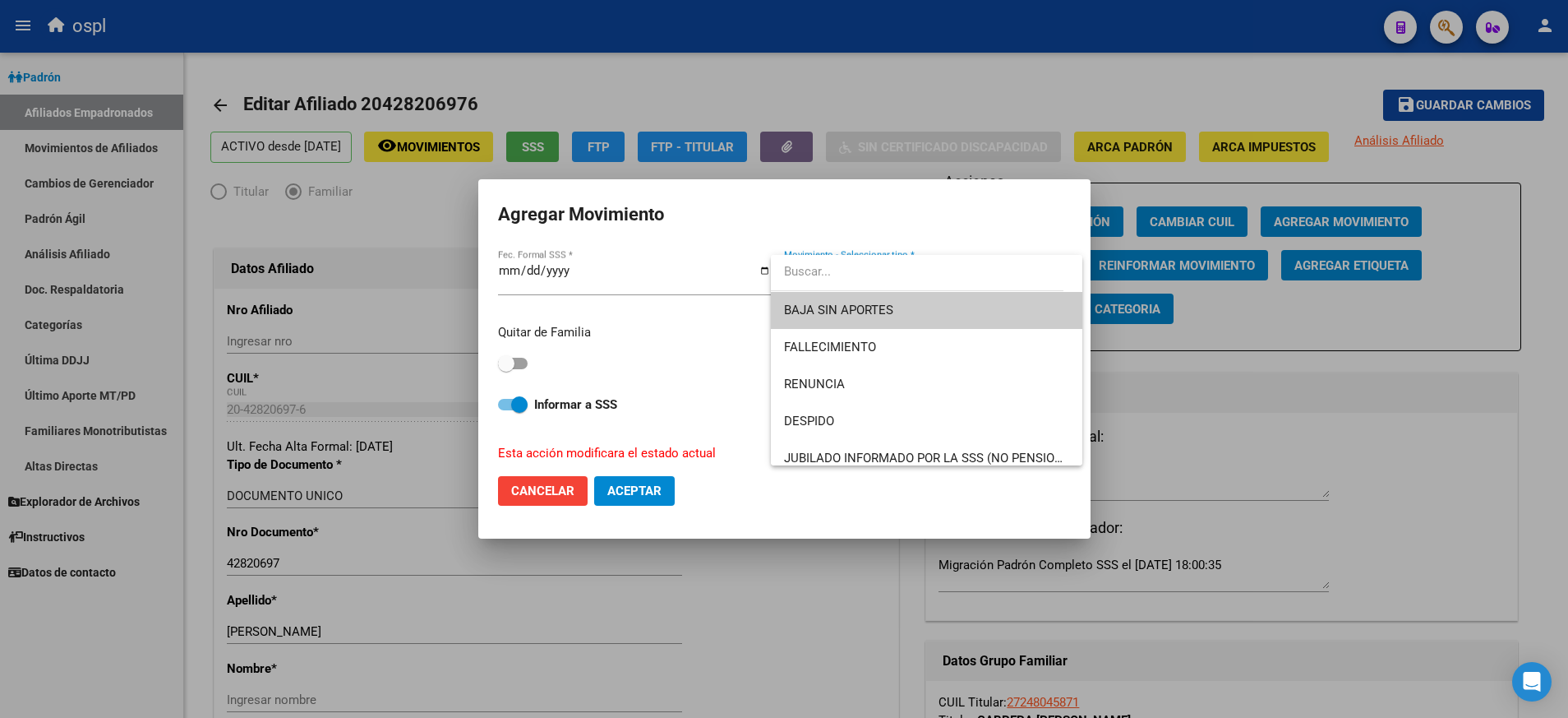
scroll to position [184, 0]
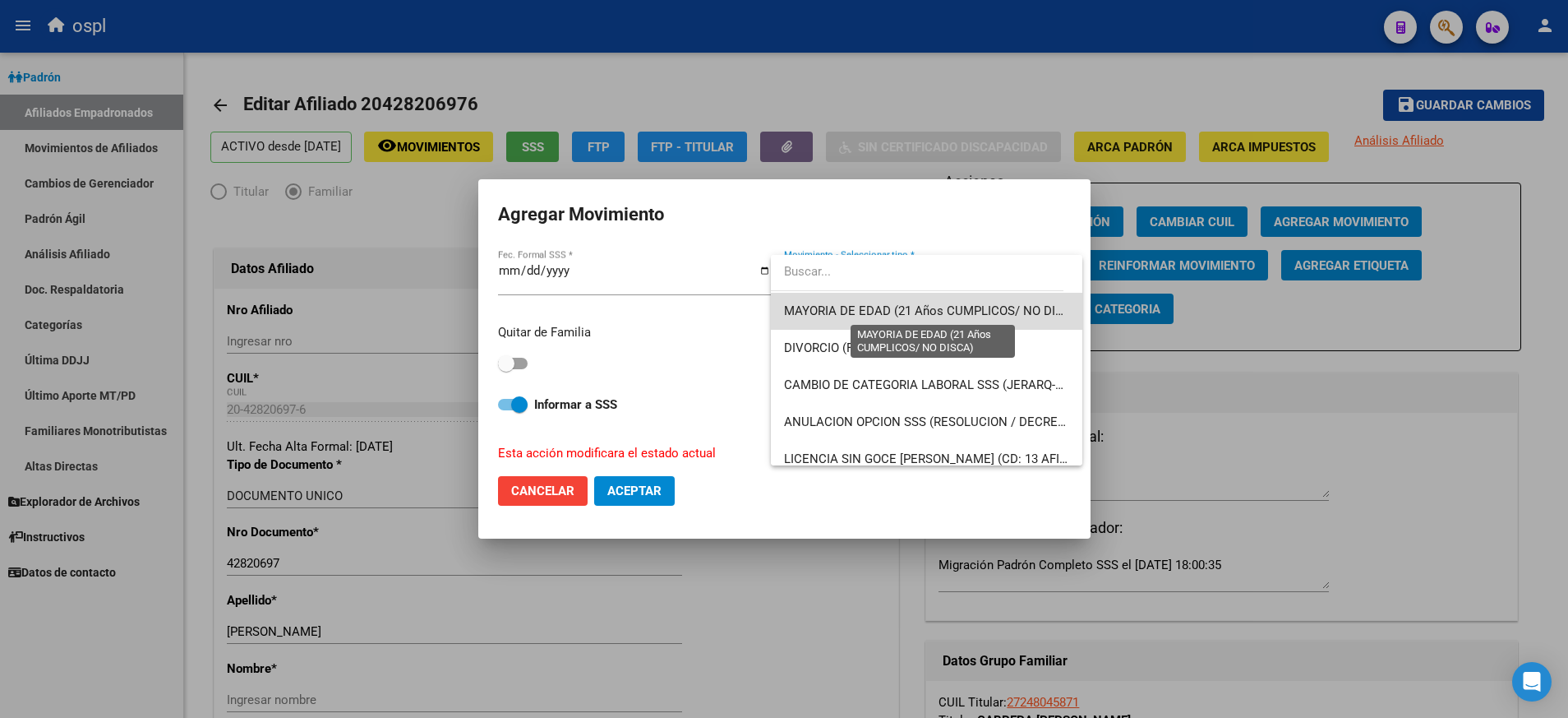
click at [1017, 313] on span "MAYORIA DE EDAD (21 Años CUMPLICOS/ NO DISCA)" at bounding box center [933, 311] width 299 height 15
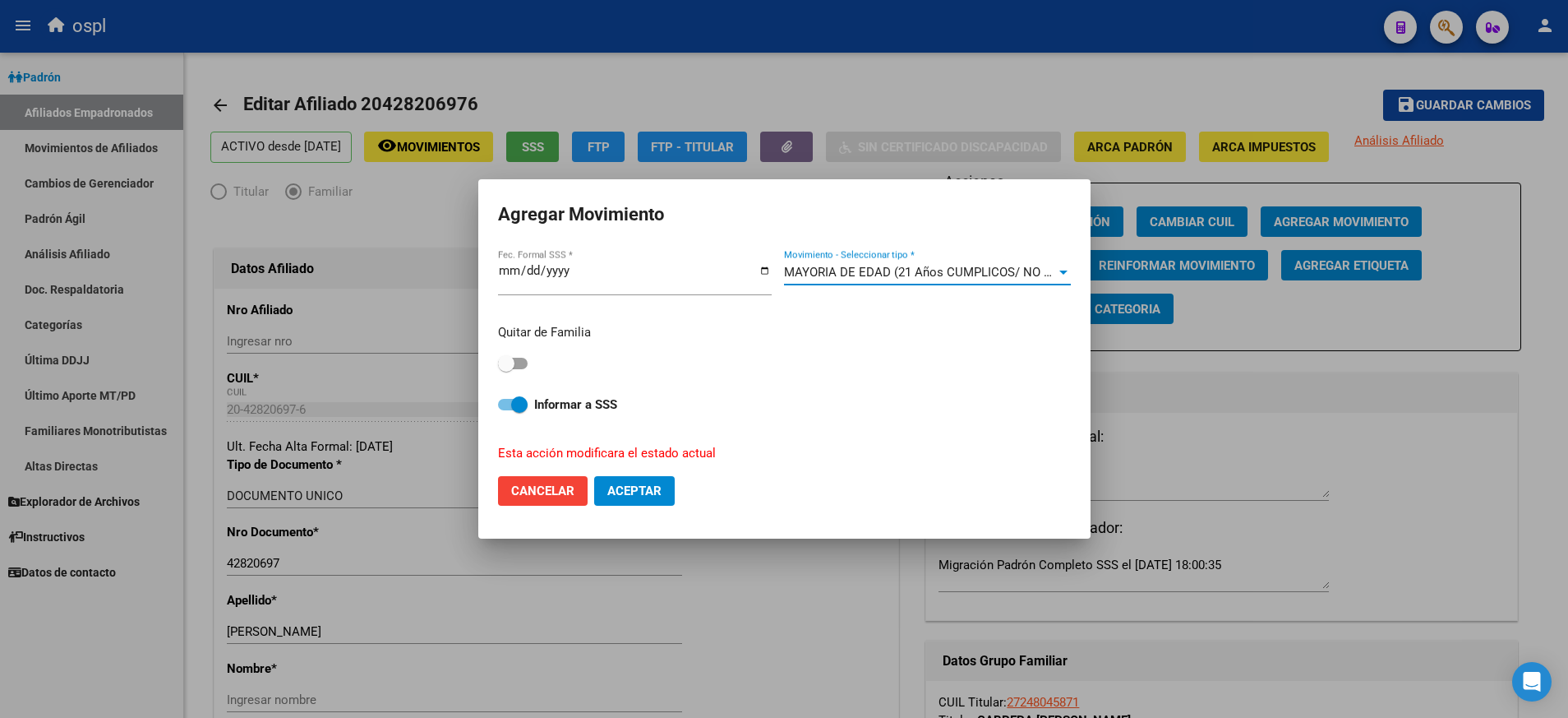
click at [1066, 274] on div at bounding box center [1063, 272] width 15 height 13
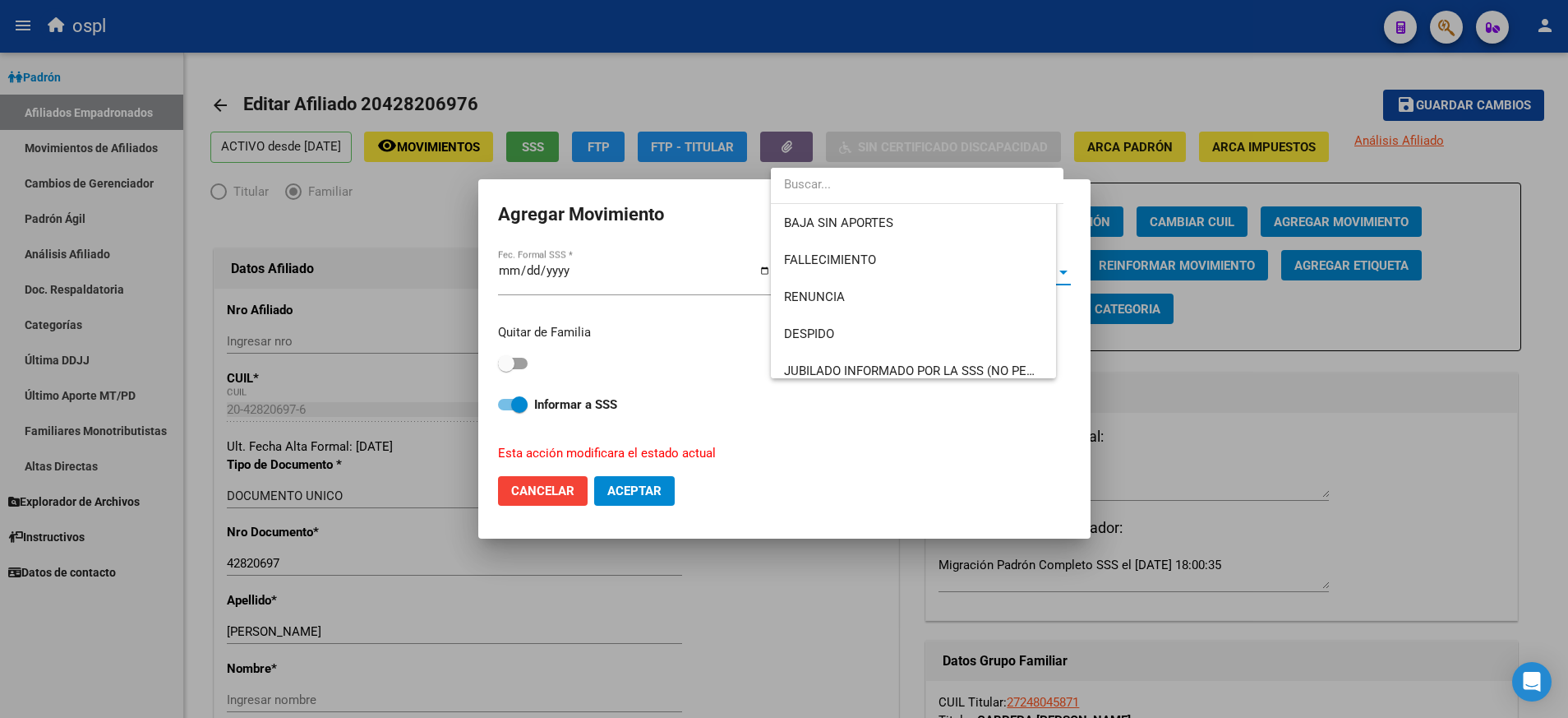
scroll to position [135, 0]
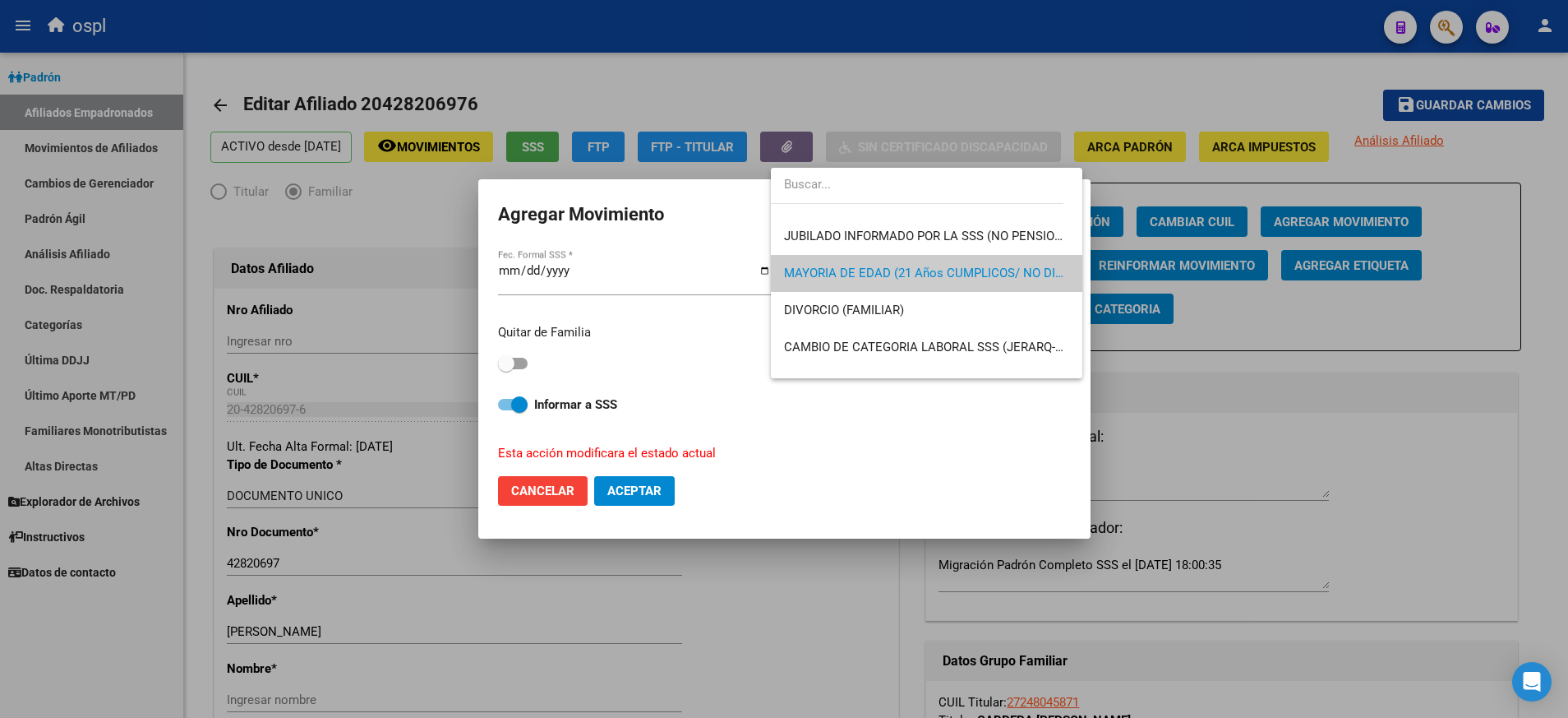
click at [1174, 377] on div at bounding box center [784, 359] width 1568 height 718
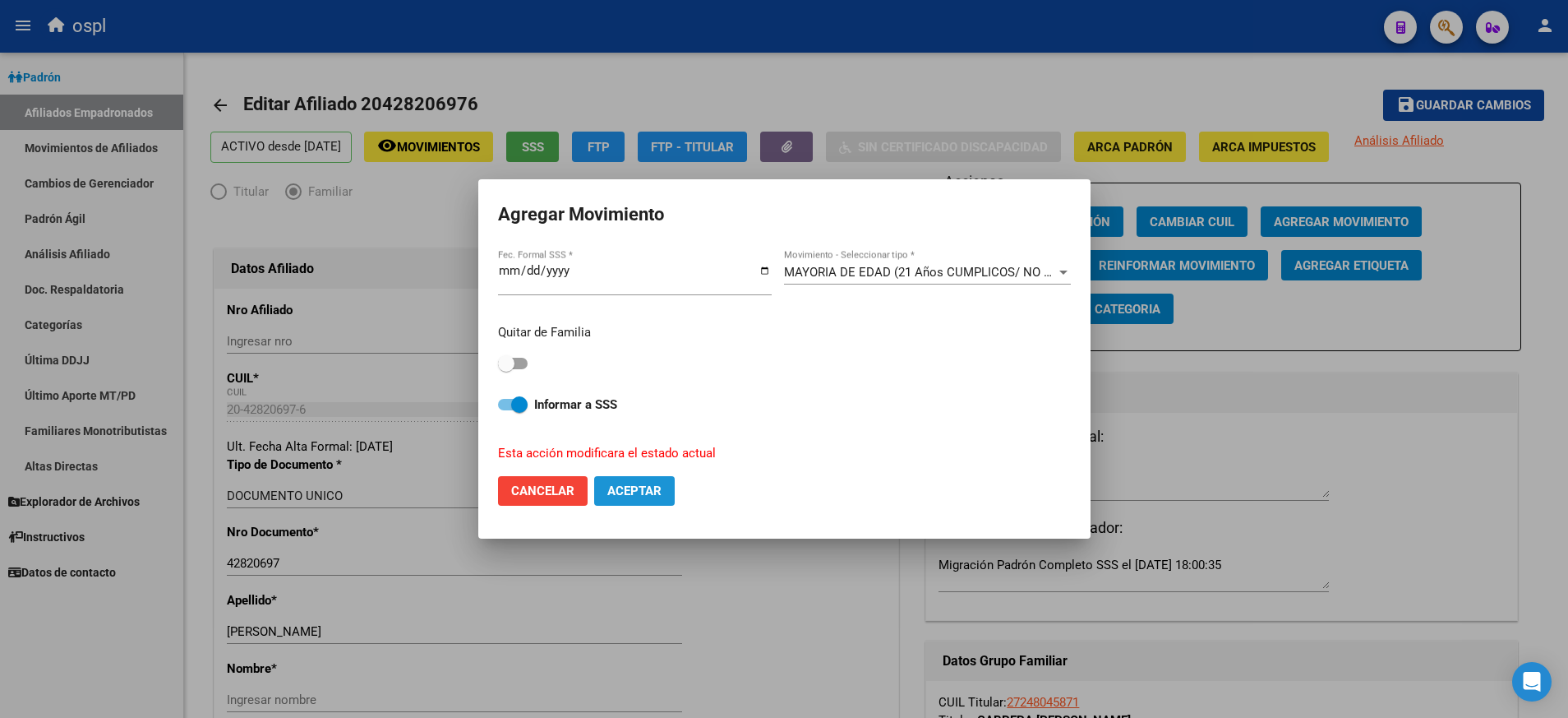
click at [660, 490] on span "Aceptar" at bounding box center [635, 491] width 55 height 15
checkbox input "false"
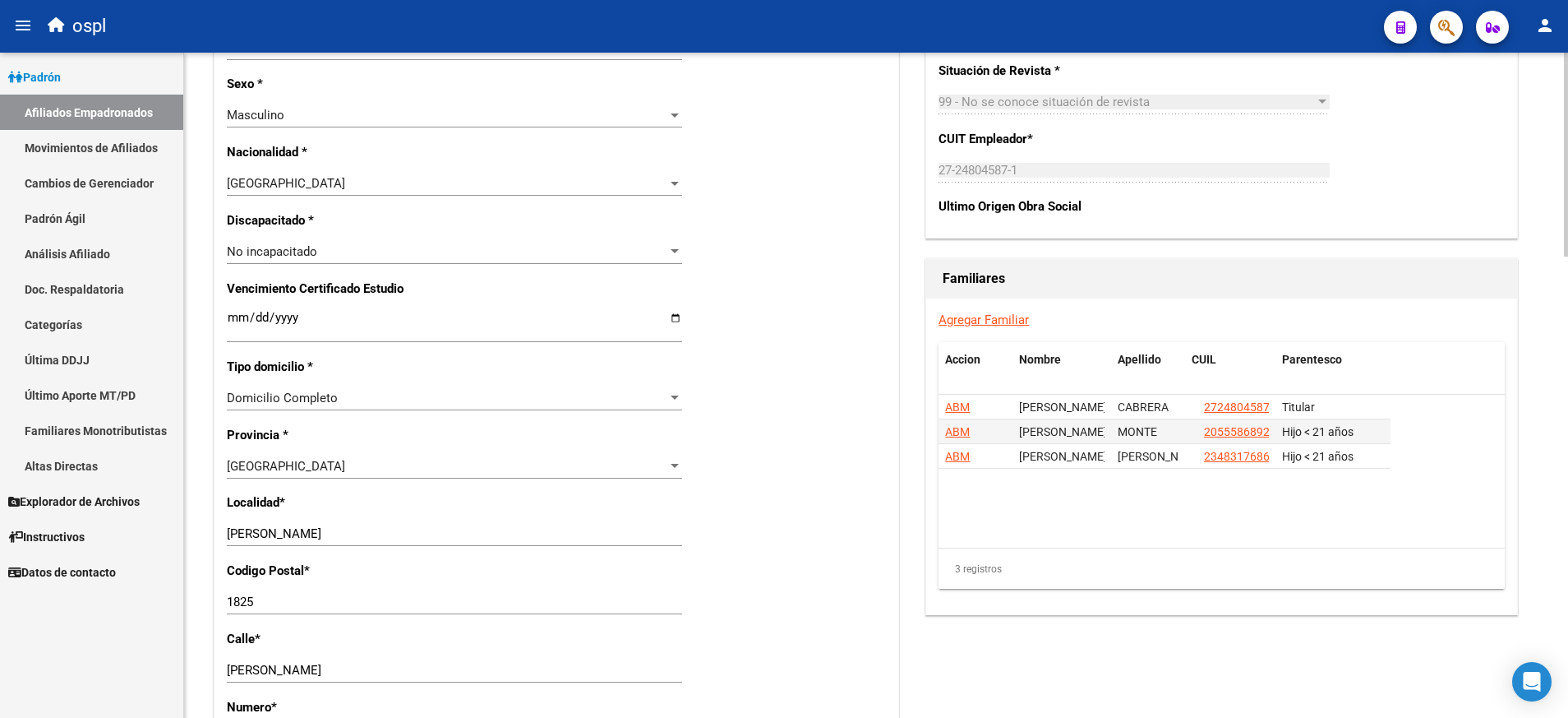
scroll to position [916, 0]
click at [833, 280] on div "Nro Afiliado Ingresar nro CUIL * 20-42820697-6 CUIL ARCA Padrón Ult. Fecha Alta…" at bounding box center [556, 294] width 684 height 1782
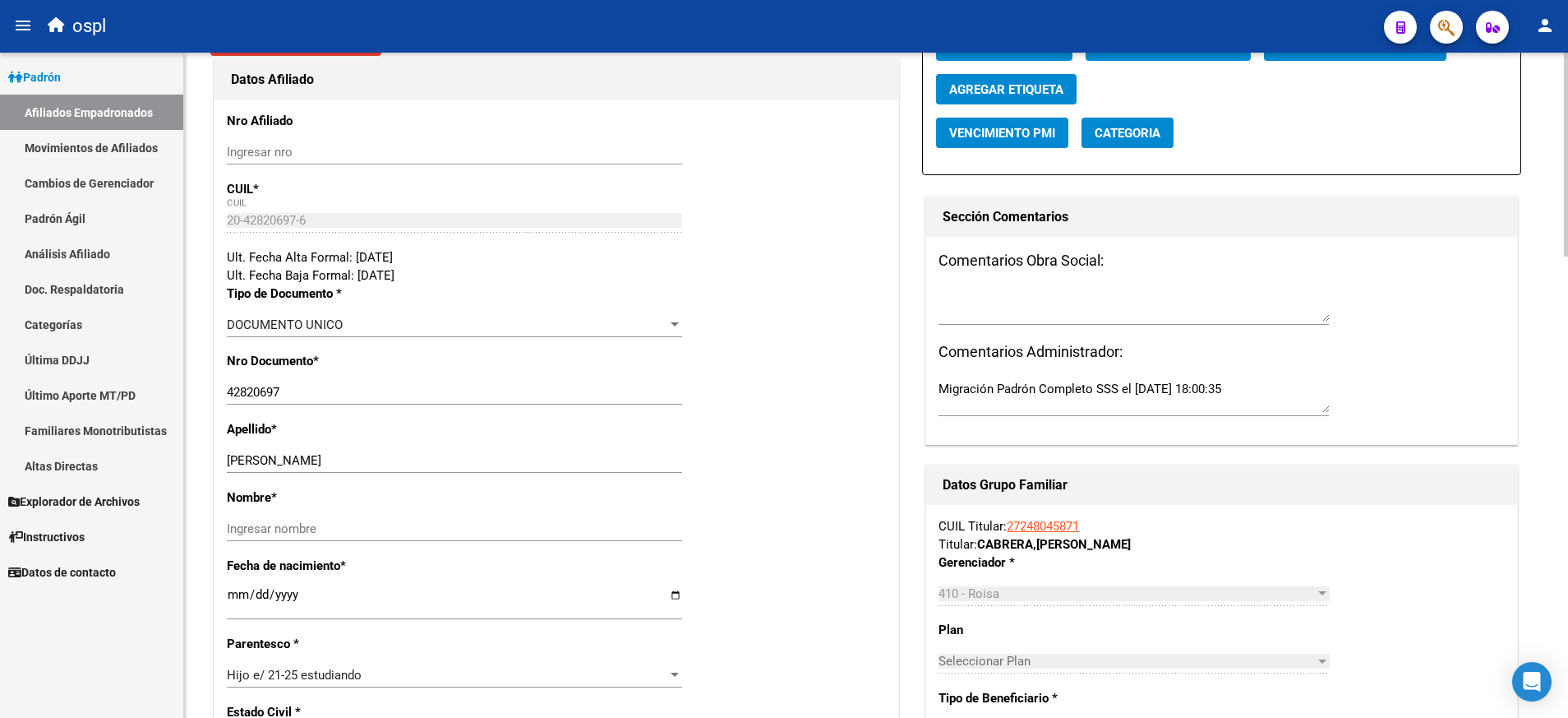
scroll to position [218, 0]
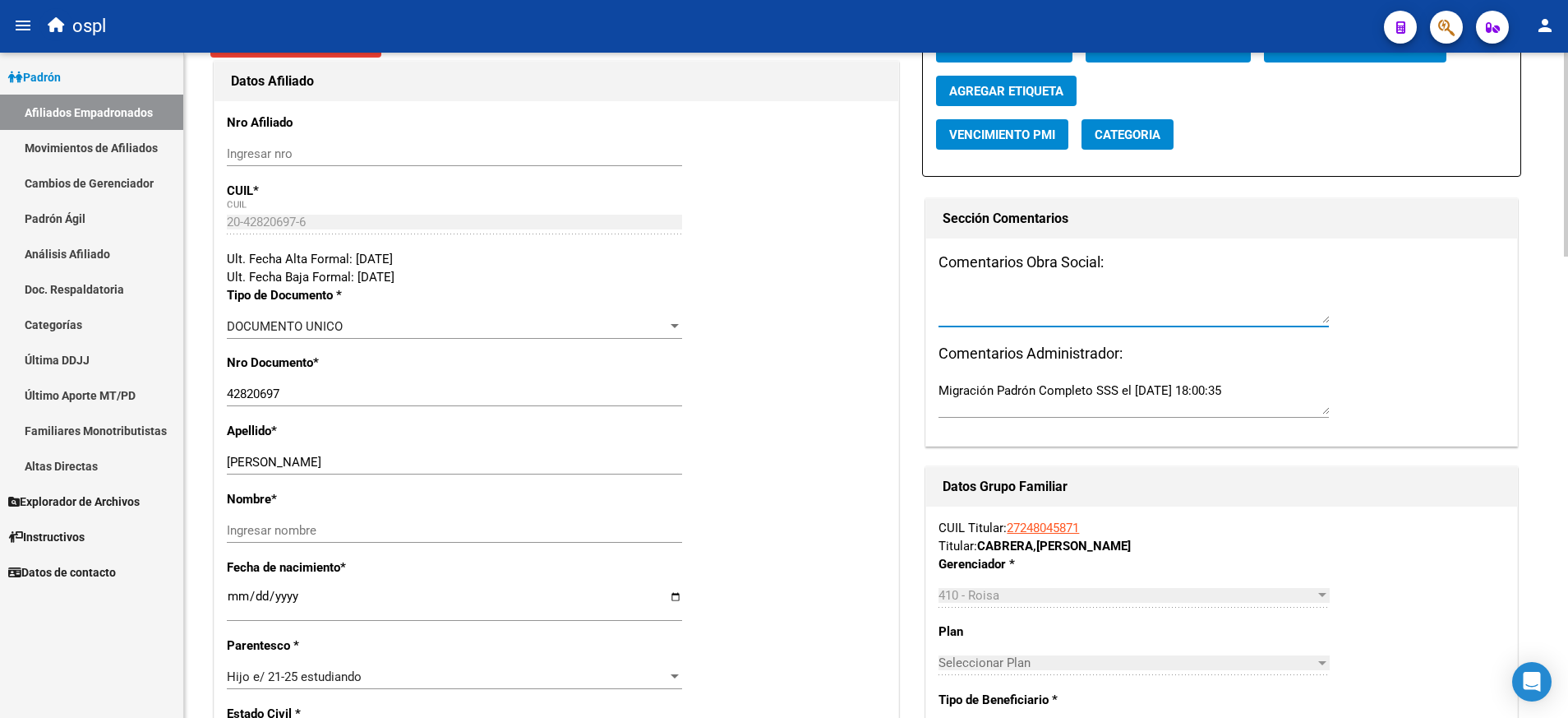
click at [1015, 294] on textarea at bounding box center [1134, 306] width 391 height 33
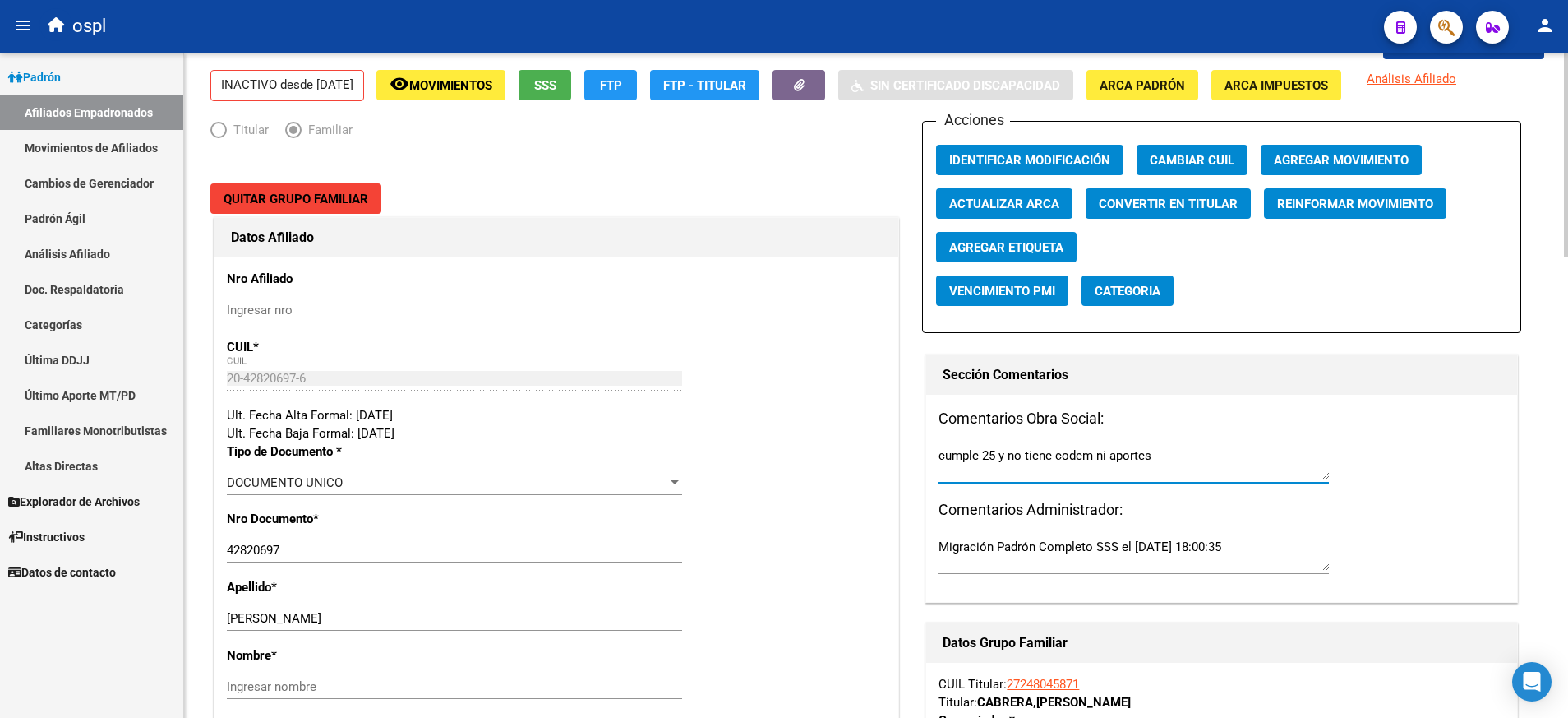
scroll to position [0, 0]
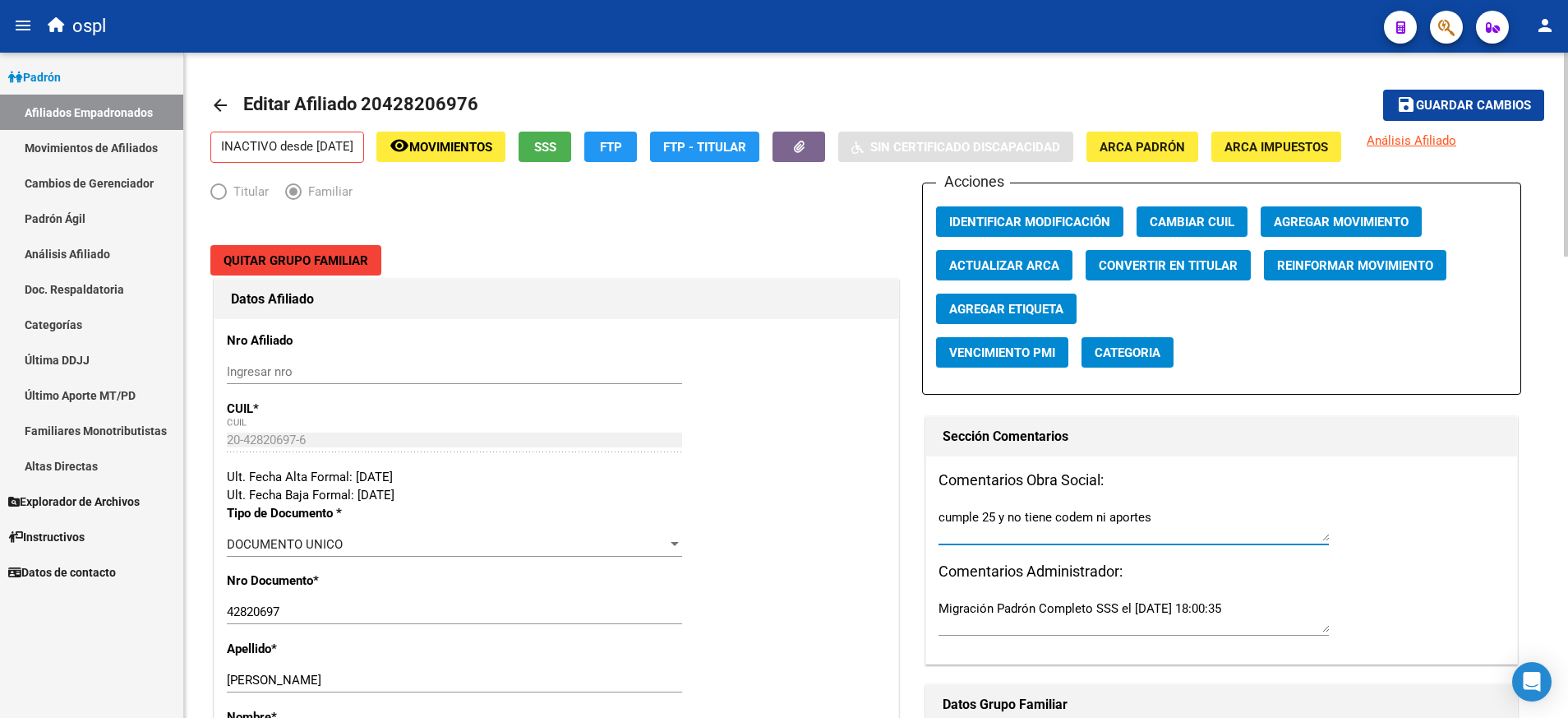
type textarea "cumple 25 y no tiene codem ni aportes"
click at [1431, 91] on button "save Guardar cambios" at bounding box center [1464, 105] width 161 height 30
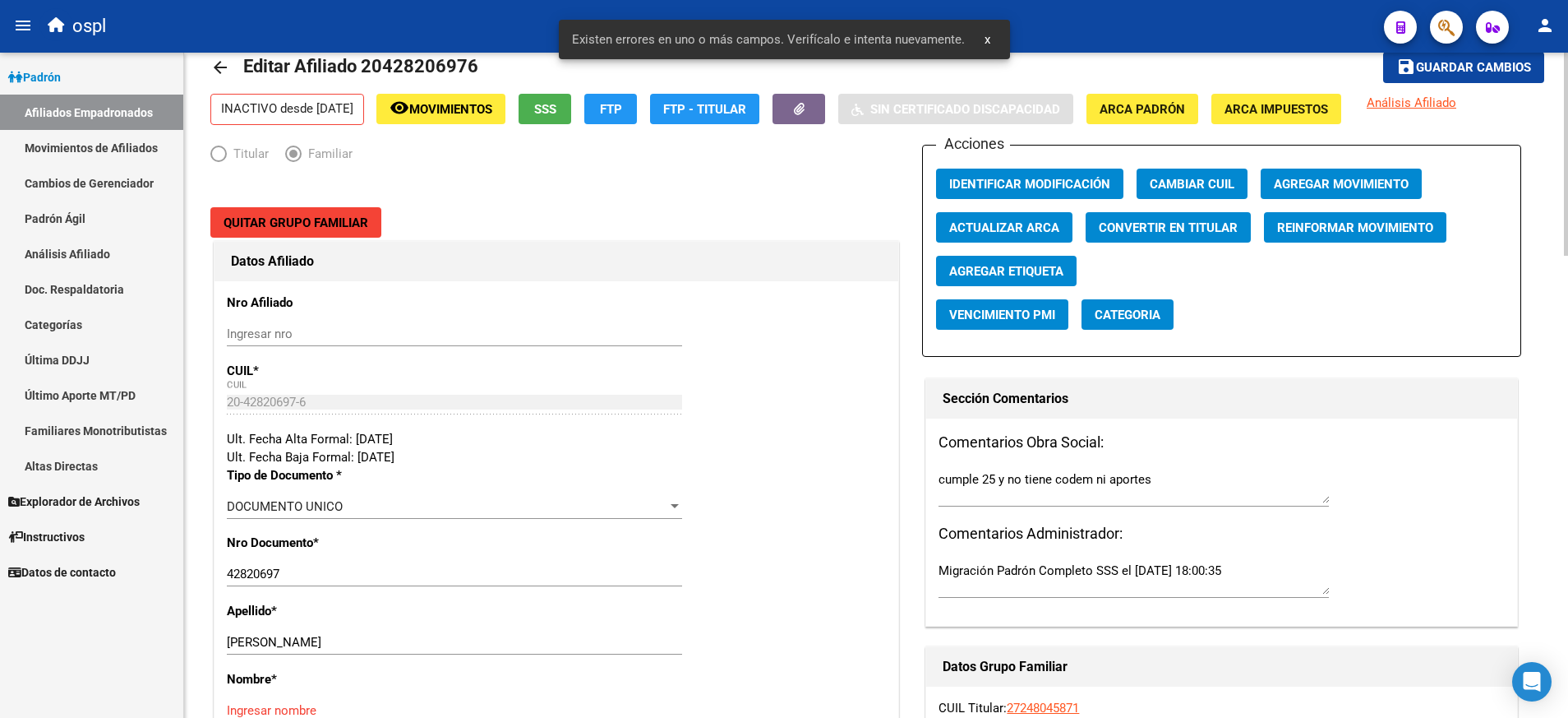
scroll to position [102, 0]
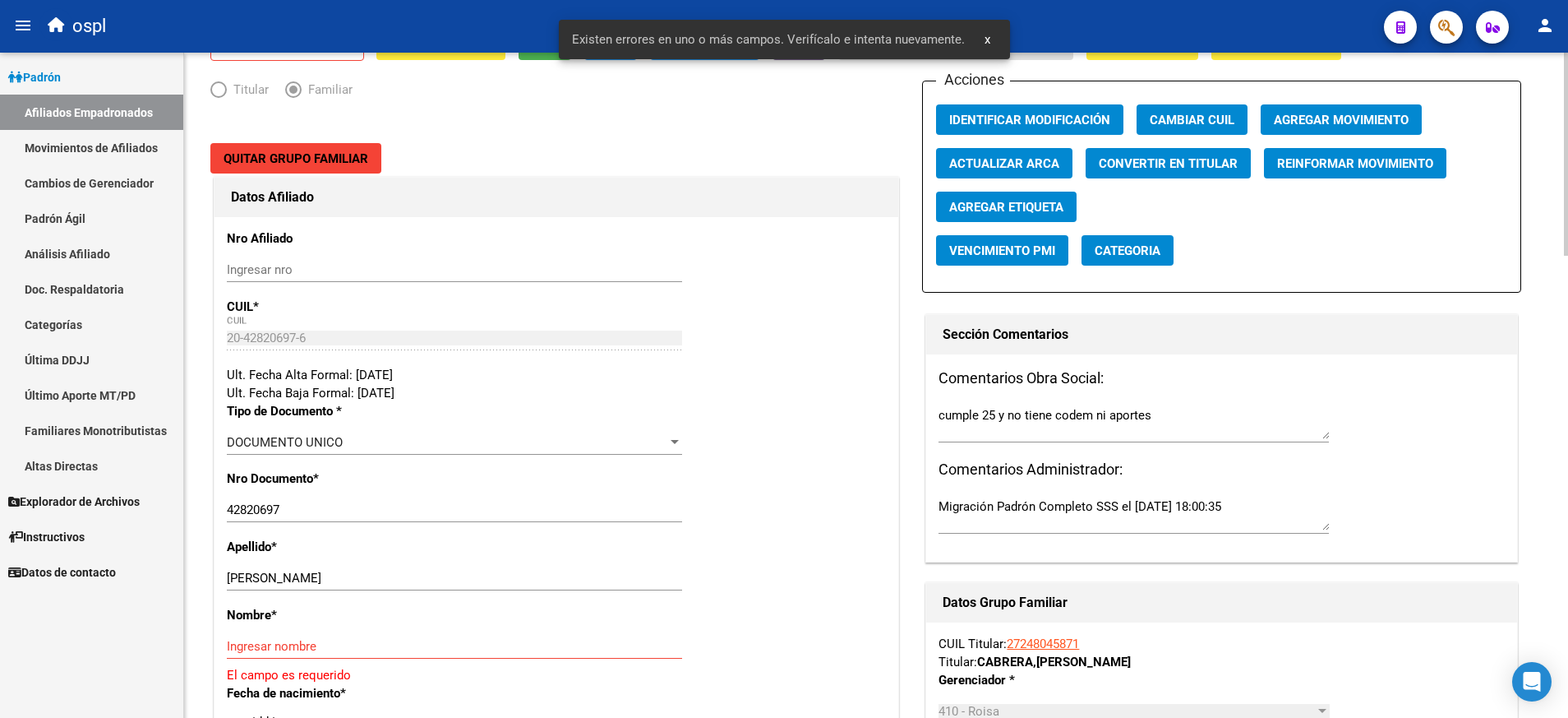
drag, startPoint x: 362, startPoint y: 659, endPoint x: 368, endPoint y: 649, distance: 11.7
click at [368, 649] on div "Ingresar nombre" at bounding box center [454, 653] width 455 height 40
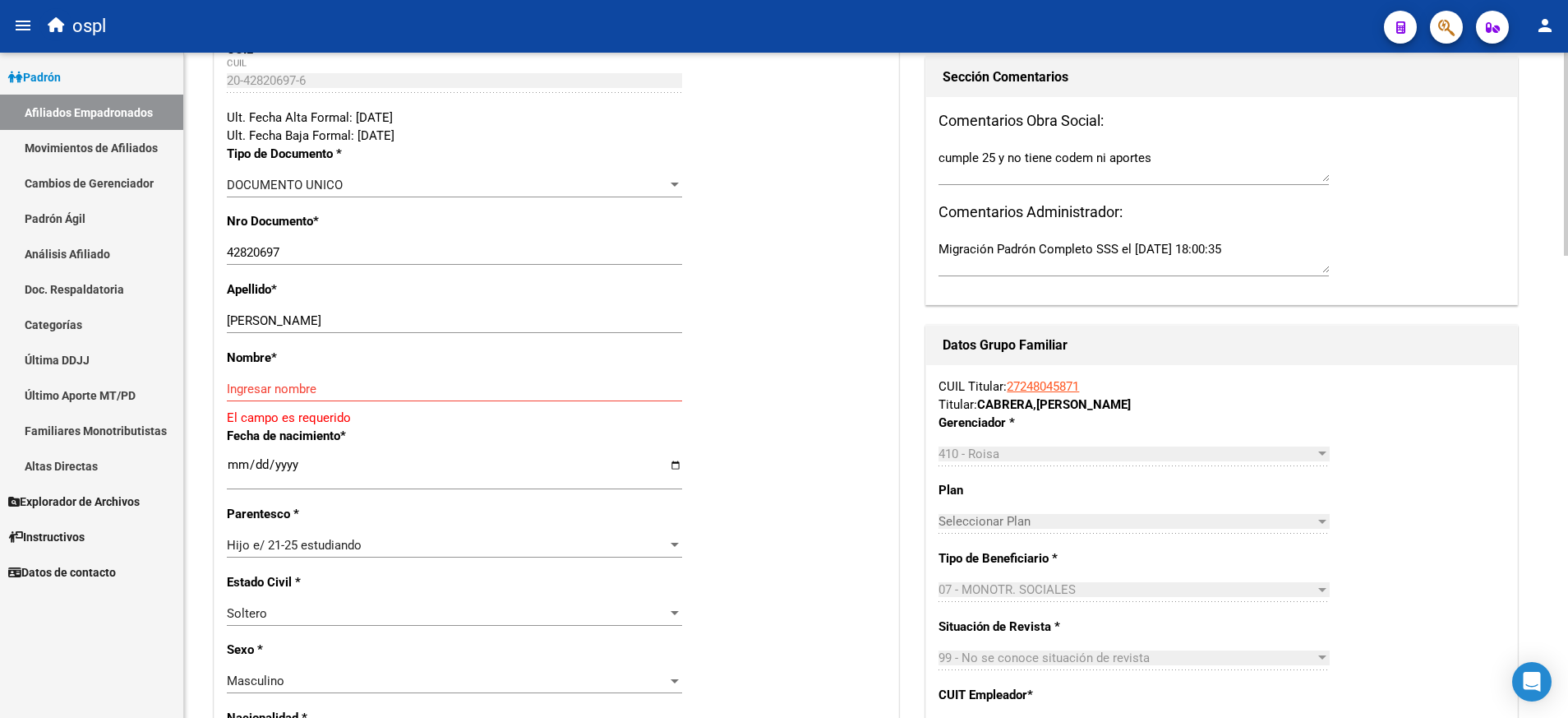
scroll to position [0, 0]
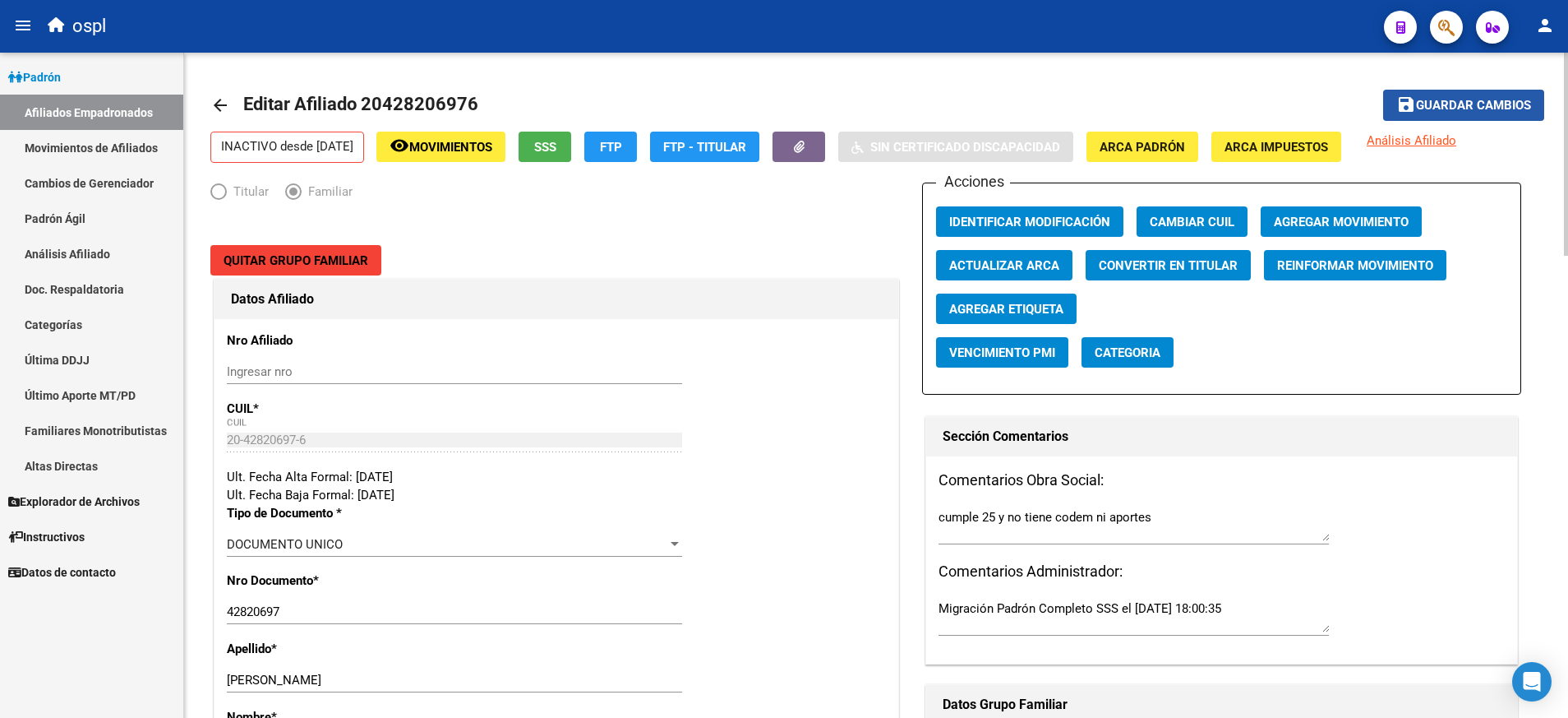
click at [1468, 94] on button "save Guardar cambios" at bounding box center [1464, 105] width 161 height 30
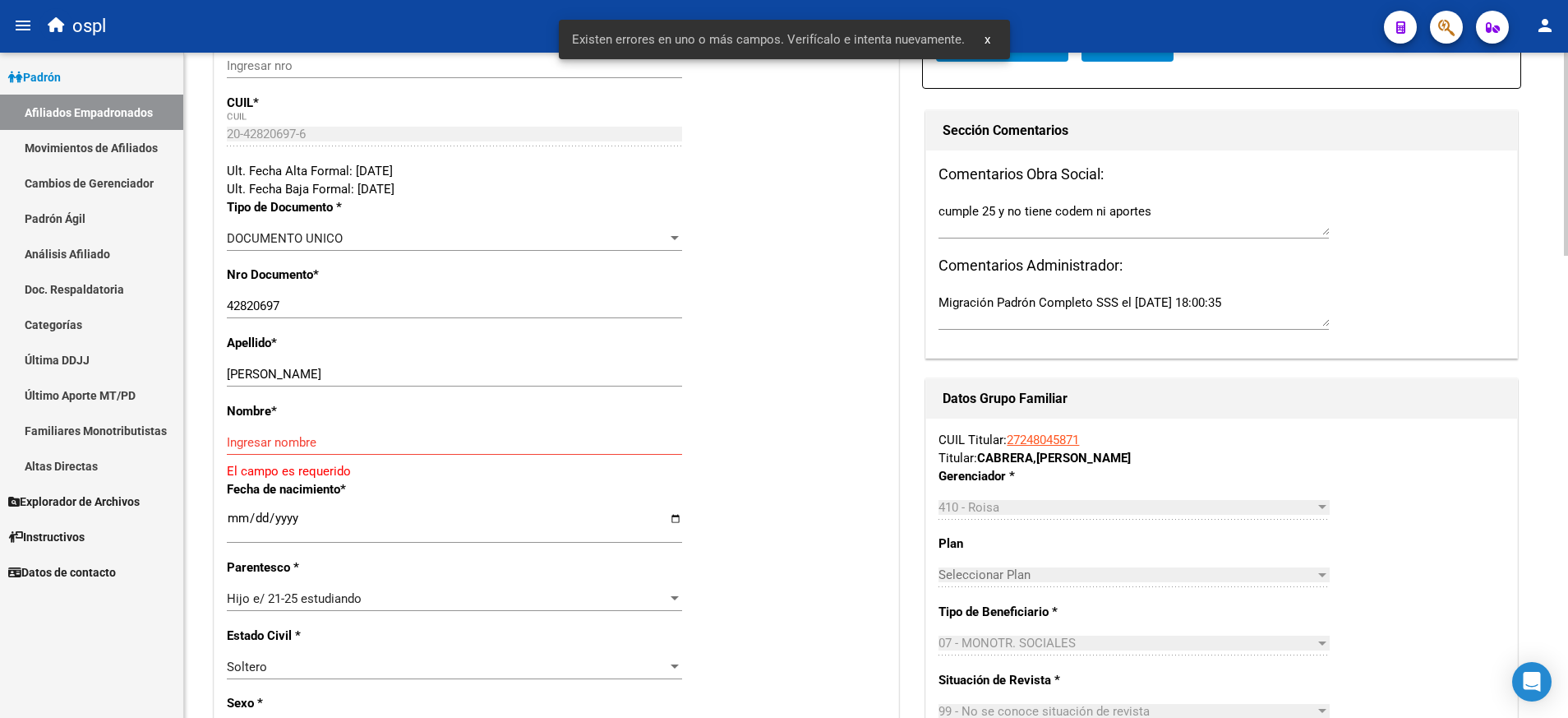
scroll to position [308, 0]
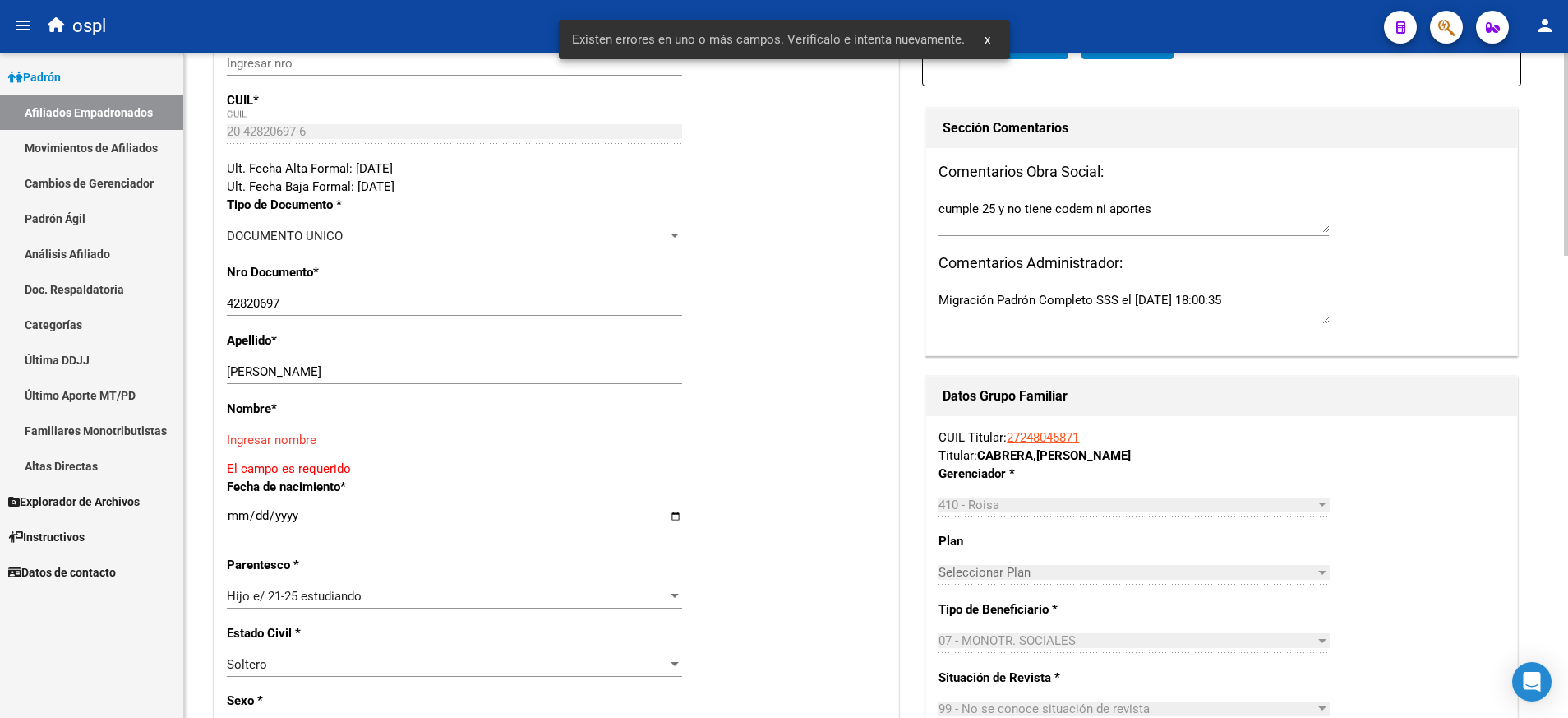
click at [428, 429] on div "Ingresar nombre" at bounding box center [454, 439] width 455 height 25
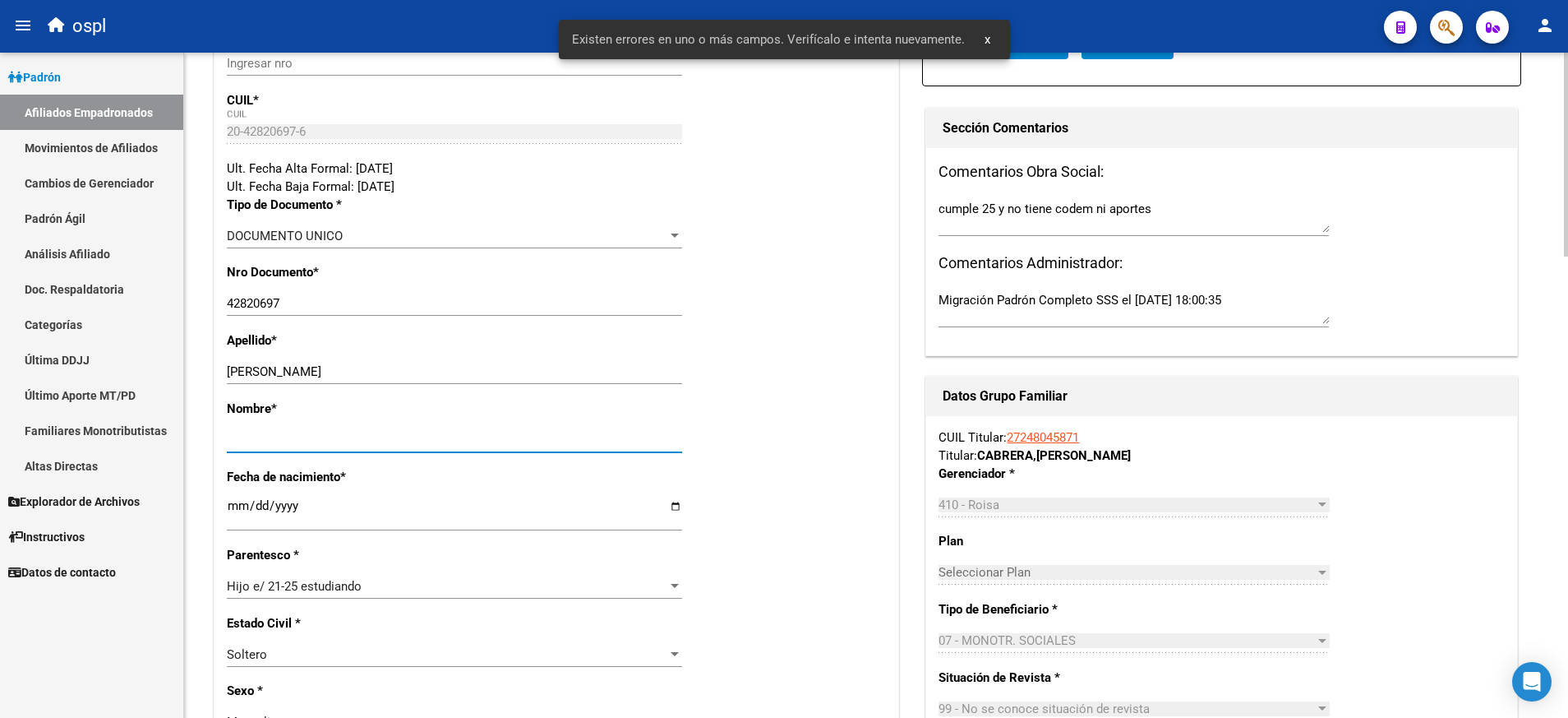
scroll to position [0, 0]
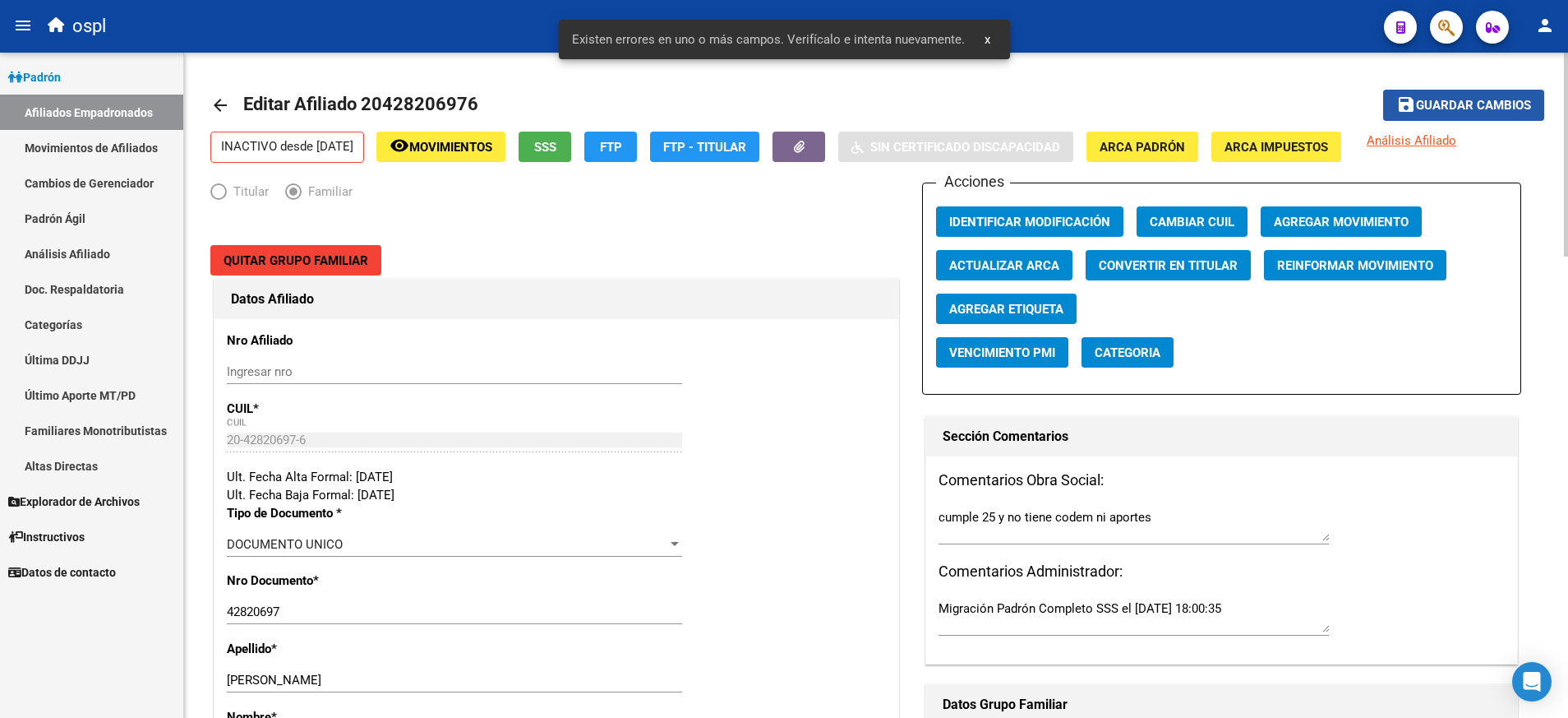
click at [1447, 108] on span "Guardar cambios" at bounding box center [1474, 106] width 115 height 15
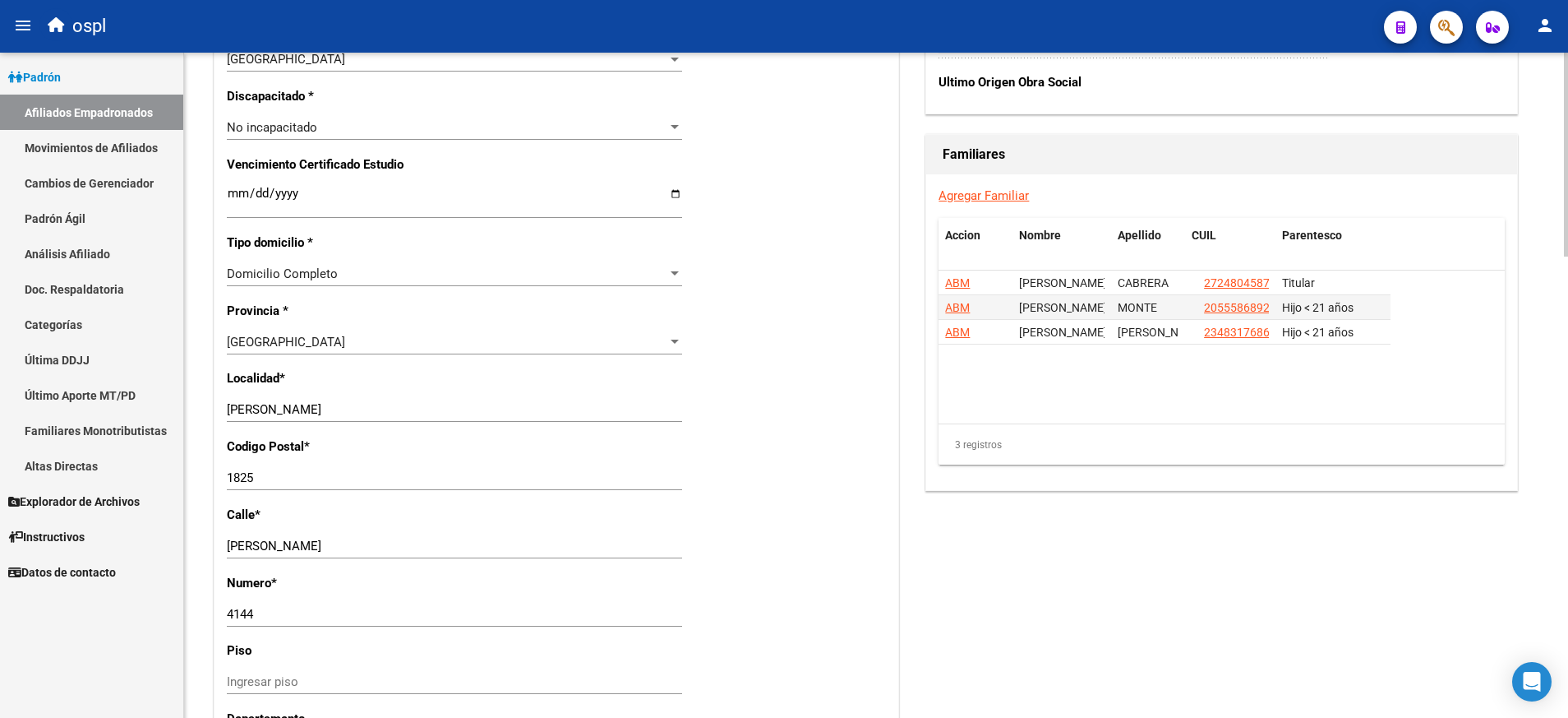
scroll to position [1041, 0]
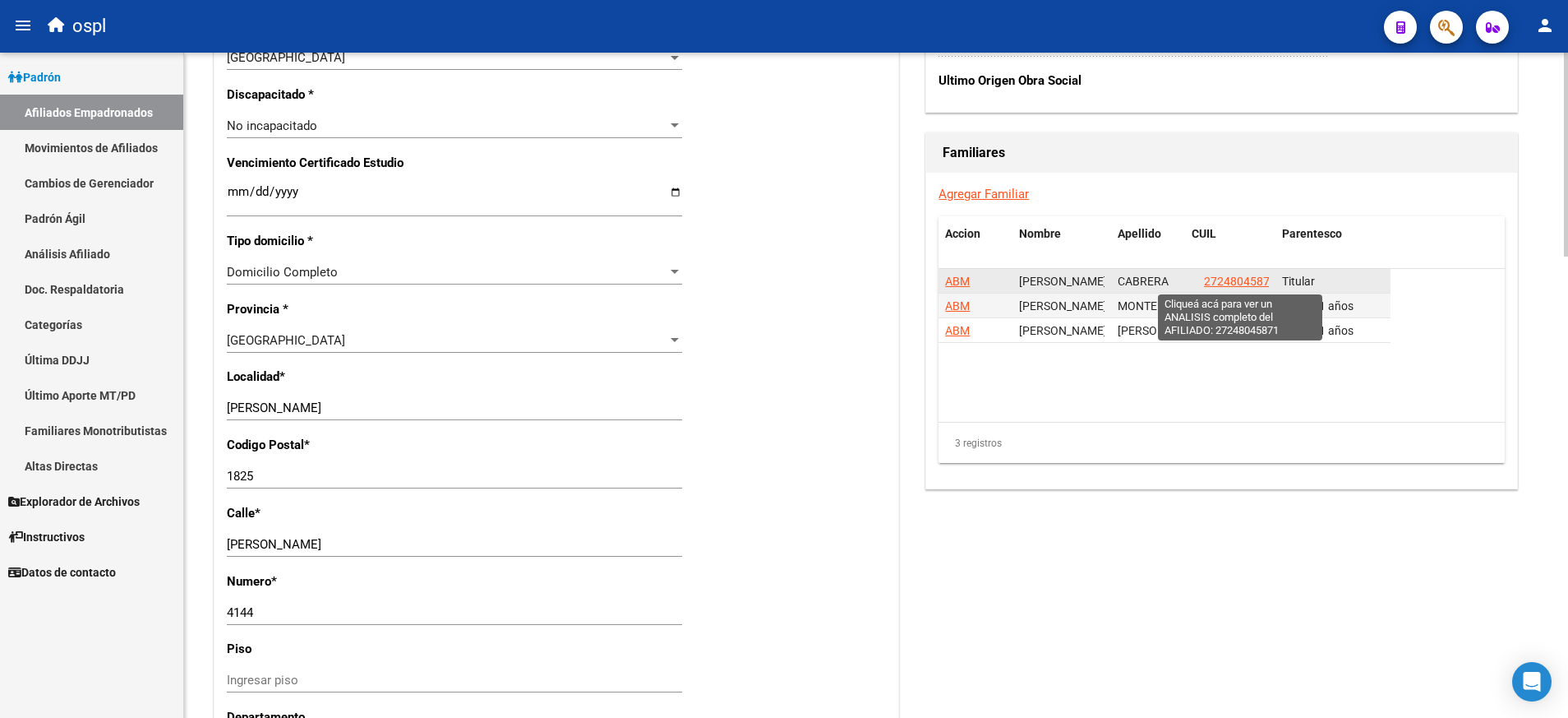
click at [1236, 287] on span "27248045871" at bounding box center [1240, 281] width 73 height 13
type textarea "27248045871"
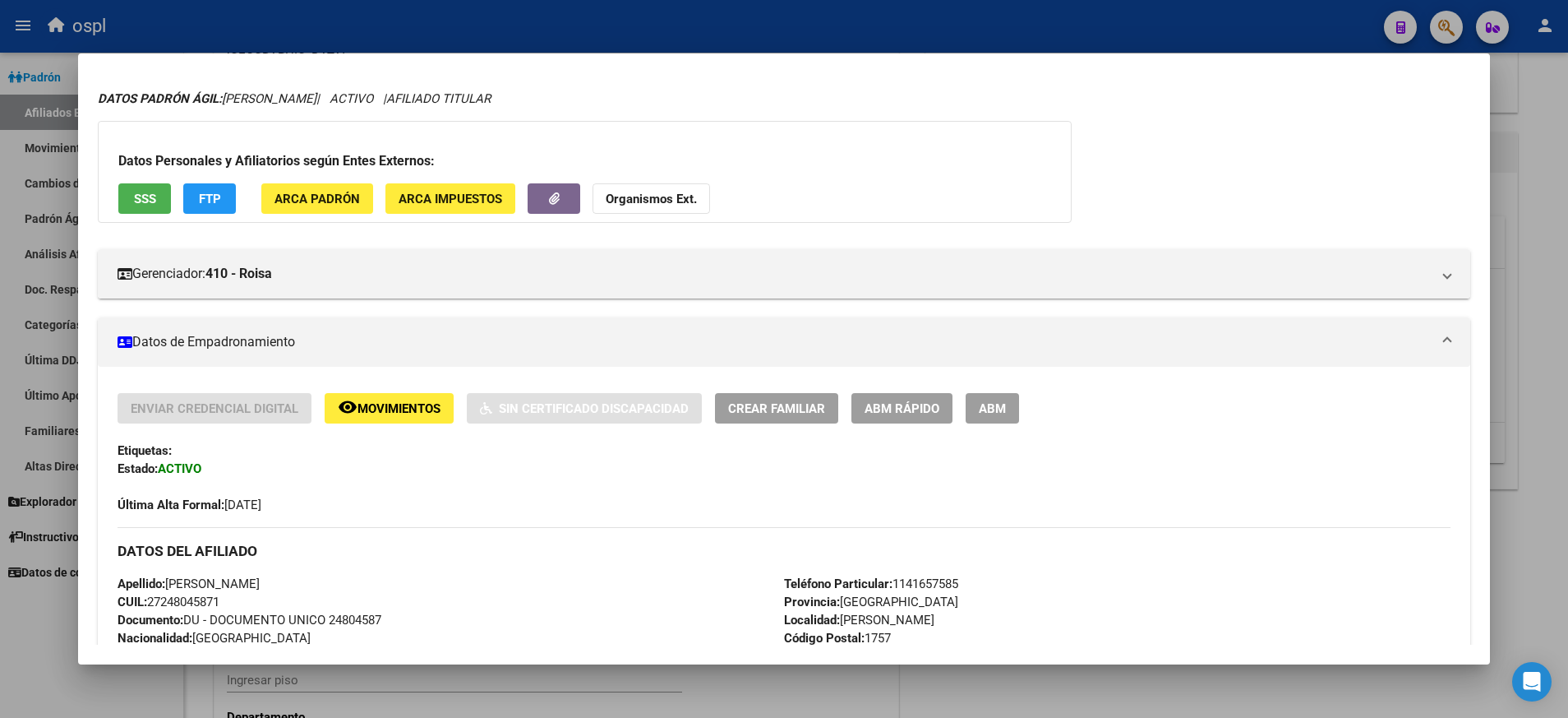
scroll to position [0, 0]
